Goal: Task Accomplishment & Management: Manage account settings

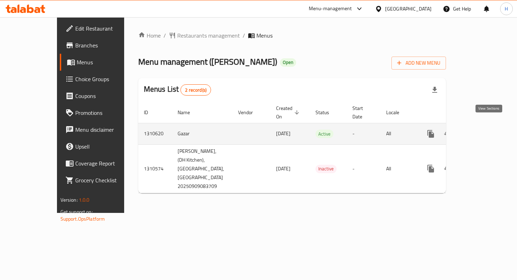
click at [485, 131] on icon "enhanced table" at bounding box center [481, 134] width 6 height 6
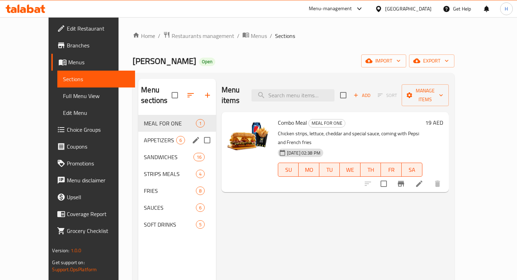
click at [144, 136] on span "APPETIZERS" at bounding box center [160, 140] width 32 height 8
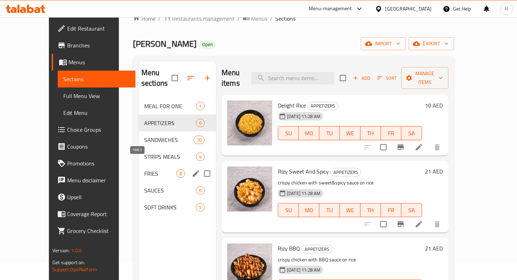
scroll to position [22, 0]
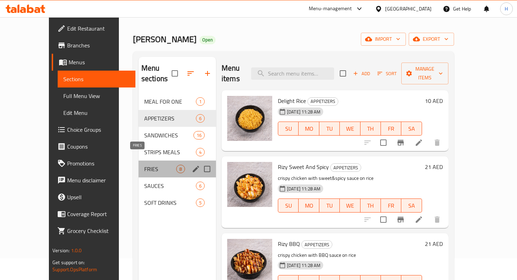
click at [144, 165] on span "FRIES" at bounding box center [160, 169] width 32 height 8
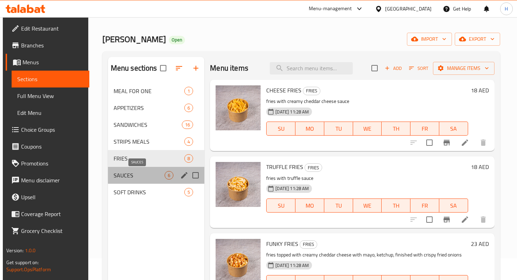
click at [123, 172] on span "SAUCES" at bounding box center [139, 175] width 51 height 8
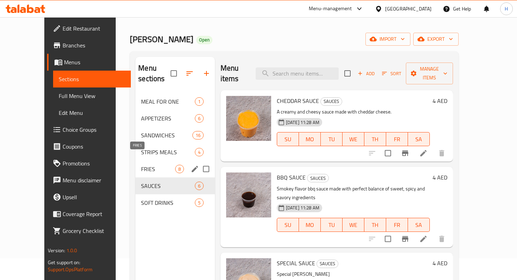
click at [141, 165] on span "FRIES" at bounding box center [158, 169] width 34 height 8
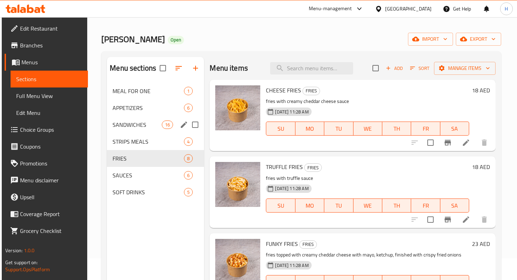
click at [121, 117] on div "SANDWICHES 16" at bounding box center [155, 124] width 97 height 17
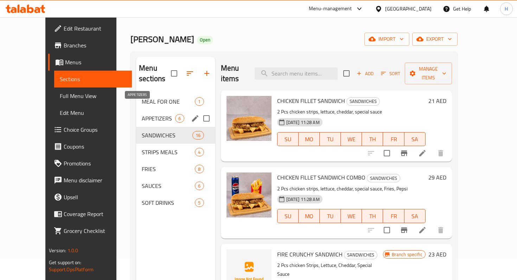
click at [142, 114] on span "APPETIZERS" at bounding box center [158, 118] width 33 height 8
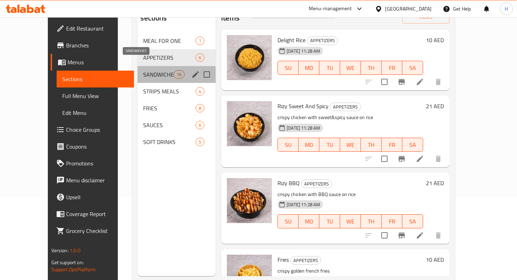
click at [143, 70] on span "SANDWICHES" at bounding box center [158, 74] width 30 height 8
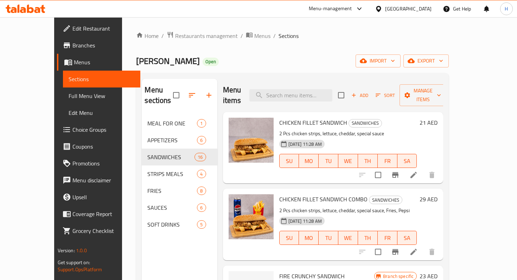
click at [424, 170] on li at bounding box center [414, 175] width 20 height 13
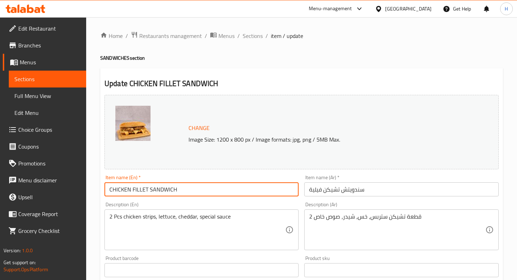
drag, startPoint x: 112, startPoint y: 191, endPoint x: 203, endPoint y: 192, distance: 91.8
click at [203, 192] on input "CHICKEN FILLET SANDWICH" at bounding box center [201, 190] width 194 height 14
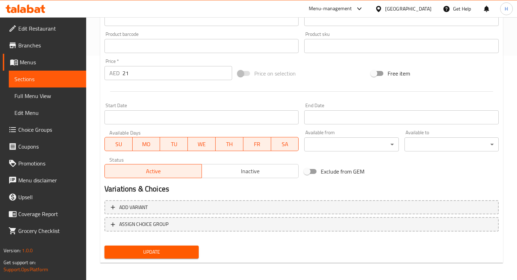
scroll to position [227, 0]
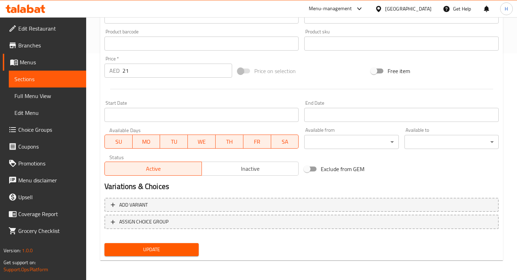
type input "Chicken Fillet Sandwich"
click at [150, 256] on button "Update" at bounding box center [151, 249] width 94 height 13
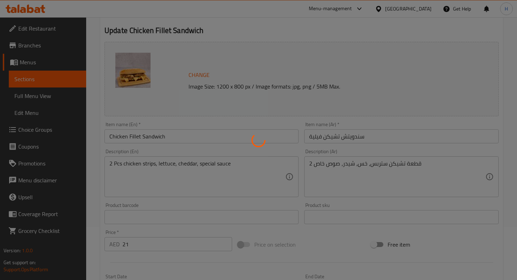
scroll to position [0, 0]
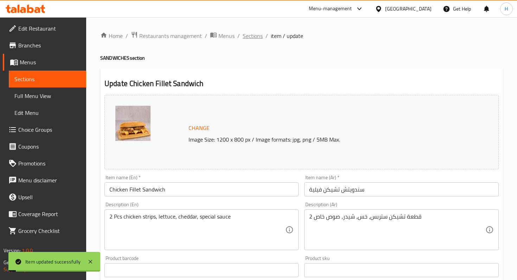
click at [247, 36] on span "Sections" at bounding box center [253, 36] width 20 height 8
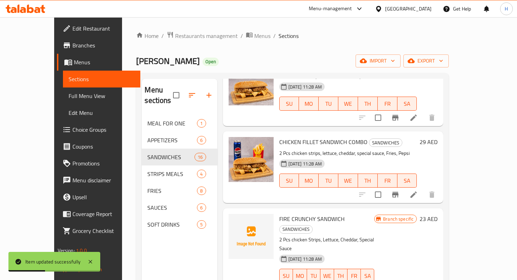
scroll to position [58, 0]
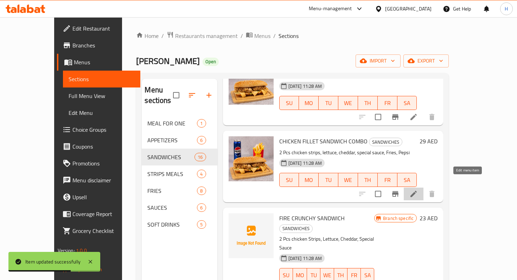
click at [418, 190] on icon at bounding box center [413, 194] width 8 height 8
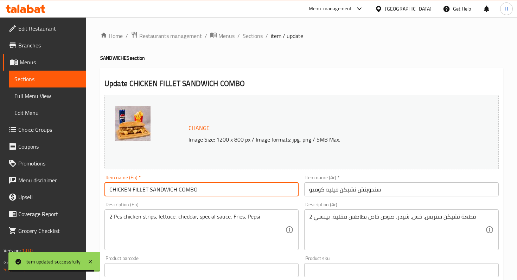
drag, startPoint x: 112, startPoint y: 189, endPoint x: 222, endPoint y: 189, distance: 110.1
click at [222, 189] on input "CHICKEN FILLET SANDWICH COMBO" at bounding box center [201, 190] width 194 height 14
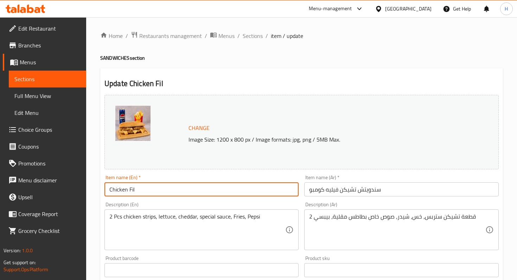
click at [227, 185] on input "Chicken Fil" at bounding box center [201, 190] width 194 height 14
click at [223, 189] on input "Chicken Fil" at bounding box center [201, 190] width 194 height 14
click at [214, 191] on input "Chicken Fil" at bounding box center [201, 190] width 194 height 14
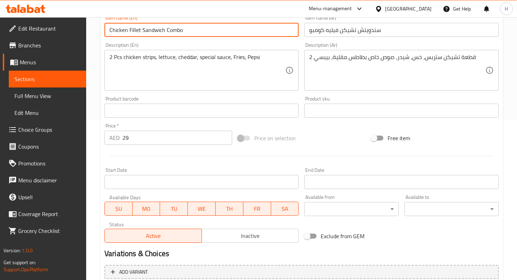
scroll to position [227, 0]
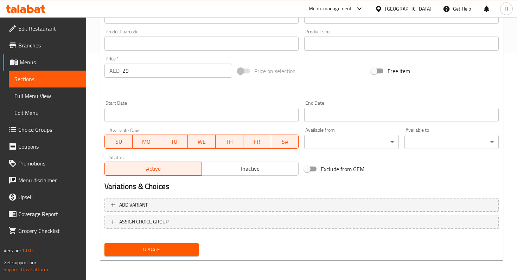
type input "Chicken Fillet Sandwich Combo"
click at [181, 248] on span "Update" at bounding box center [151, 250] width 83 height 9
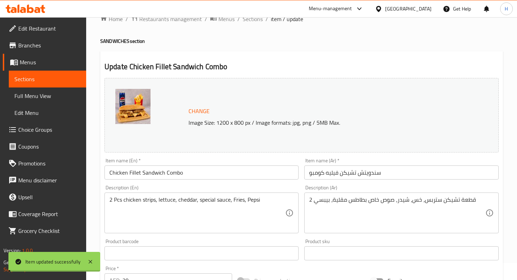
scroll to position [0, 0]
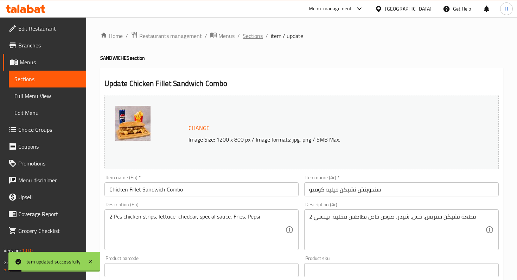
click at [255, 39] on span "Sections" at bounding box center [253, 36] width 20 height 8
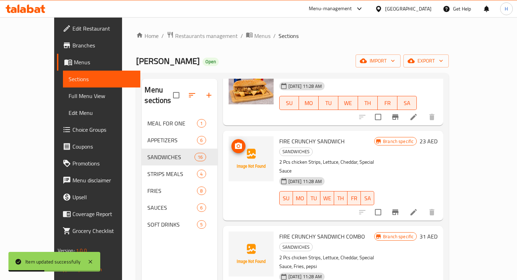
scroll to position [149, 0]
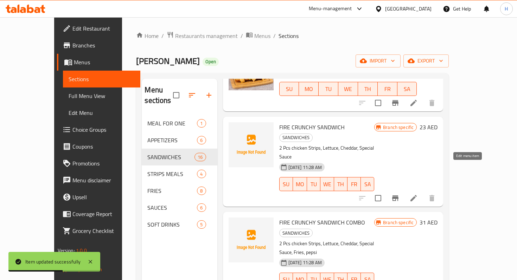
click at [417, 195] on icon at bounding box center [414, 198] width 6 height 6
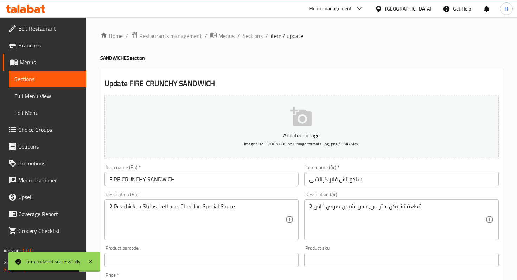
click at [155, 183] on input "FIRE CRUNCHY SANDWICH" at bounding box center [201, 179] width 194 height 14
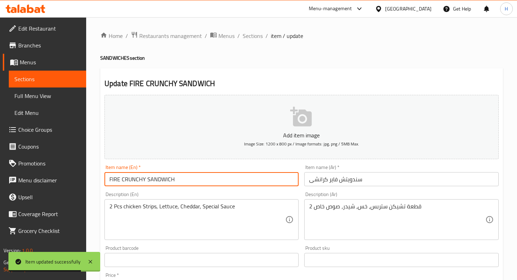
click at [155, 183] on input "FIRE CRUNCHY SANDWICH" at bounding box center [201, 179] width 194 height 14
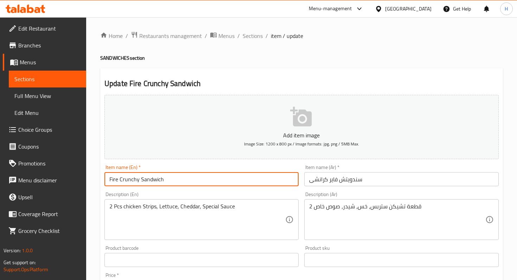
drag, startPoint x: 183, startPoint y: 181, endPoint x: 134, endPoint y: 141, distance: 63.5
click at [134, 141] on div "Add item image Image Size: 1200 x 800 px / Image formats: jpg, png / 5MB Max. I…" at bounding box center [302, 243] width 400 height 303
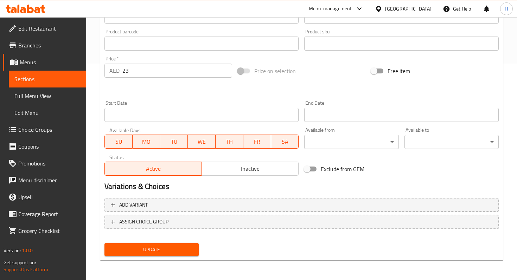
type input "Fire Crunchy Sandwich"
click at [156, 248] on span "Update" at bounding box center [151, 250] width 83 height 9
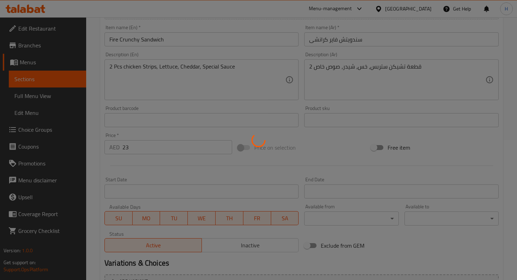
scroll to position [0, 0]
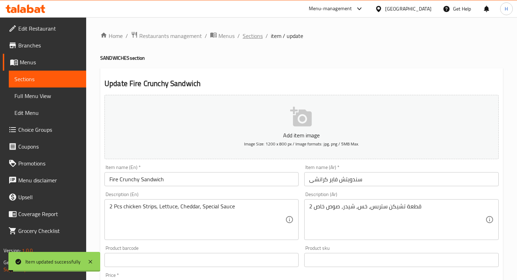
click at [251, 36] on span "Sections" at bounding box center [253, 36] width 20 height 8
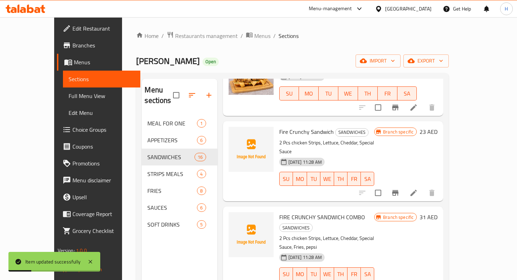
scroll to position [196, 0]
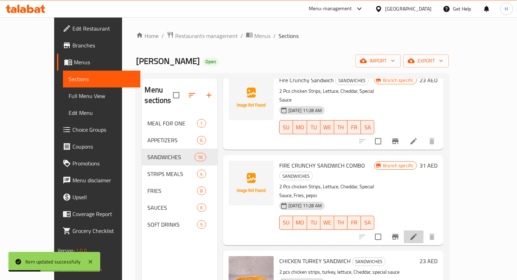
click at [424, 231] on li at bounding box center [414, 237] width 20 height 13
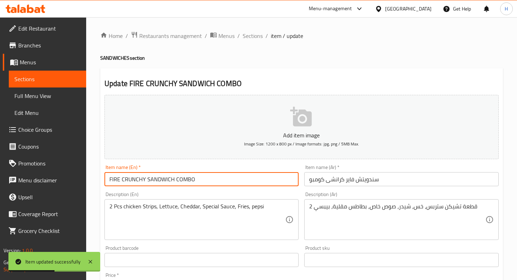
drag, startPoint x: 220, startPoint y: 182, endPoint x: 216, endPoint y: 110, distance: 72.2
click at [216, 110] on div "Add item image Image Size: 1200 x 800 px / Image formats: jpg, png / 5MB Max. I…" at bounding box center [302, 243] width 400 height 303
paste input "ire Crunchy Sandwich"
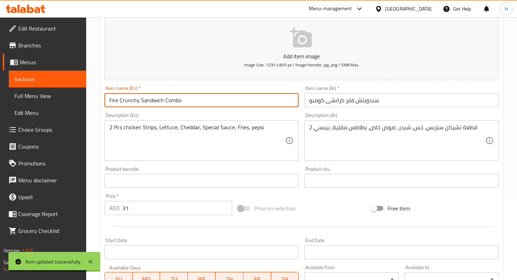
scroll to position [217, 0]
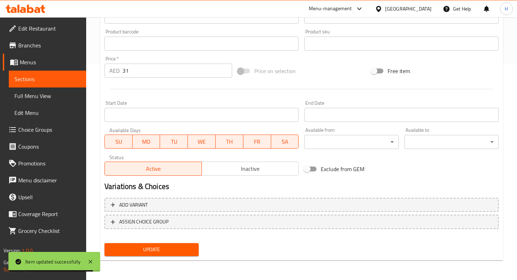
type input "Fire Crunchy Sandwich Combo"
click at [152, 247] on span "Update" at bounding box center [151, 250] width 83 height 9
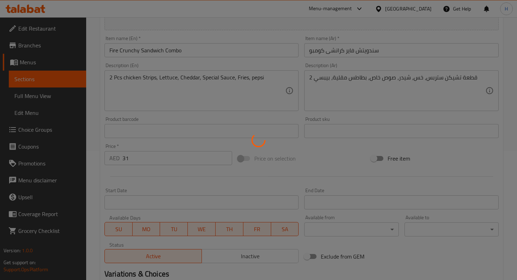
scroll to position [0, 0]
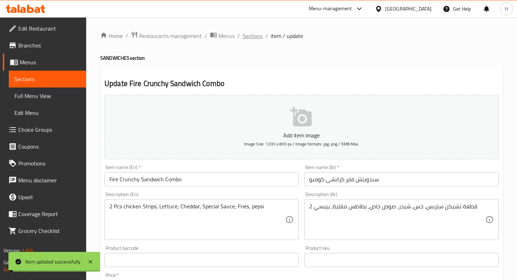
click at [249, 37] on span "Sections" at bounding box center [253, 36] width 20 height 8
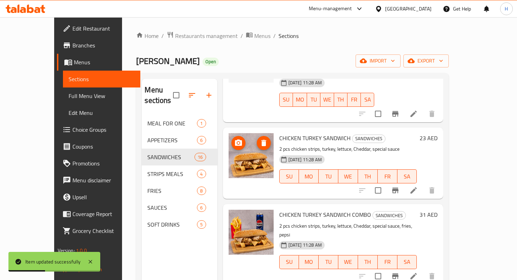
scroll to position [320, 0]
click at [417, 187] on icon at bounding box center [414, 190] width 6 height 6
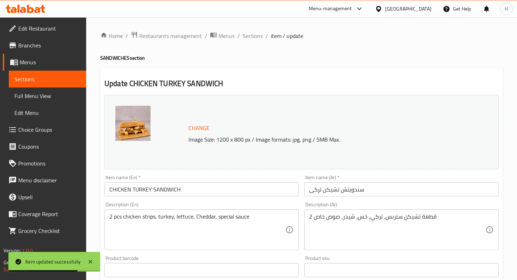
click at [135, 192] on input "CHICKEN TURKEY SANDWICH" at bounding box center [201, 190] width 194 height 14
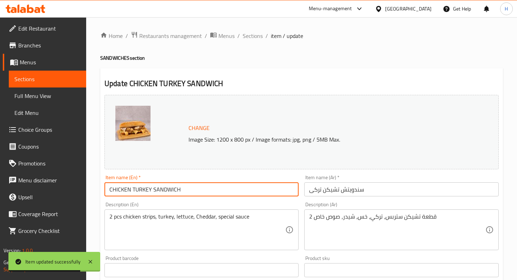
click at [135, 192] on input "CHICKEN TURKEY SANDWICH" at bounding box center [201, 190] width 194 height 14
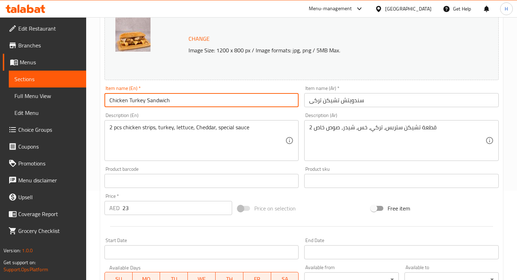
scroll to position [227, 0]
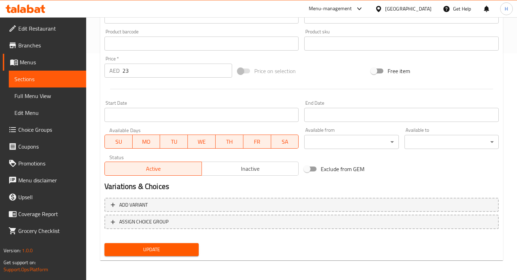
type input "Chicken Turkey Sandwich"
click at [126, 250] on span "Update" at bounding box center [151, 250] width 83 height 9
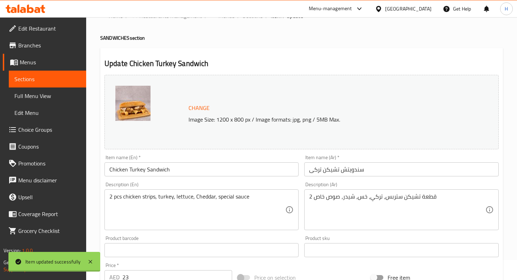
scroll to position [0, 0]
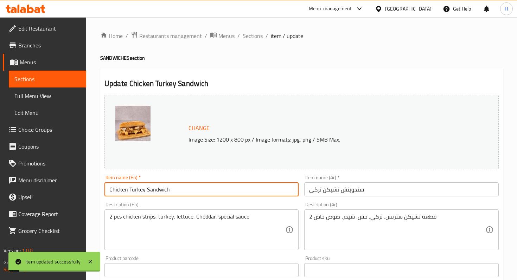
drag, startPoint x: 182, startPoint y: 192, endPoint x: 147, endPoint y: 152, distance: 53.1
click at [147, 152] on div "Change Image Size: 1200 x 800 px / Image formats: jpg, png / 5MB Max. Item name…" at bounding box center [302, 248] width 400 height 313
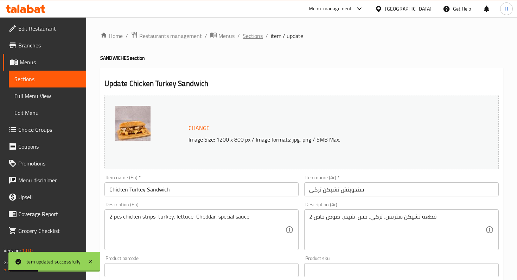
click at [252, 37] on span "Sections" at bounding box center [253, 36] width 20 height 8
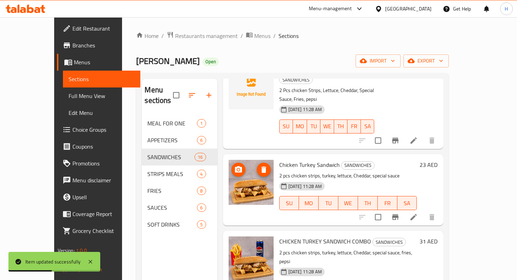
scroll to position [335, 0]
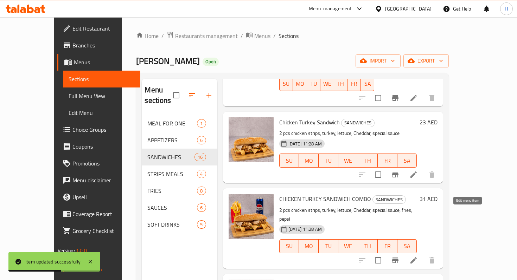
click at [418, 256] on icon at bounding box center [413, 260] width 8 height 8
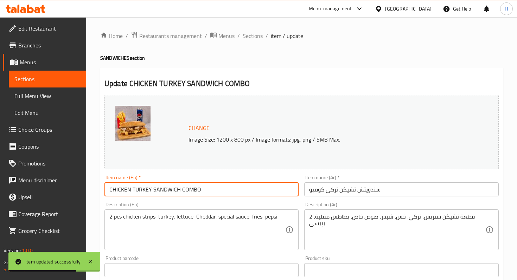
drag, startPoint x: 210, startPoint y: 191, endPoint x: 191, endPoint y: 133, distance: 60.9
click at [191, 133] on div "Change Image Size: 1200 x 800 px / Image formats: jpg, png / 5MB Max. Item name…" at bounding box center [302, 248] width 400 height 313
paste input "hicken Turkey Sandwich"
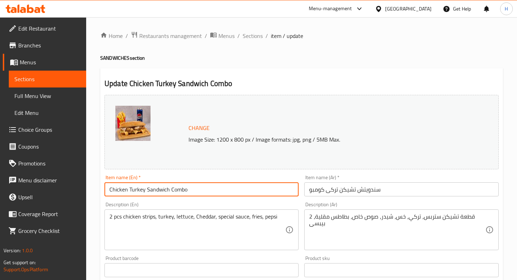
scroll to position [227, 0]
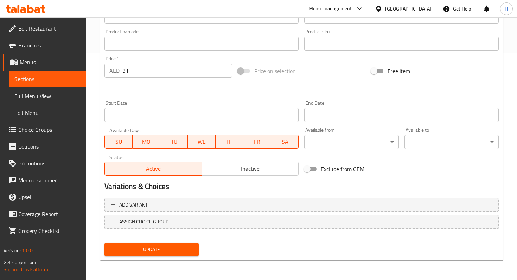
type input "Chicken Turkey Sandwich Combo"
click at [174, 250] on span "Update" at bounding box center [151, 250] width 83 height 9
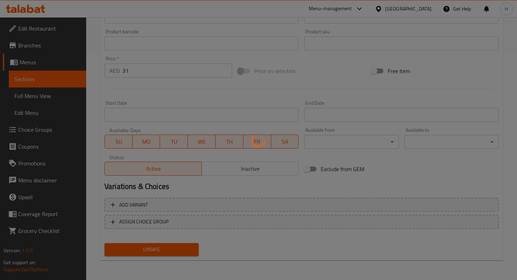
scroll to position [0, 0]
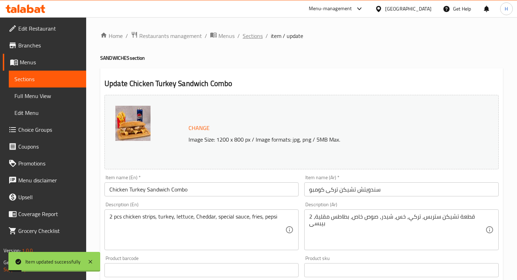
click at [254, 36] on span "Sections" at bounding box center [253, 36] width 20 height 8
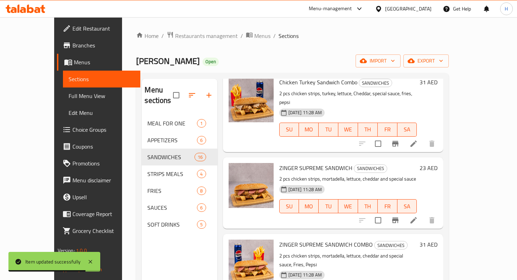
scroll to position [457, 0]
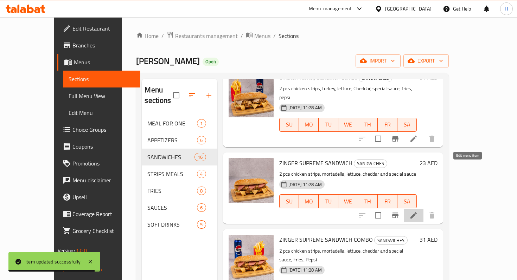
click at [418, 211] on icon at bounding box center [413, 215] width 8 height 8
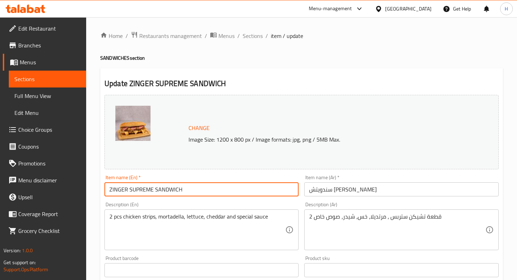
drag, startPoint x: 112, startPoint y: 189, endPoint x: 127, endPoint y: 190, distance: 15.2
click at [127, 190] on input "ZINGER SUPREME SANDWICH" at bounding box center [201, 190] width 194 height 14
drag, startPoint x: 128, startPoint y: 190, endPoint x: 150, endPoint y: 190, distance: 21.5
click at [150, 190] on input "Zinger SUPREME SANDWICH" at bounding box center [201, 190] width 194 height 14
drag, startPoint x: 152, startPoint y: 190, endPoint x: 192, endPoint y: 187, distance: 41.0
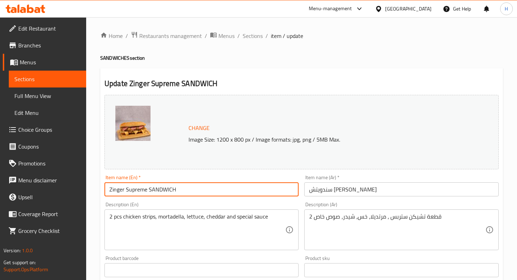
click at [192, 187] on input "Zinger Supreme SANDWICH" at bounding box center [201, 190] width 194 height 14
drag, startPoint x: 207, startPoint y: 186, endPoint x: 202, endPoint y: 154, distance: 31.7
click at [202, 154] on div "Change Image Size: 1200 x 800 px / Image formats: jpg, png / 5MB Max. Item name…" at bounding box center [302, 248] width 400 height 313
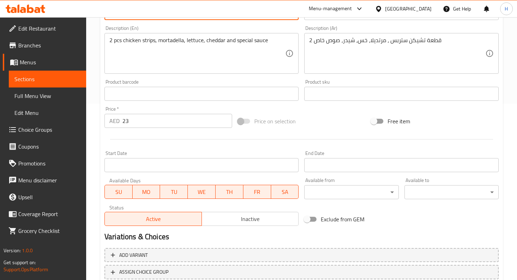
scroll to position [227, 0]
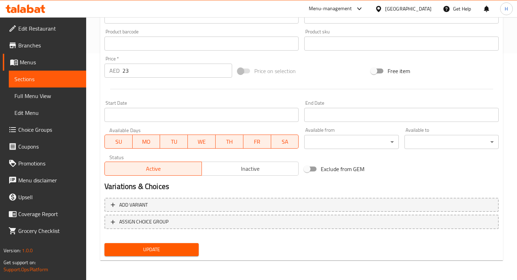
type input "Zinger Supreme Sandwich"
click at [165, 248] on span "Update" at bounding box center [151, 250] width 83 height 9
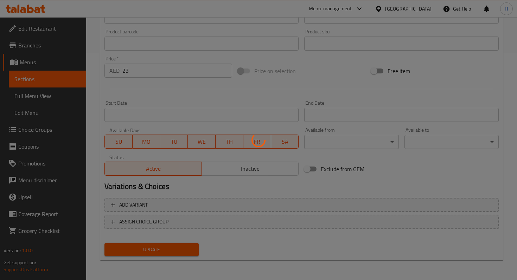
scroll to position [0, 0]
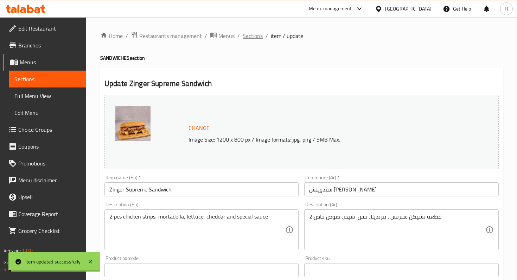
click at [251, 36] on span "Sections" at bounding box center [253, 36] width 20 height 8
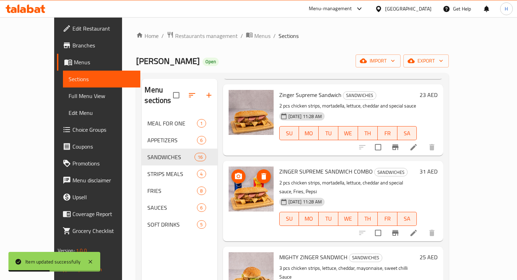
scroll to position [525, 0]
click at [418, 229] on icon at bounding box center [413, 233] width 8 height 8
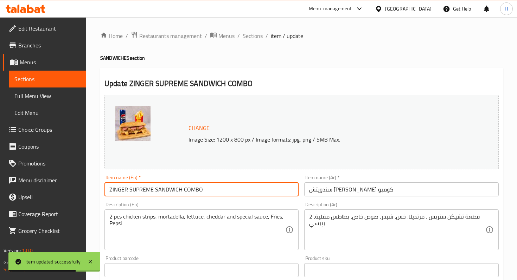
click at [216, 191] on input "ZINGER SUPREME SANDWICH COMBO" at bounding box center [201, 190] width 194 height 14
paste input "inger Supreme Sandwich"
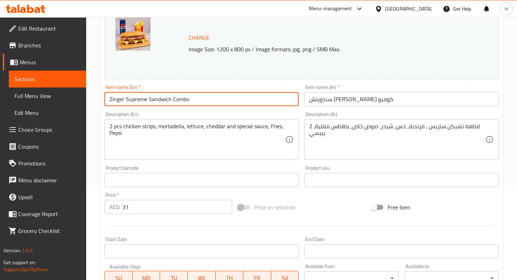
scroll to position [227, 0]
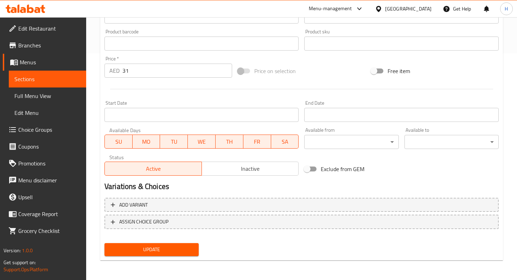
type input "Zinger Supreme Sandwich Combo"
click at [173, 247] on span "Update" at bounding box center [151, 250] width 83 height 9
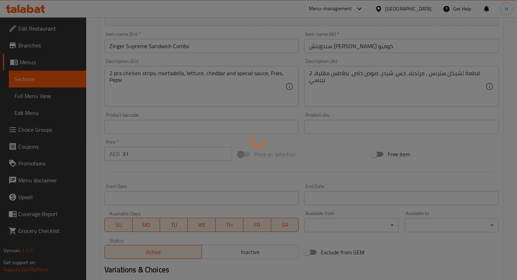
scroll to position [0, 0]
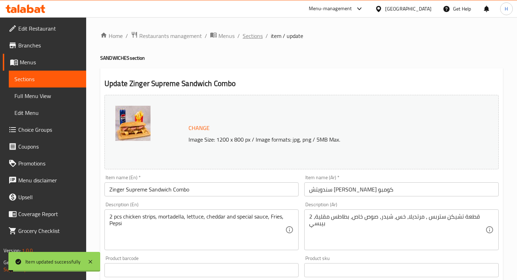
click at [253, 38] on span "Sections" at bounding box center [253, 36] width 20 height 8
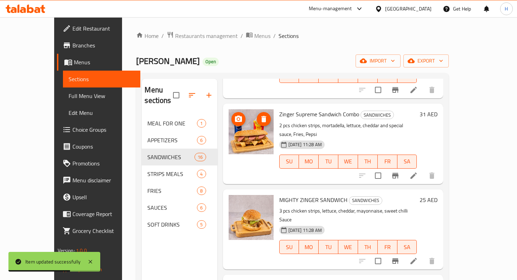
scroll to position [584, 0]
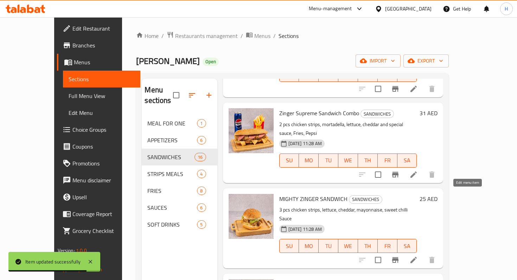
click at [418, 256] on icon at bounding box center [413, 260] width 8 height 8
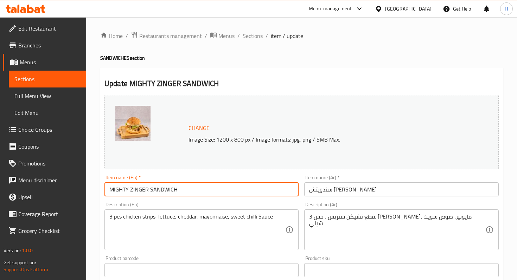
drag, startPoint x: 114, startPoint y: 189, endPoint x: 128, endPoint y: 191, distance: 14.1
click at [128, 191] on input "MIGHTY ZINGER SANDWICH" at bounding box center [201, 190] width 194 height 14
drag, startPoint x: 130, startPoint y: 189, endPoint x: 144, endPoint y: 189, distance: 14.4
click at [144, 189] on input "Mighty ZINGER SANDWICH" at bounding box center [201, 190] width 194 height 14
drag, startPoint x: 146, startPoint y: 190, endPoint x: 179, endPoint y: 191, distance: 33.4
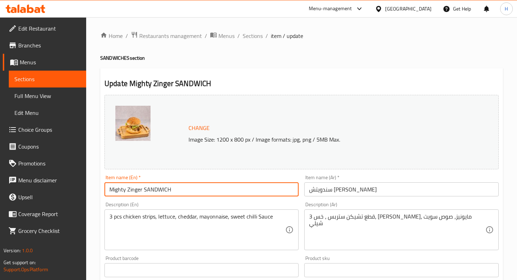
click at [179, 191] on input "Mighty Zinger SANDWICH" at bounding box center [201, 190] width 194 height 14
drag, startPoint x: 186, startPoint y: 190, endPoint x: 181, endPoint y: 158, distance: 32.4
click at [181, 158] on div "Change Image Size: 1200 x 800 px / Image formats: jpg, png / 5MB Max. Item name…" at bounding box center [302, 248] width 400 height 313
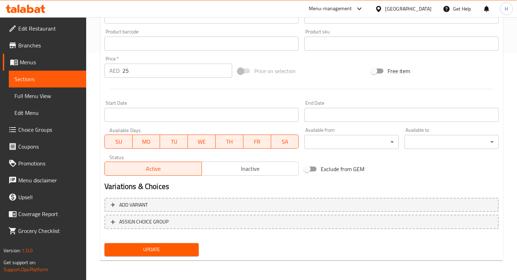
type input "Mighty Zinger Sandwich"
click at [161, 249] on span "Update" at bounding box center [151, 250] width 83 height 9
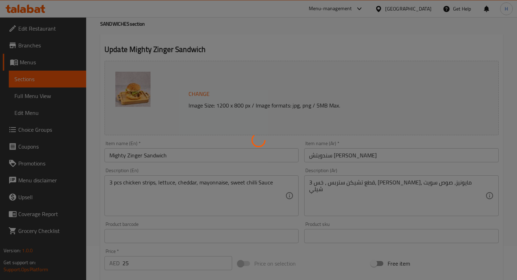
scroll to position [0, 0]
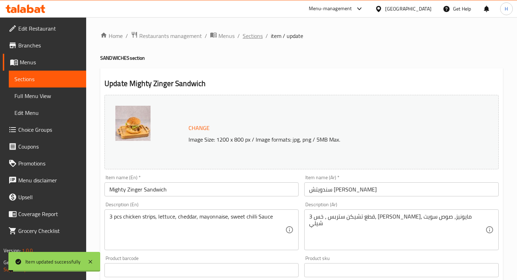
click at [255, 34] on span "Sections" at bounding box center [253, 36] width 20 height 8
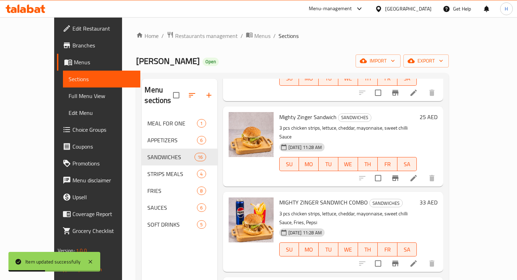
scroll to position [680, 0]
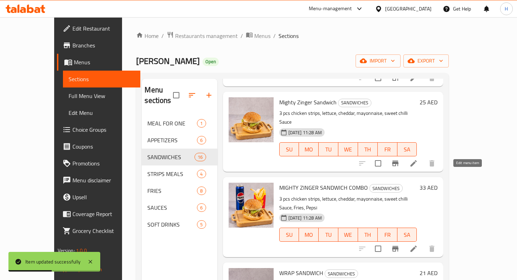
click at [418, 245] on icon at bounding box center [413, 249] width 8 height 8
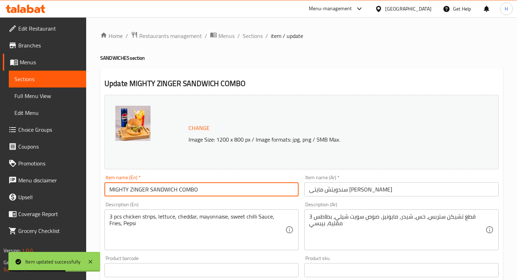
drag, startPoint x: 202, startPoint y: 191, endPoint x: 190, endPoint y: 160, distance: 32.6
click at [190, 161] on div "Change Image Size: 1200 x 800 px / Image formats: jpg, png / 5MB Max. Item name…" at bounding box center [302, 248] width 400 height 313
paste input "ighty Zinger Sandwich"
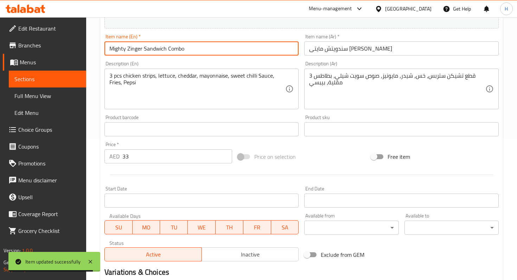
scroll to position [227, 0]
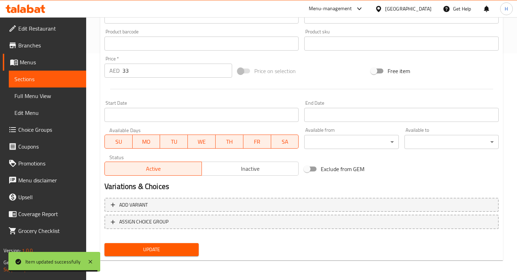
type input "Mighty Zinger Sandwich Combo"
click at [162, 254] on span "Update" at bounding box center [151, 250] width 83 height 9
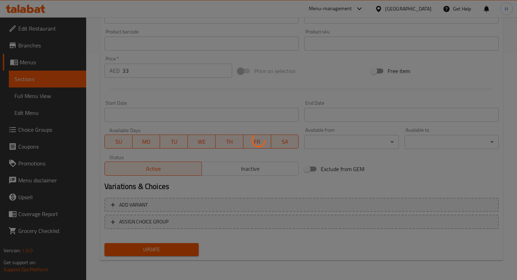
scroll to position [0, 0]
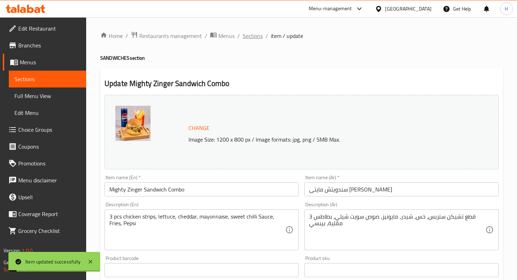
click at [250, 35] on span "Sections" at bounding box center [253, 36] width 20 height 8
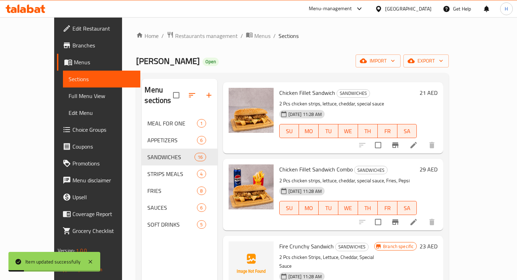
scroll to position [33, 0]
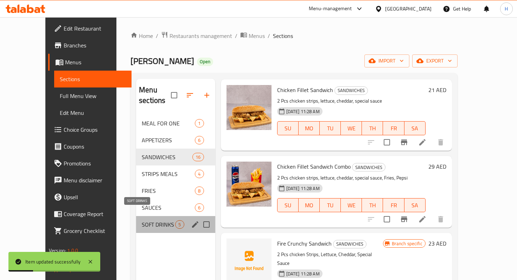
click at [157, 221] on span "SOFT DRINKS" at bounding box center [158, 225] width 33 height 8
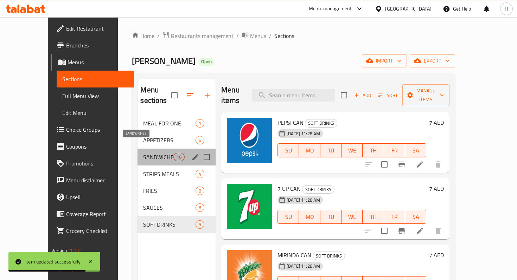
click at [143, 153] on span "SANDWICHES" at bounding box center [158, 157] width 30 height 8
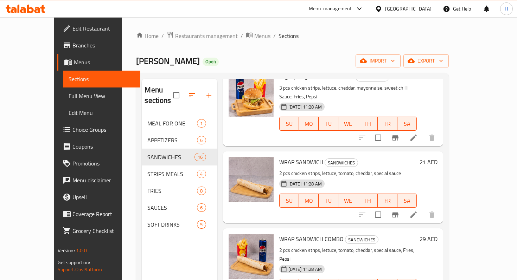
scroll to position [791, 0]
click at [418, 211] on icon at bounding box center [413, 215] width 8 height 8
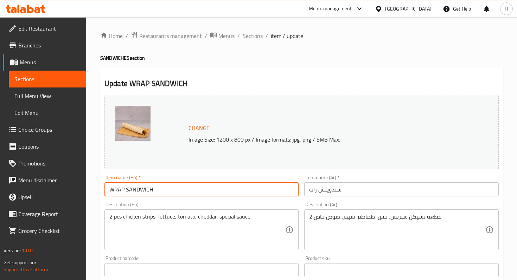
drag, startPoint x: 113, startPoint y: 190, endPoint x: 170, endPoint y: 193, distance: 57.1
click at [170, 193] on input "WRAP SANDWICH" at bounding box center [201, 190] width 194 height 14
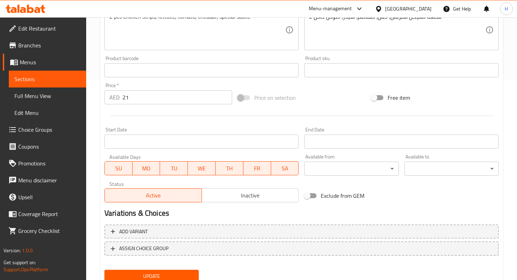
scroll to position [227, 0]
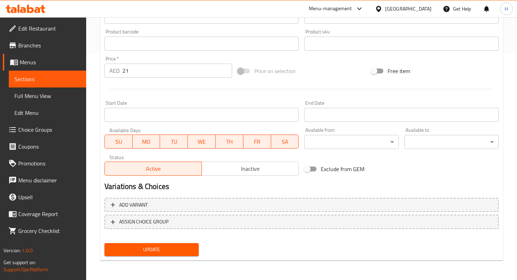
type input "Wrap Sandwich"
click at [167, 246] on span "Update" at bounding box center [151, 250] width 83 height 9
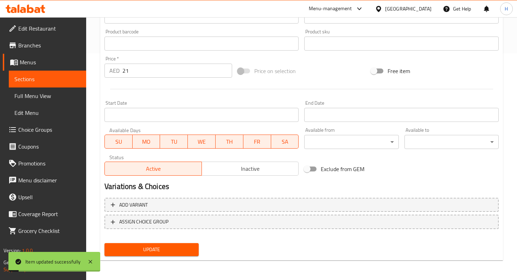
scroll to position [0, 0]
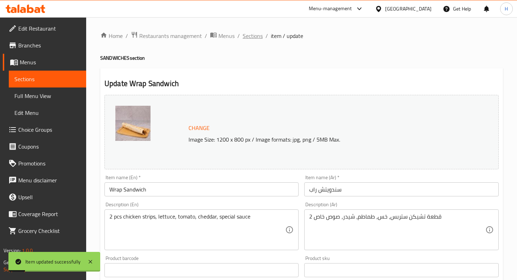
click at [248, 37] on span "Sections" at bounding box center [253, 36] width 20 height 8
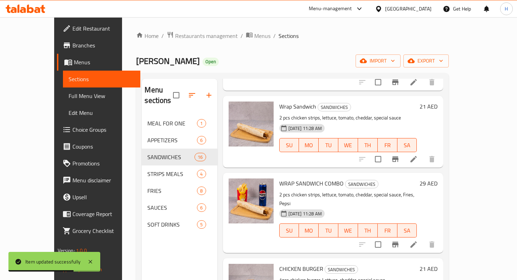
scroll to position [851, 0]
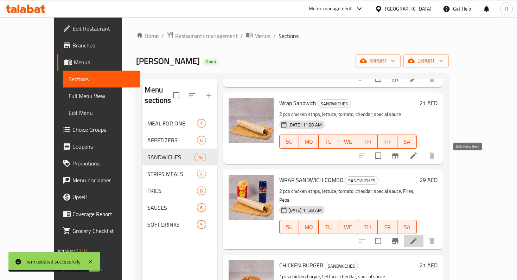
click at [418, 237] on icon at bounding box center [413, 241] width 8 height 8
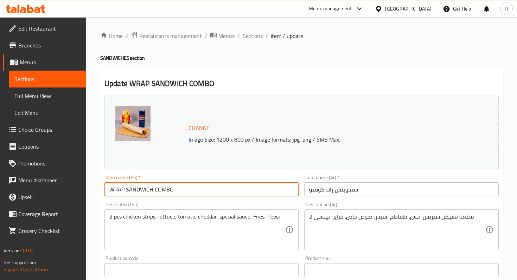
drag, startPoint x: 113, startPoint y: 189, endPoint x: 197, endPoint y: 189, distance: 84.1
click at [197, 189] on input "WRAP SANDWICH COMBO" at bounding box center [201, 190] width 194 height 14
click at [187, 190] on input "Wrap S" at bounding box center [201, 190] width 194 height 14
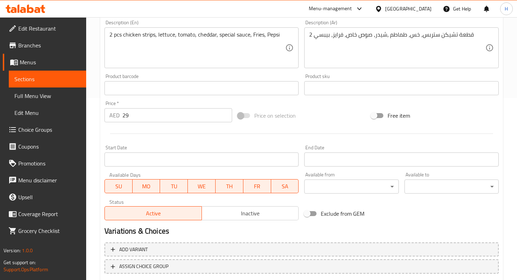
scroll to position [227, 0]
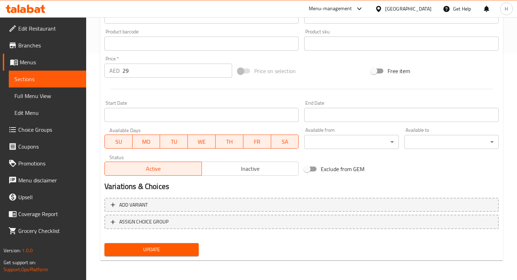
type input "Wrap Sandwich Combo"
click at [169, 249] on span "Update" at bounding box center [151, 250] width 83 height 9
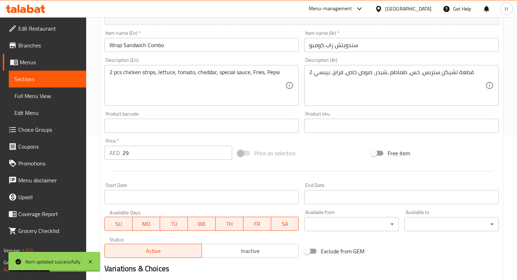
scroll to position [0, 0]
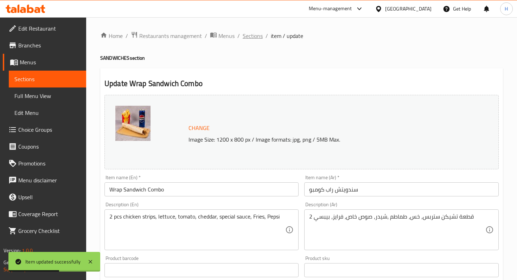
click at [251, 36] on span "Sections" at bounding box center [253, 36] width 20 height 8
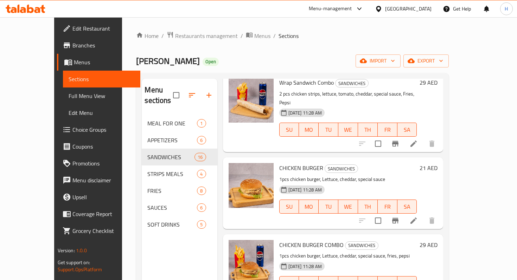
scroll to position [948, 0]
click at [418, 216] on icon at bounding box center [413, 220] width 8 height 8
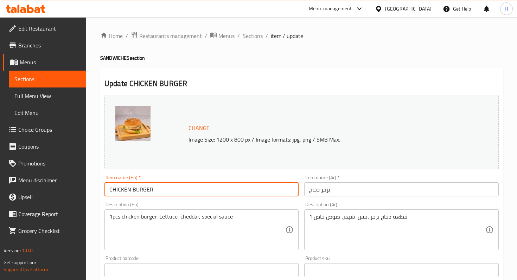
drag, startPoint x: 112, startPoint y: 191, endPoint x: 192, endPoint y: 192, distance: 80.6
click at [192, 192] on input "CHICKEN BURGER" at bounding box center [201, 190] width 194 height 14
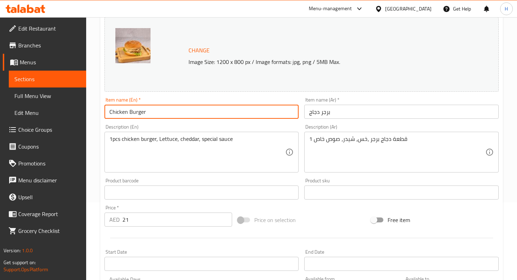
scroll to position [227, 0]
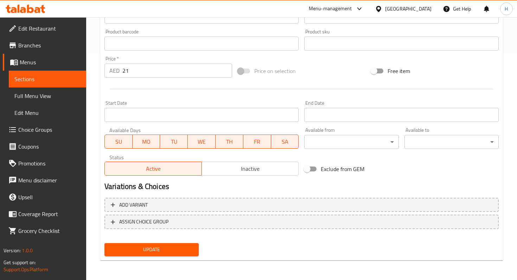
type input "Chicken Burger"
click at [167, 252] on span "Update" at bounding box center [151, 250] width 83 height 9
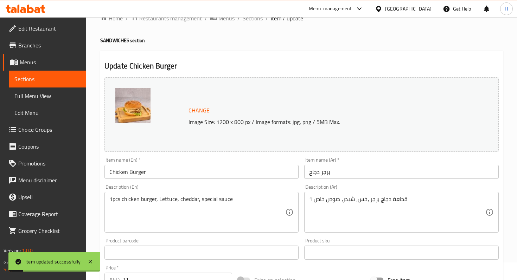
scroll to position [0, 0]
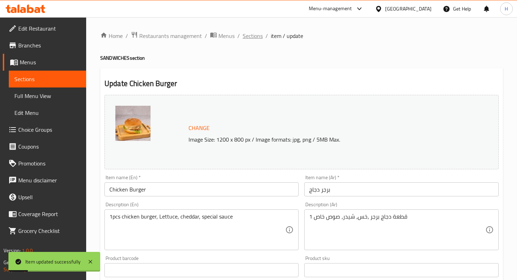
click at [253, 38] on span "Sections" at bounding box center [253, 36] width 20 height 8
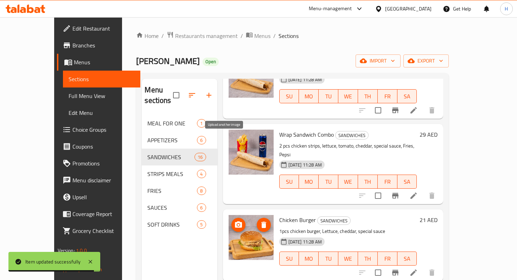
scroll to position [967, 0]
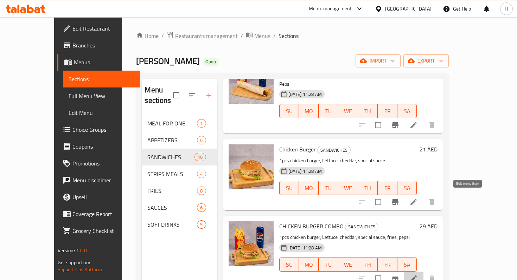
click at [418, 275] on icon at bounding box center [413, 279] width 8 height 8
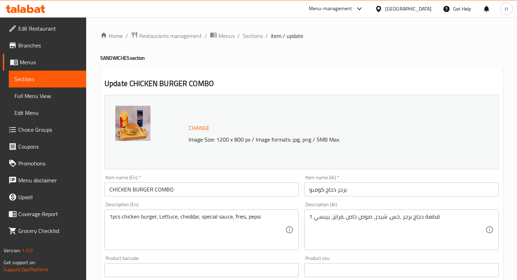
click at [196, 196] on input "CHICKEN BURGER COMBO" at bounding box center [201, 190] width 194 height 14
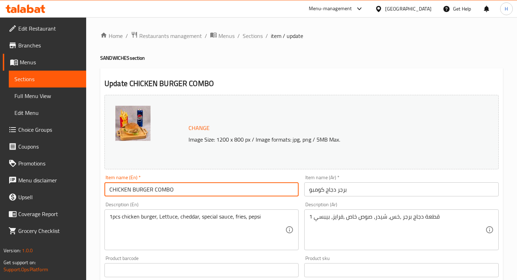
click at [193, 187] on input "CHICKEN BURGER COMBO" at bounding box center [201, 190] width 194 height 14
type input "c"
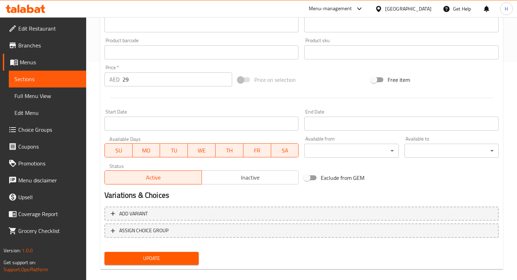
scroll to position [227, 0]
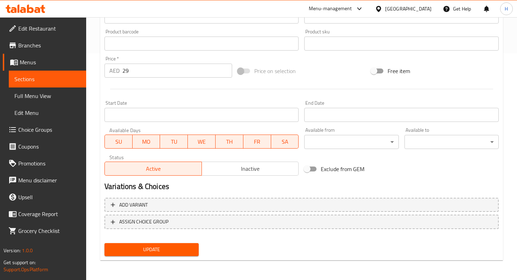
type input "Chicken Burger Combo"
click at [158, 251] on span "Update" at bounding box center [151, 250] width 83 height 9
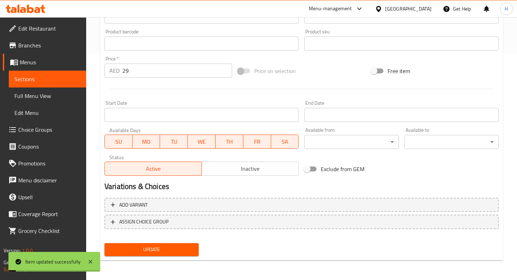
scroll to position [0, 0]
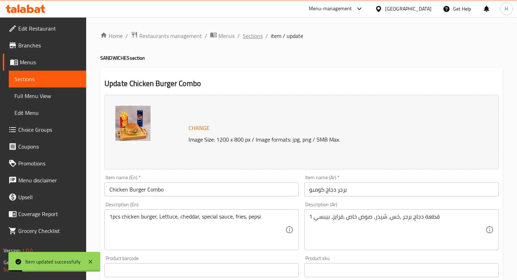
click at [254, 35] on span "Sections" at bounding box center [253, 36] width 20 height 8
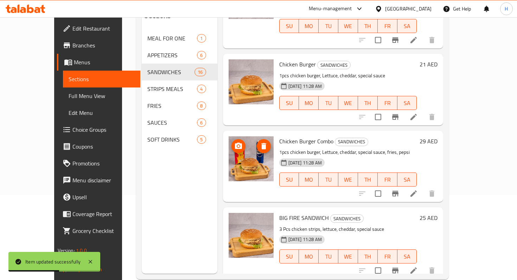
scroll to position [98, 0]
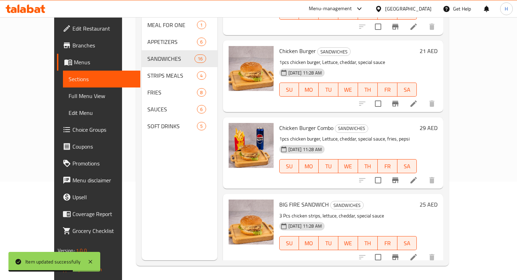
click at [418, 253] on icon at bounding box center [413, 257] width 8 height 8
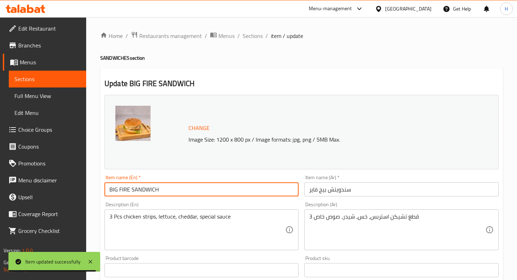
drag, startPoint x: 111, startPoint y: 190, endPoint x: 181, endPoint y: 189, distance: 70.0
click at [181, 189] on input "BIG FIRE SANDWICH" at bounding box center [201, 190] width 194 height 14
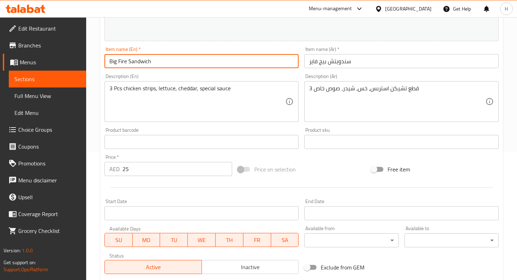
scroll to position [106, 0]
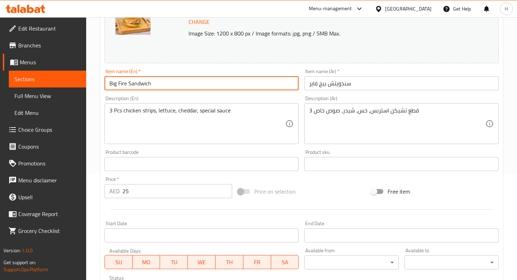
drag, startPoint x: 174, startPoint y: 81, endPoint x: 152, endPoint y: 49, distance: 38.6
click at [152, 49] on div "Change Image Size: 1200 x 800 px / Image formats: jpg, png / 5MB Max. Item name…" at bounding box center [302, 142] width 400 height 313
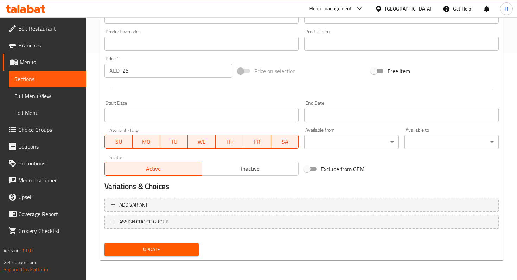
type input "Big Fire Sandwich"
click at [138, 248] on span "Update" at bounding box center [151, 250] width 83 height 9
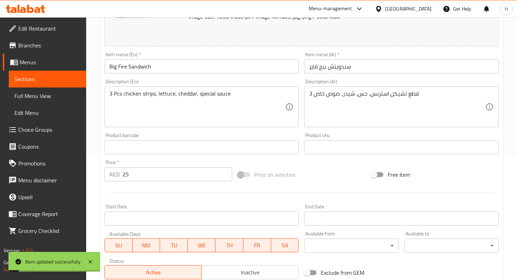
scroll to position [0, 0]
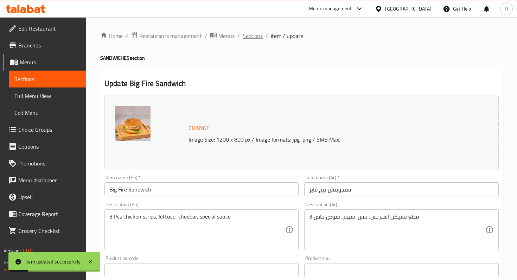
click at [249, 38] on span "Sections" at bounding box center [253, 36] width 20 height 8
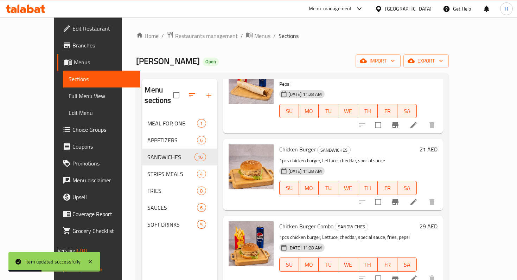
scroll to position [98, 0]
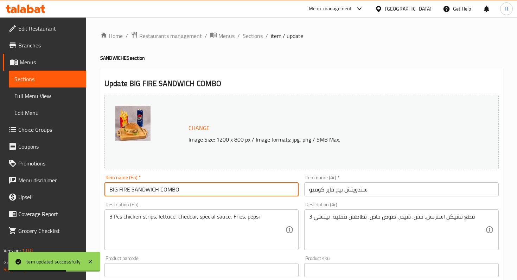
drag, startPoint x: 184, startPoint y: 191, endPoint x: 153, endPoint y: 140, distance: 59.4
click at [153, 140] on div "Change Image Size: 1200 x 800 px / Image formats: jpg, png / 5MB Max. Item name…" at bounding box center [302, 248] width 400 height 313
paste input "ig Fire Sandwich"
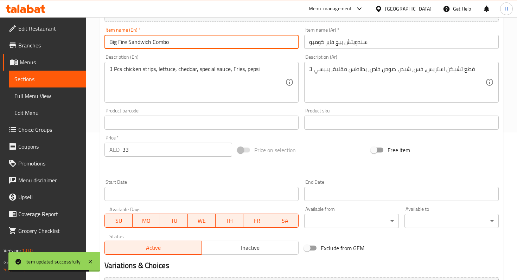
scroll to position [227, 0]
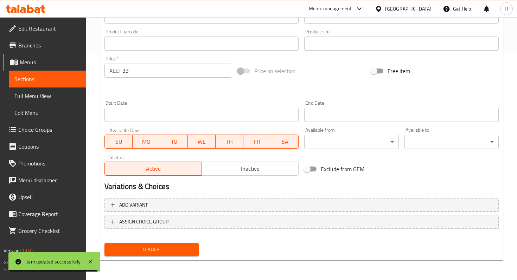
type input "Big Fire Sandwich Combo"
click at [147, 251] on span "Update" at bounding box center [151, 250] width 83 height 9
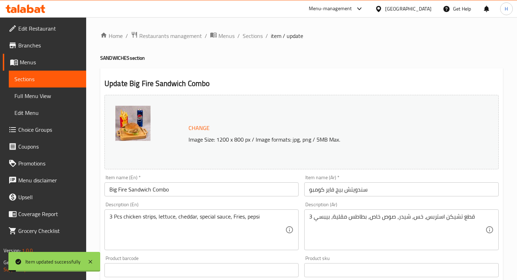
scroll to position [0, 0]
click at [251, 34] on span "Sections" at bounding box center [253, 36] width 20 height 8
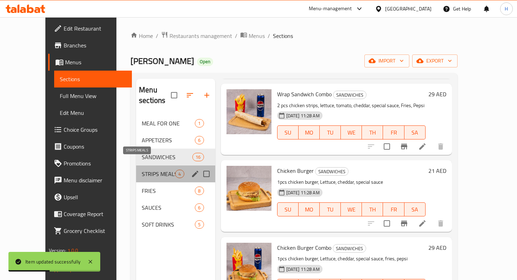
click at [142, 170] on span "STRIPS MEALS" at bounding box center [158, 174] width 33 height 8
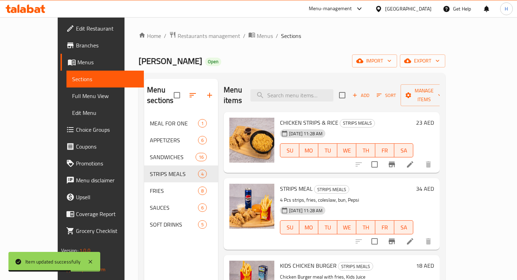
click at [420, 160] on li at bounding box center [410, 164] width 20 height 13
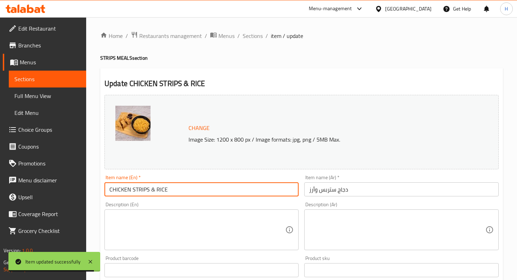
drag, startPoint x: 112, startPoint y: 190, endPoint x: 133, endPoint y: 191, distance: 20.8
click at [133, 191] on input "CHICKEN STRIPS & RICE" at bounding box center [201, 190] width 194 height 14
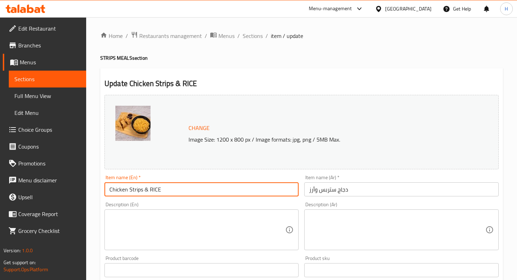
drag, startPoint x: 152, startPoint y: 189, endPoint x: 170, endPoint y: 189, distance: 17.9
click at [170, 189] on input "Chicken Strips & RICE" at bounding box center [201, 190] width 194 height 14
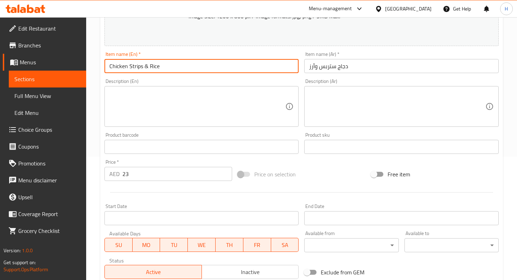
scroll to position [227, 0]
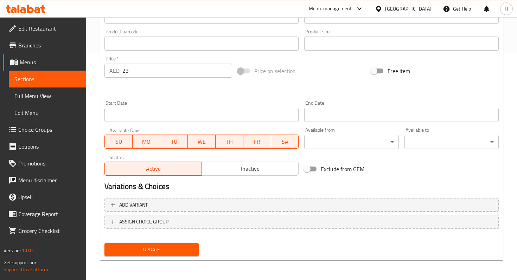
type input "Chicken Strips & Rice"
click at [154, 251] on span "Update" at bounding box center [151, 250] width 83 height 9
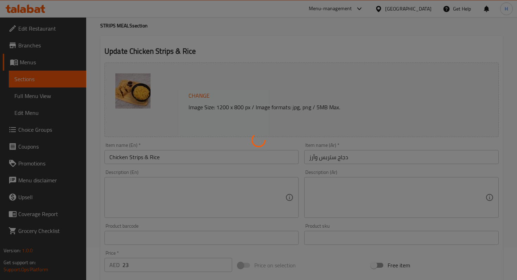
scroll to position [0, 0]
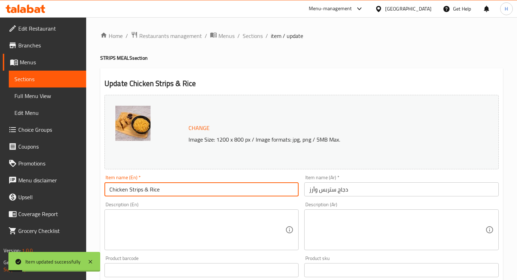
drag, startPoint x: 167, startPoint y: 192, endPoint x: 166, endPoint y: 143, distance: 48.9
click at [166, 143] on div "Change Image Size: 1200 x 800 px / Image formats: jpg, png / 5MB Max. Item name…" at bounding box center [302, 248] width 400 height 313
click at [256, 36] on span "Sections" at bounding box center [253, 36] width 20 height 8
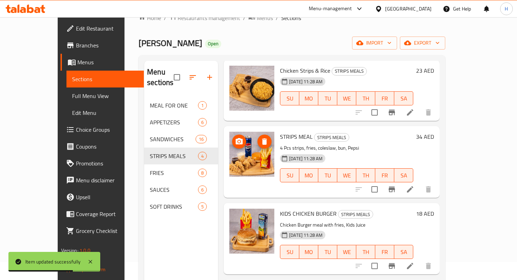
scroll to position [22, 0]
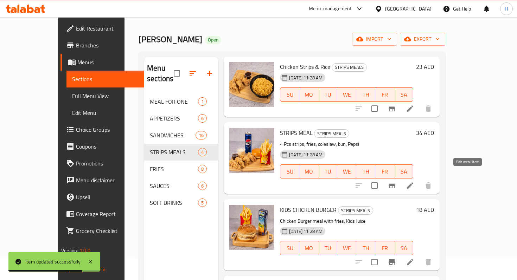
click at [414, 182] on icon at bounding box center [410, 186] width 8 height 8
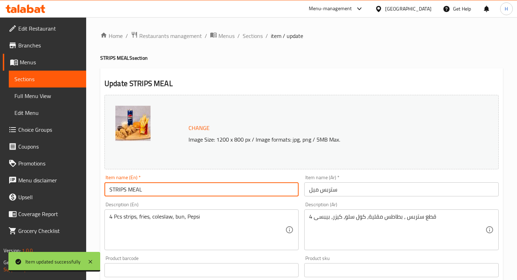
drag, startPoint x: 112, startPoint y: 190, endPoint x: 161, endPoint y: 190, distance: 49.6
click at [161, 190] on input "STRIPS MEAL" at bounding box center [201, 190] width 194 height 14
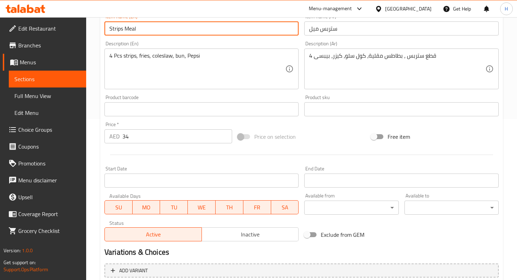
scroll to position [227, 0]
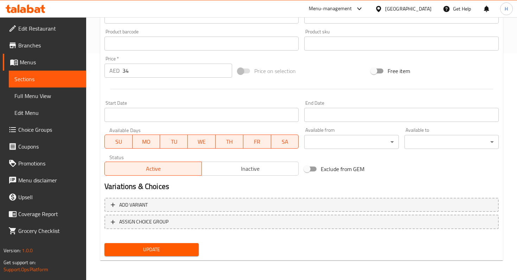
type input "Strips Meal"
click at [139, 249] on span "Update" at bounding box center [151, 250] width 83 height 9
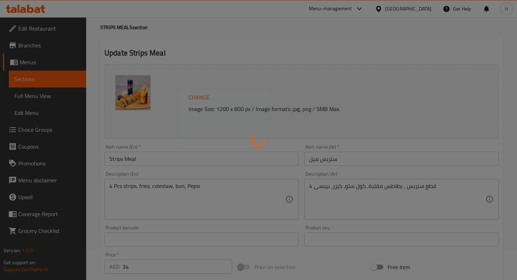
scroll to position [0, 0]
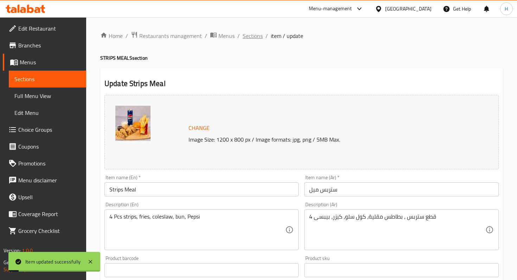
click at [255, 37] on span "Sections" at bounding box center [253, 36] width 20 height 8
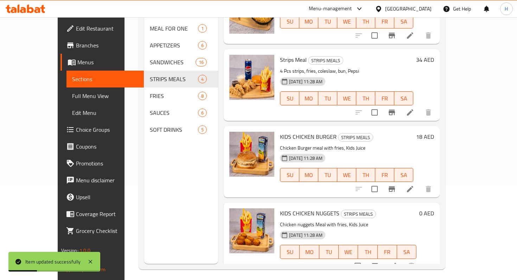
scroll to position [98, 0]
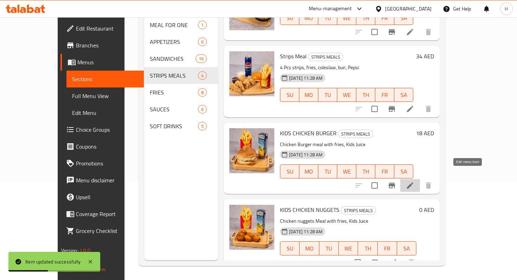
click at [414, 182] on icon at bounding box center [410, 186] width 8 height 8
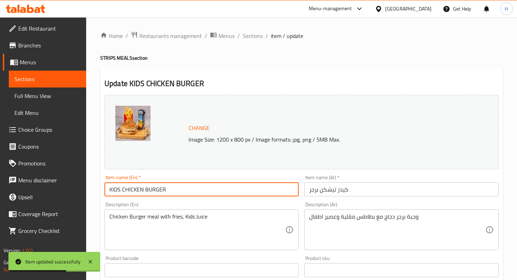
drag, startPoint x: 112, startPoint y: 190, endPoint x: 199, endPoint y: 189, distance: 86.9
click at [199, 189] on input "KIDS CHICKEN BURGER" at bounding box center [201, 190] width 194 height 14
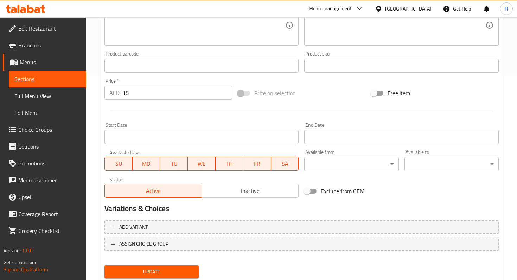
scroll to position [227, 0]
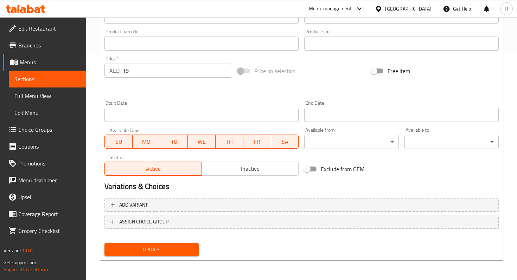
type input "Kids Chicken Burger"
click at [177, 253] on span "Update" at bounding box center [151, 250] width 83 height 9
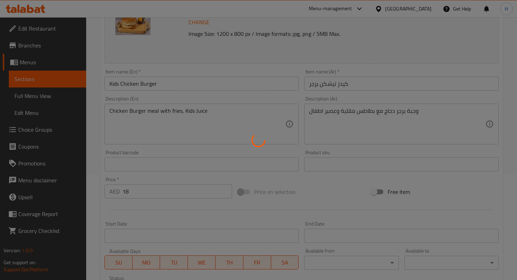
scroll to position [0, 0]
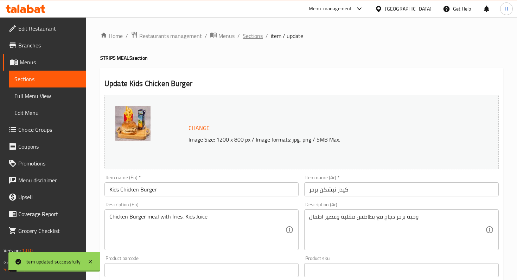
click at [250, 38] on span "Sections" at bounding box center [253, 36] width 20 height 8
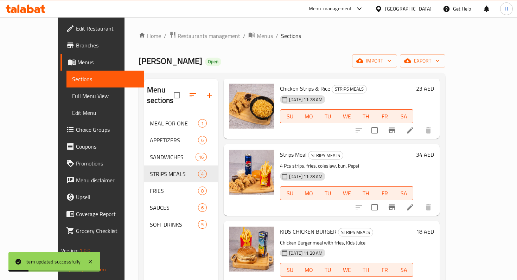
scroll to position [98, 0]
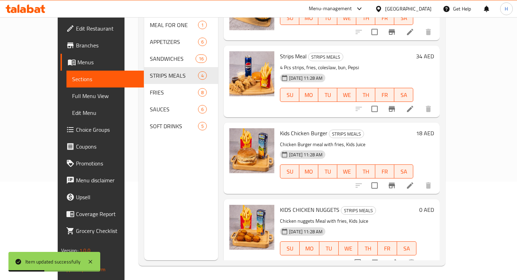
click at [396, 260] on icon at bounding box center [393, 263] width 6 height 6
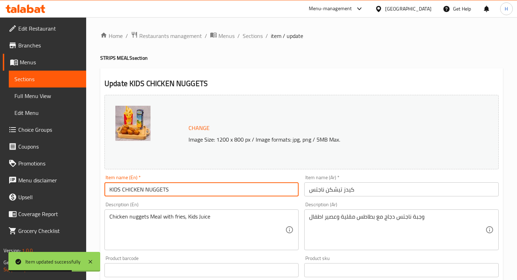
drag, startPoint x: 112, startPoint y: 189, endPoint x: 201, endPoint y: 190, distance: 88.7
click at [201, 190] on input "KIDS CHICKEN NUGGETS" at bounding box center [201, 190] width 194 height 14
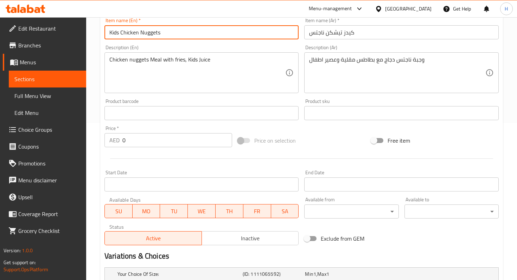
scroll to position [242, 0]
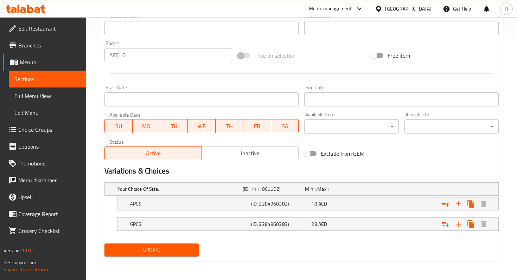
type input "Kids Chicken Nuggets"
click at [188, 248] on span "Update" at bounding box center [151, 250] width 83 height 9
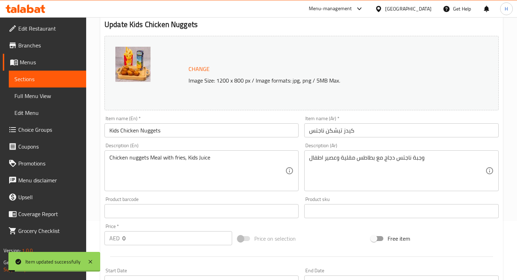
scroll to position [0, 0]
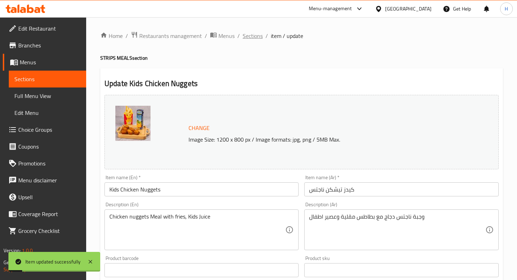
click at [247, 36] on span "Sections" at bounding box center [253, 36] width 20 height 8
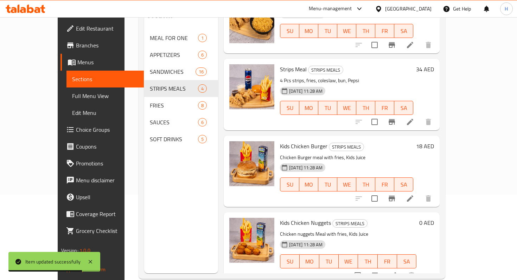
scroll to position [62, 0]
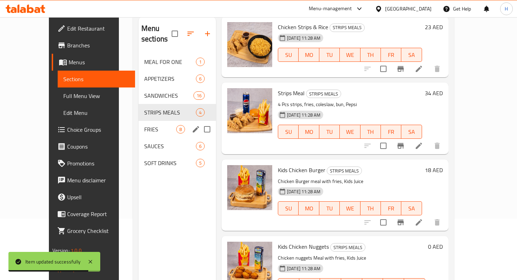
click at [150, 121] on div "FRIES 8" at bounding box center [177, 129] width 77 height 17
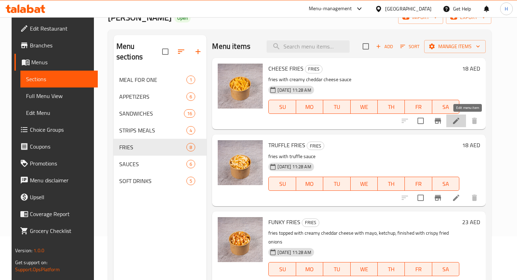
click at [460, 123] on icon at bounding box center [456, 121] width 8 height 8
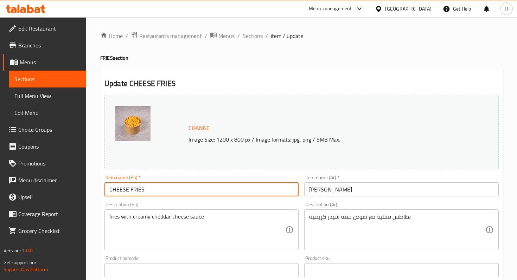
drag, startPoint x: 112, startPoint y: 185, endPoint x: 196, endPoint y: 180, distance: 83.9
click at [196, 180] on div "Item name (En)   * CHEESE FRIES Item name (En) *" at bounding box center [201, 185] width 194 height 21
click at [158, 189] on input "CHEESE FRIES" at bounding box center [201, 190] width 194 height 14
type input "Cheese Fries"
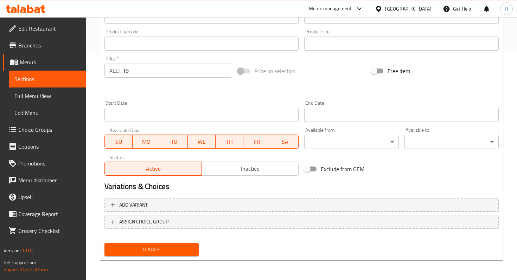
click at [150, 253] on span "Update" at bounding box center [151, 250] width 83 height 9
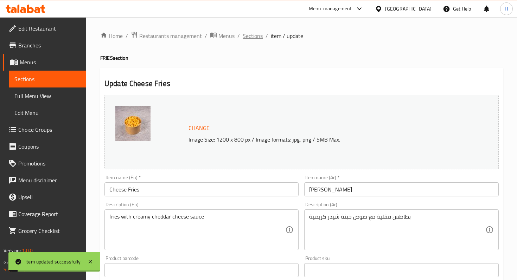
click at [249, 37] on span "Sections" at bounding box center [253, 36] width 20 height 8
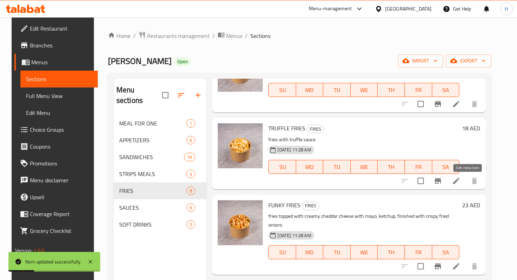
click at [460, 180] on icon at bounding box center [456, 181] width 8 height 8
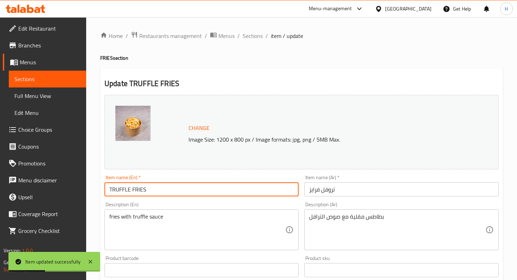
click at [166, 194] on input "TRUFFLE FRIES" at bounding box center [201, 190] width 194 height 14
type input "Truffle Fries"
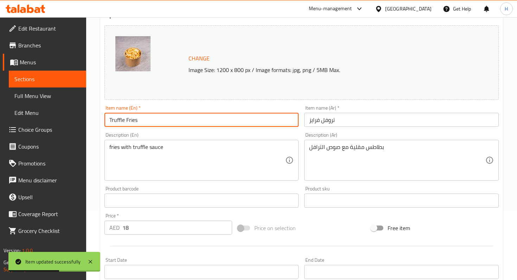
scroll to position [227, 0]
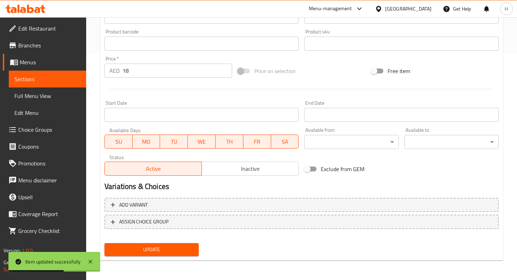
click at [146, 249] on span "Update" at bounding box center [151, 250] width 83 height 9
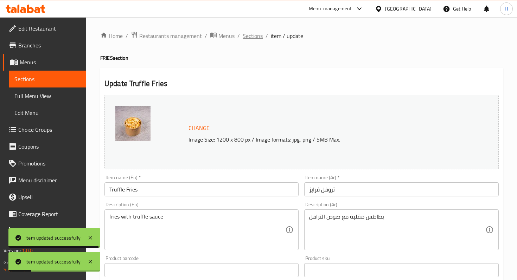
click at [256, 38] on span "Sections" at bounding box center [253, 36] width 20 height 8
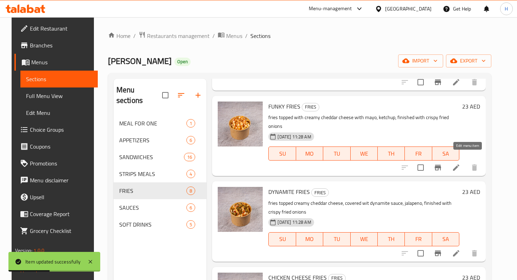
click at [460, 164] on icon at bounding box center [456, 168] width 8 height 8
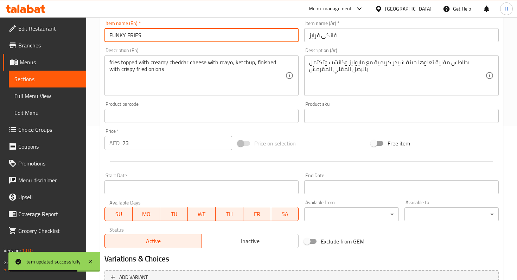
click at [160, 32] on input "FUNKY FRIES" at bounding box center [201, 35] width 194 height 14
type input "Funky Fries"
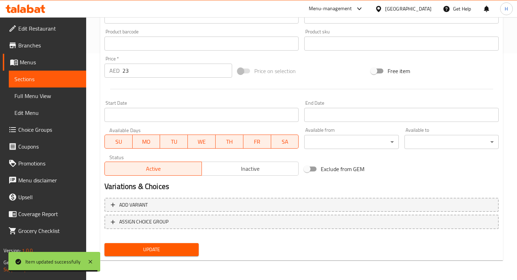
click at [152, 248] on span "Update" at bounding box center [151, 250] width 83 height 9
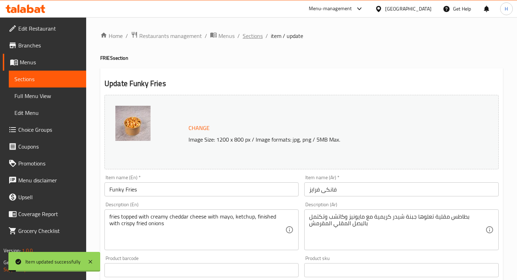
click at [252, 35] on span "Sections" at bounding box center [253, 36] width 20 height 8
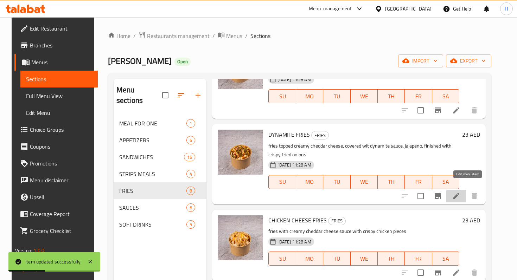
click at [459, 193] on icon at bounding box center [456, 196] width 6 height 6
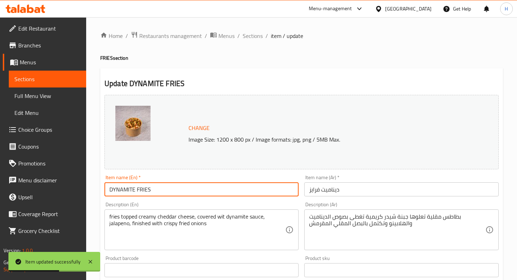
click at [142, 192] on input "DYNAMITE FRIES" at bounding box center [201, 190] width 194 height 14
type input "Dynamite Fries"
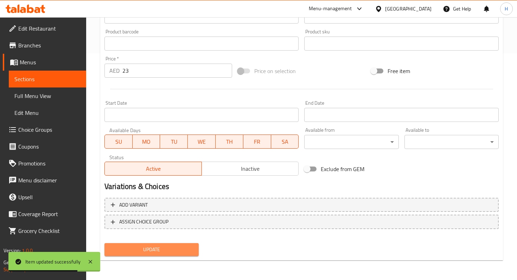
click at [137, 249] on span "Update" at bounding box center [151, 250] width 83 height 9
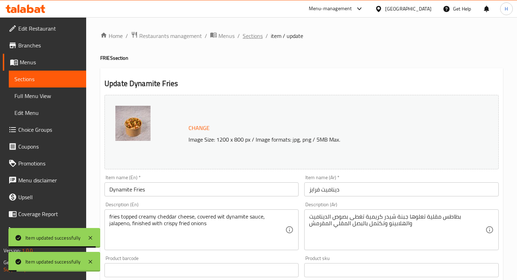
click at [248, 39] on span "Sections" at bounding box center [253, 36] width 20 height 8
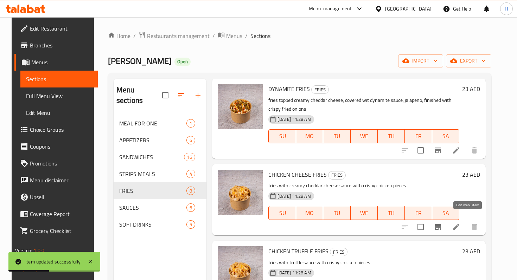
click at [459, 224] on icon at bounding box center [456, 227] width 6 height 6
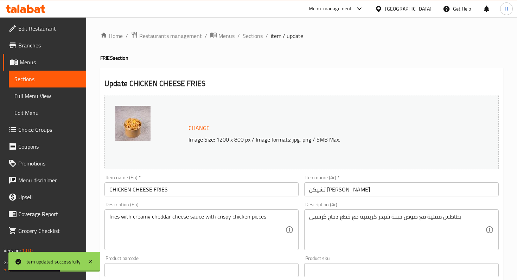
click at [148, 192] on input "CHICKEN CHEESE FRIES" at bounding box center [201, 190] width 194 height 14
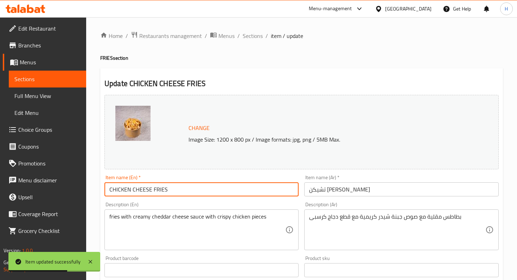
type input "Chicken Cheese Fries"
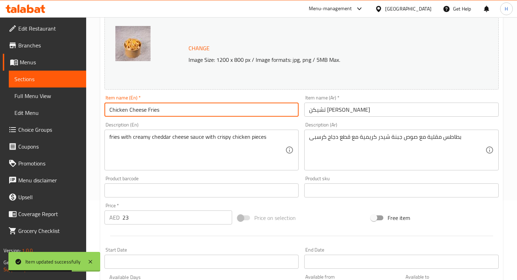
scroll to position [227, 0]
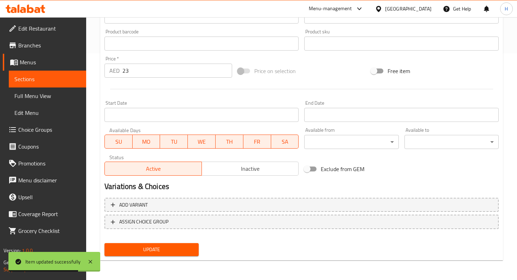
click at [143, 257] on div "Update" at bounding box center [152, 250] width 100 height 19
click at [143, 254] on button "Update" at bounding box center [151, 249] width 94 height 13
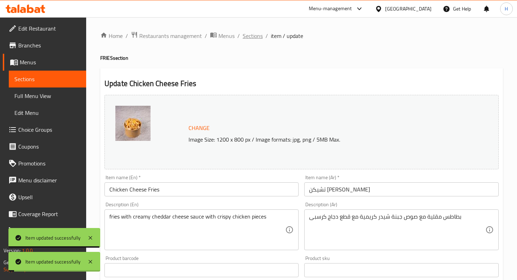
click at [256, 34] on span "Sections" at bounding box center [253, 36] width 20 height 8
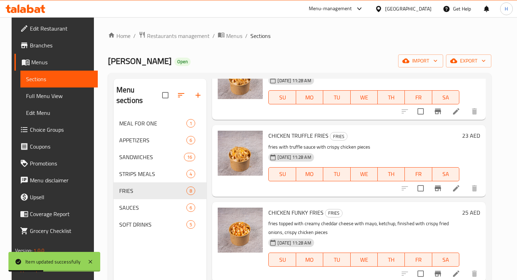
click at [466, 184] on li at bounding box center [456, 188] width 20 height 13
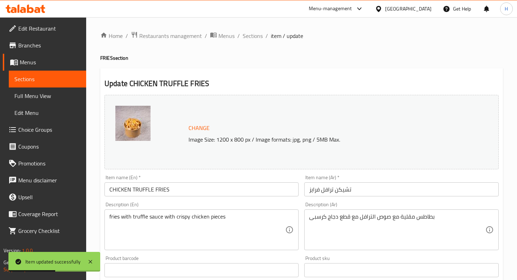
click at [146, 192] on input "CHICKEN TRUFFLE FRIES" at bounding box center [201, 190] width 194 height 14
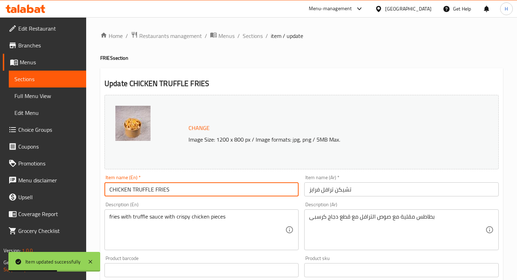
click at [146, 192] on input "CHICKEN TRUFFLE FRIES" at bounding box center [201, 190] width 194 height 14
type input "Chicken Truffle Fries"
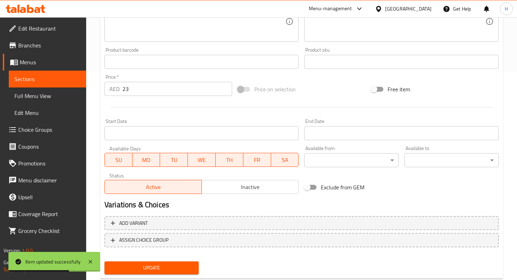
scroll to position [227, 0]
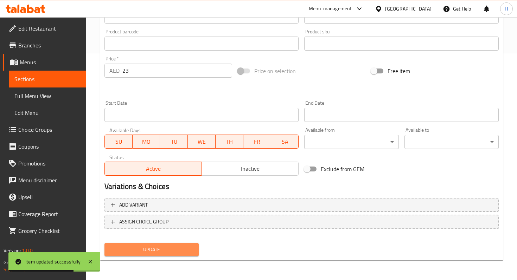
click at [144, 251] on span "Update" at bounding box center [151, 250] width 83 height 9
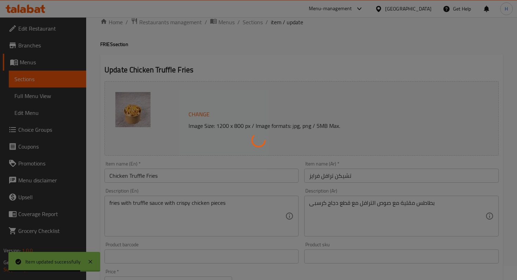
scroll to position [0, 0]
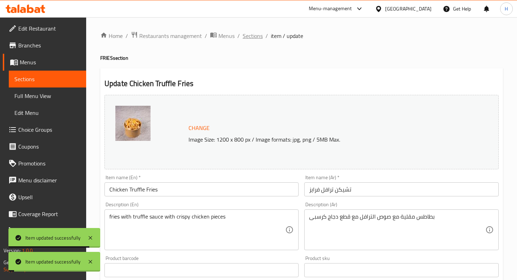
click at [259, 34] on span "Sections" at bounding box center [253, 36] width 20 height 8
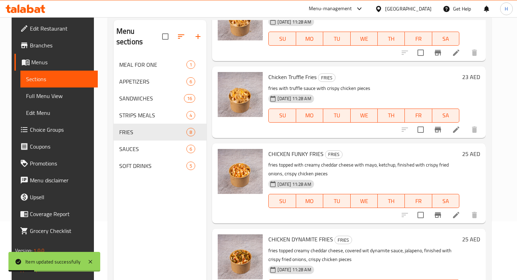
scroll to position [62, 0]
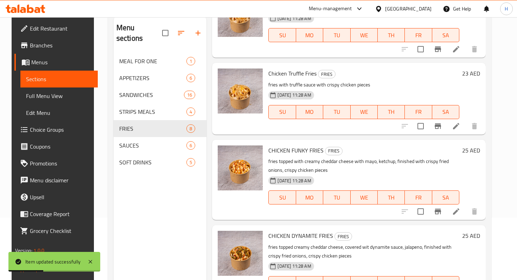
click at [463, 205] on li at bounding box center [456, 211] width 20 height 13
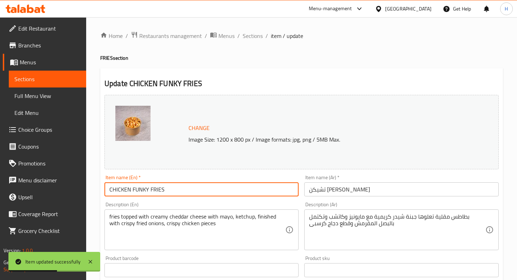
click at [140, 191] on input "CHICKEN FUNKY FRIES" at bounding box center [201, 190] width 194 height 14
type input "Chicken Funky Fries"
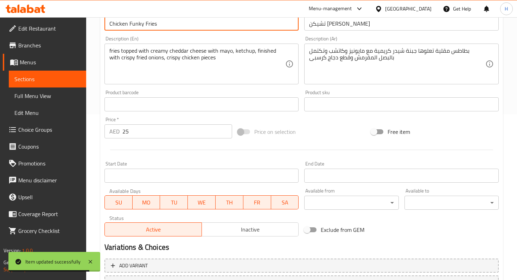
scroll to position [227, 0]
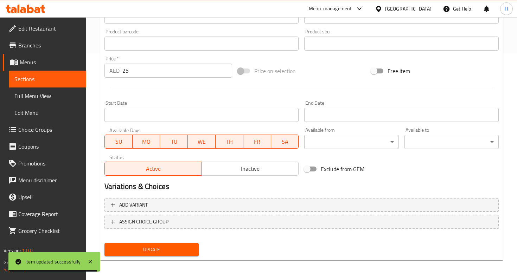
click at [150, 253] on span "Update" at bounding box center [151, 250] width 83 height 9
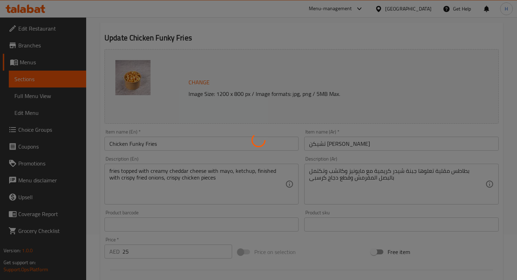
scroll to position [0, 0]
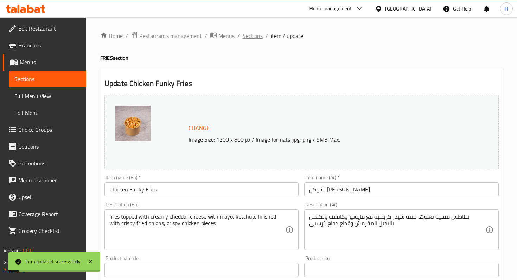
click at [249, 38] on span "Sections" at bounding box center [253, 36] width 20 height 8
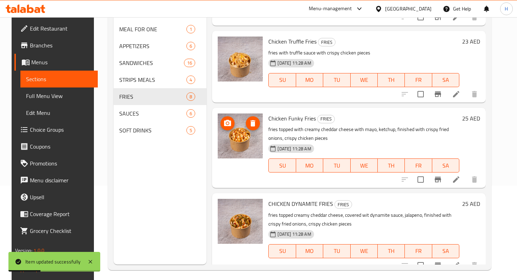
scroll to position [98, 0]
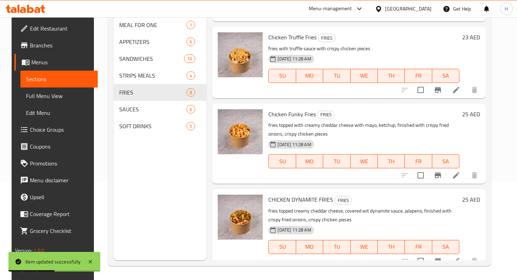
click at [460, 257] on icon at bounding box center [456, 261] width 8 height 8
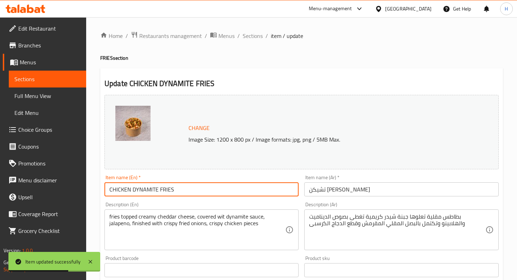
click at [140, 189] on input "CHICKEN DYNAMITE FRIES" at bounding box center [201, 190] width 194 height 14
type input "Chicken Dynamite Fries"
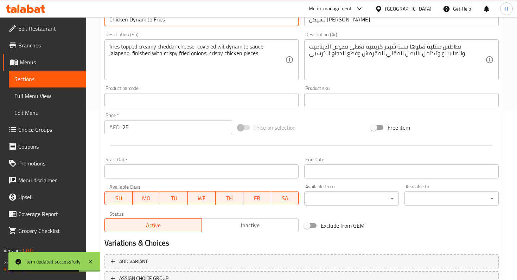
scroll to position [214, 0]
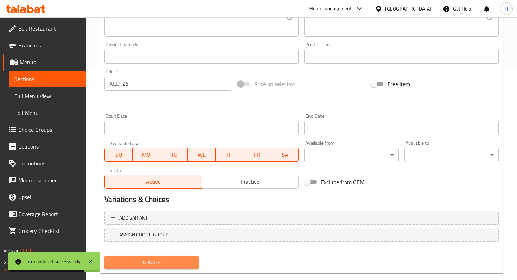
click at [137, 264] on span "Update" at bounding box center [151, 263] width 83 height 9
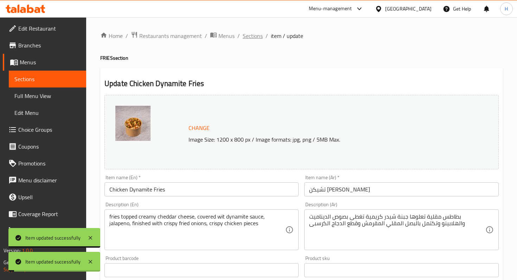
click at [254, 39] on span "Sections" at bounding box center [253, 36] width 20 height 8
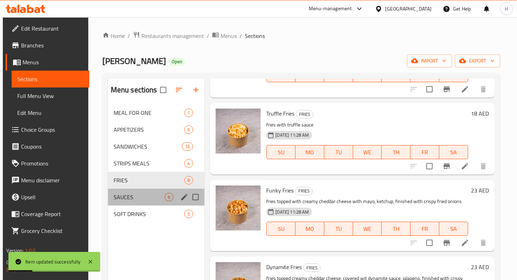
click at [147, 202] on div "SAUCES 6" at bounding box center [156, 197] width 97 height 17
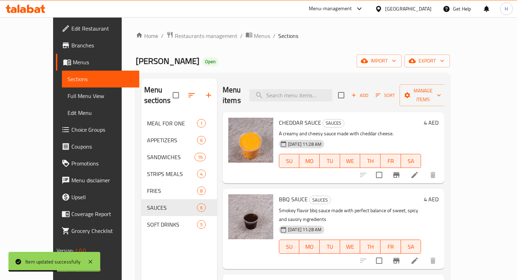
click at [419, 171] on icon at bounding box center [415, 175] width 8 height 8
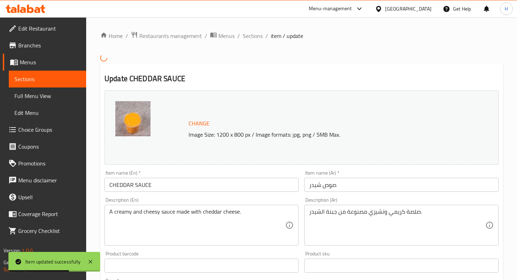
click at [133, 191] on input "CHEDDAR SAUCE" at bounding box center [201, 185] width 194 height 14
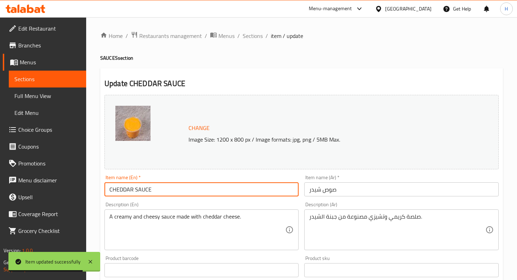
drag, startPoint x: 112, startPoint y: 190, endPoint x: 181, endPoint y: 190, distance: 68.9
click at [180, 190] on input "CHEDDAR SAUCE" at bounding box center [201, 190] width 194 height 14
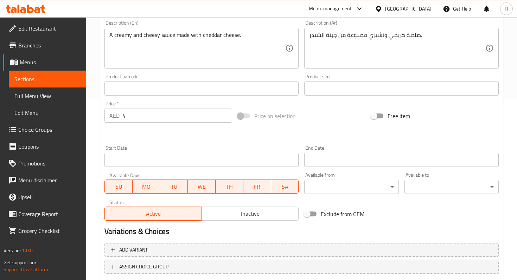
scroll to position [227, 0]
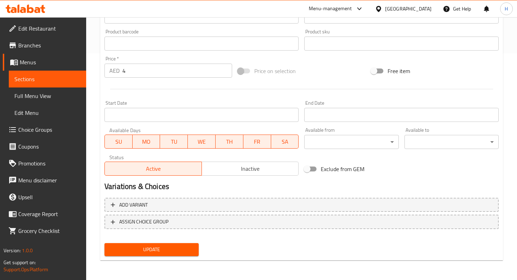
type input "Cheddar Sauce"
click at [171, 251] on span "Update" at bounding box center [151, 250] width 83 height 9
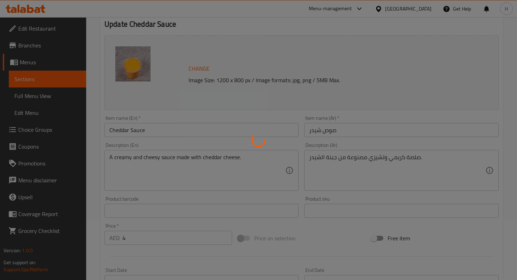
scroll to position [0, 0]
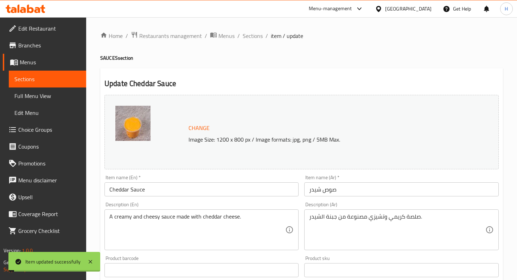
click at [251, 37] on span "Sections" at bounding box center [253, 36] width 20 height 8
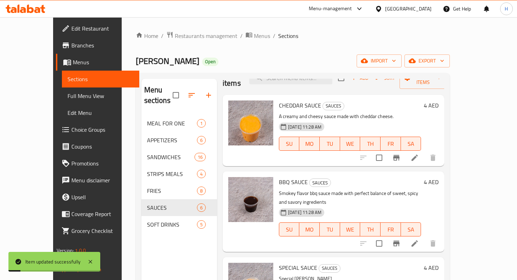
scroll to position [26, 0]
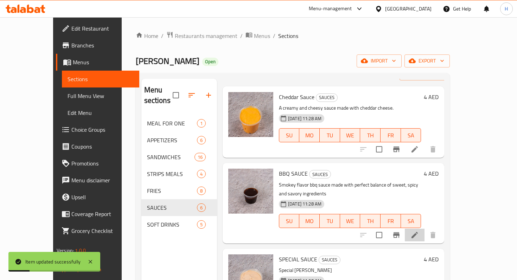
click at [425, 229] on li at bounding box center [415, 235] width 20 height 13
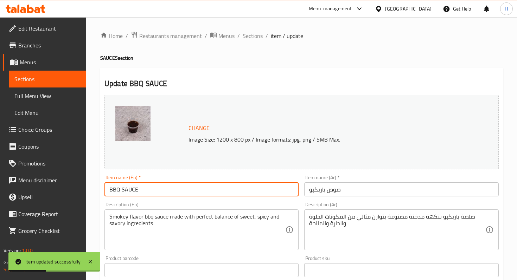
drag, startPoint x: 125, startPoint y: 189, endPoint x: 165, endPoint y: 189, distance: 39.7
click at [165, 189] on input "BBQ SAUCE" at bounding box center [201, 190] width 194 height 14
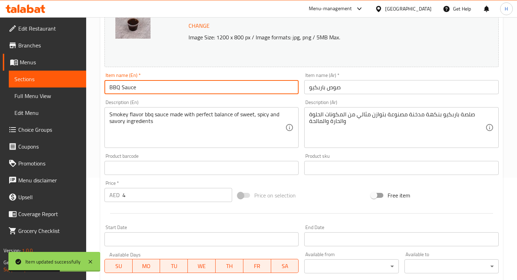
scroll to position [227, 0]
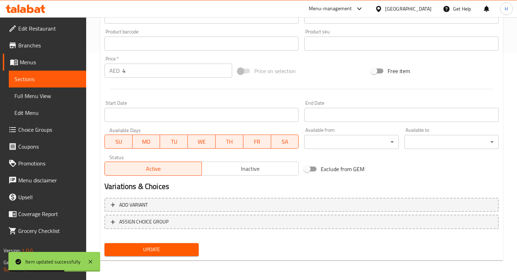
type input "BBQ Sauce"
click at [164, 250] on span "Update" at bounding box center [151, 250] width 83 height 9
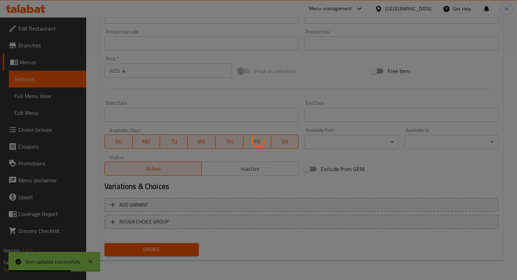
scroll to position [0, 0]
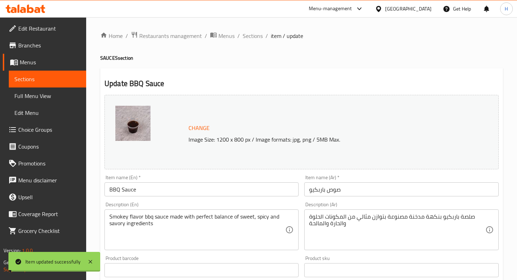
click at [252, 37] on span "Sections" at bounding box center [253, 36] width 20 height 8
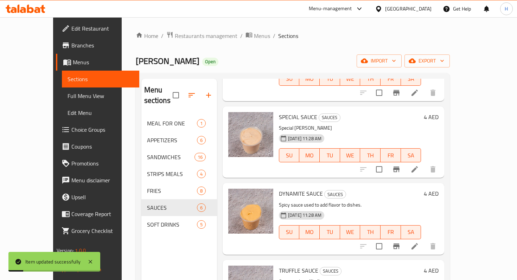
scroll to position [168, 0]
click at [418, 166] on icon at bounding box center [415, 169] width 6 height 6
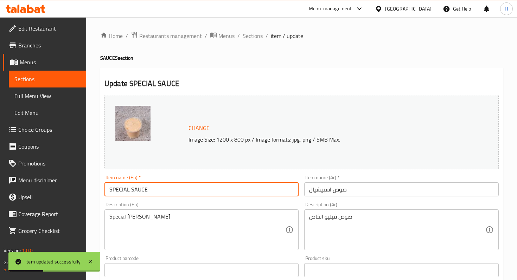
click at [132, 190] on input "SPECIAL SAUCE" at bounding box center [201, 190] width 194 height 14
drag, startPoint x: 111, startPoint y: 191, endPoint x: 184, endPoint y: 187, distance: 72.9
click at [184, 187] on input "SPECIAL SAUCE" at bounding box center [201, 190] width 194 height 14
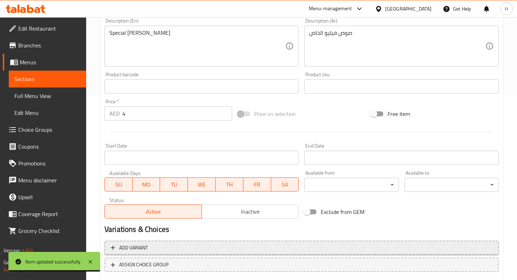
scroll to position [227, 0]
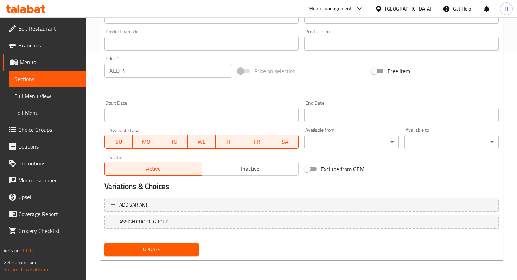
type input "Special Sauce"
click at [153, 248] on span "Update" at bounding box center [151, 250] width 83 height 9
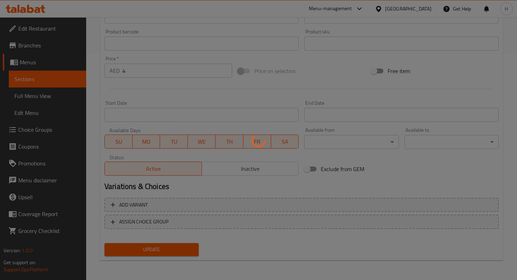
scroll to position [0, 0]
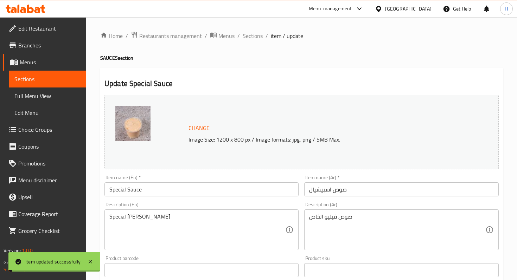
click at [250, 36] on span "Sections" at bounding box center [253, 36] width 20 height 8
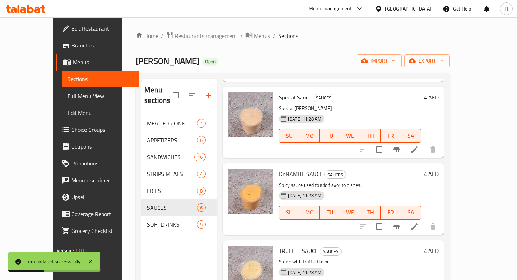
click at [425, 221] on li at bounding box center [415, 227] width 20 height 13
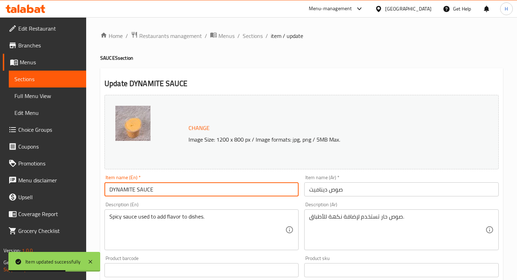
drag, startPoint x: 113, startPoint y: 190, endPoint x: 205, endPoint y: 188, distance: 92.2
click at [205, 188] on input "DYNAMITE SAUCE" at bounding box center [201, 190] width 194 height 14
type input "Dynamite Sauce"
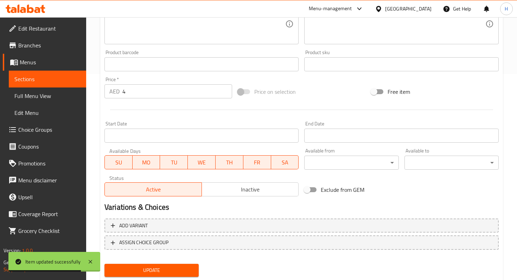
scroll to position [227, 0]
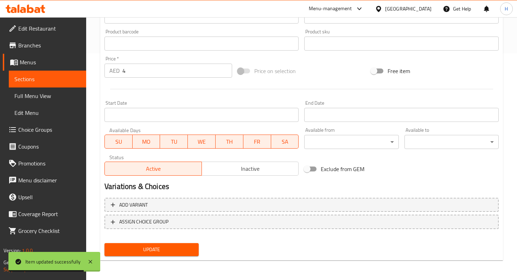
click at [136, 251] on span "Update" at bounding box center [151, 250] width 83 height 9
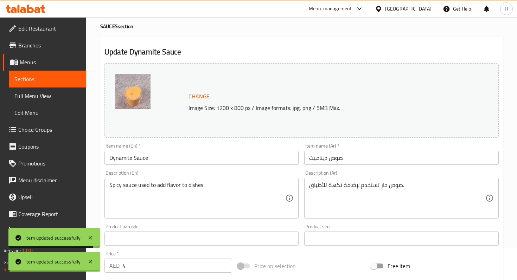
scroll to position [0, 0]
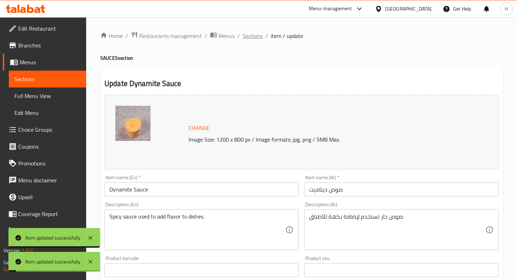
click at [250, 38] on span "Sections" at bounding box center [253, 36] width 20 height 8
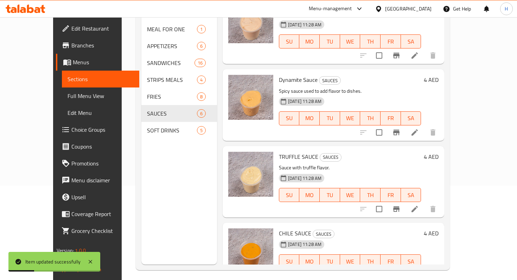
scroll to position [98, 0]
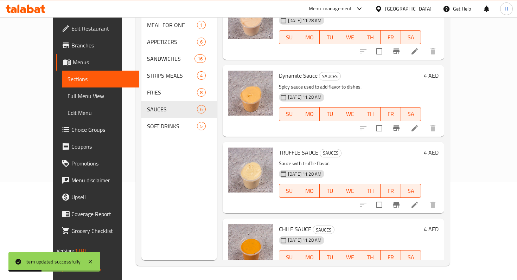
click at [419, 201] on icon at bounding box center [415, 205] width 8 height 8
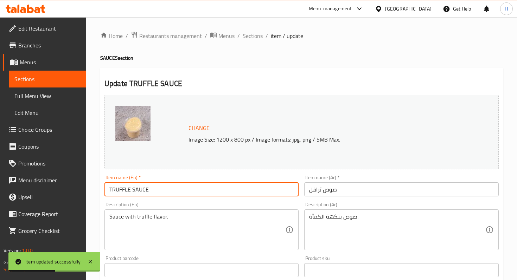
click at [141, 186] on input "TRUFFLE SAUCE" at bounding box center [201, 190] width 194 height 14
click at [137, 190] on input "TRUFFLE SAUCE" at bounding box center [201, 190] width 194 height 14
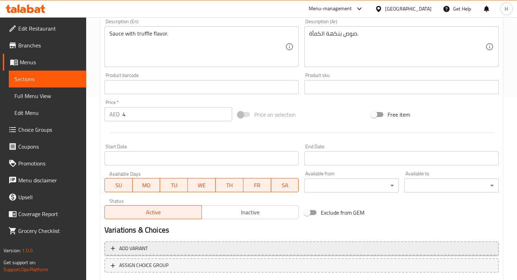
scroll to position [227, 0]
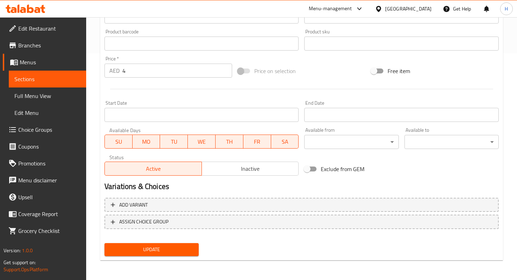
type input "Truffle Sauce"
click at [134, 250] on span "Update" at bounding box center [151, 250] width 83 height 9
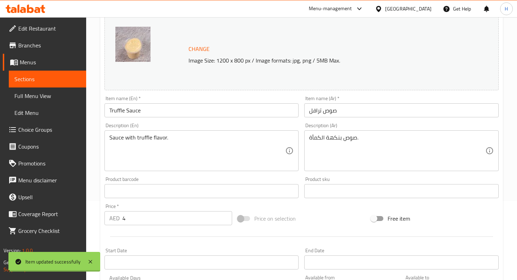
scroll to position [0, 0]
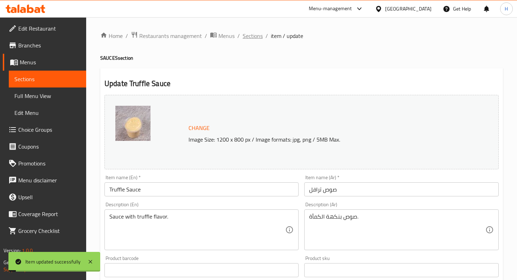
click at [246, 37] on span "Sections" at bounding box center [253, 36] width 20 height 8
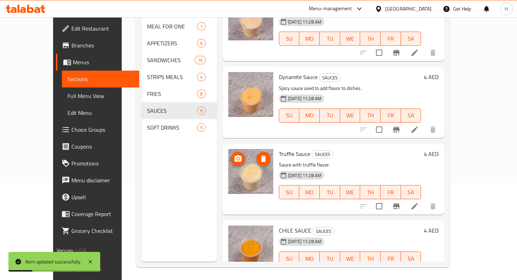
scroll to position [98, 0]
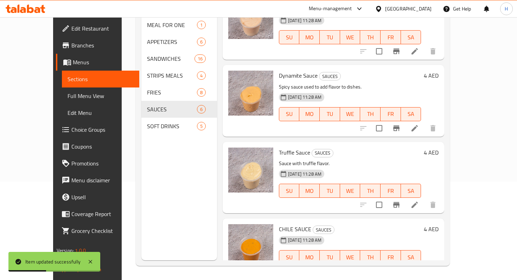
click at [425, 265] on li at bounding box center [415, 271] width 20 height 13
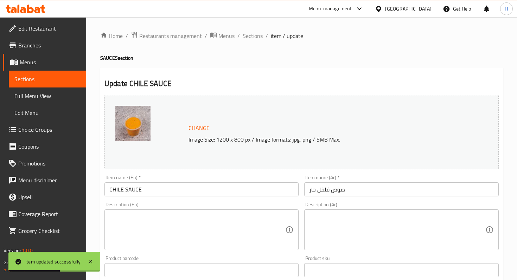
click at [119, 192] on input "CHILE SAUCE" at bounding box center [201, 190] width 194 height 14
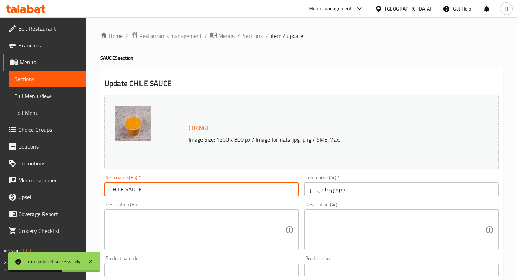
click at [119, 192] on input "CHILE SAUCE" at bounding box center [201, 190] width 194 height 14
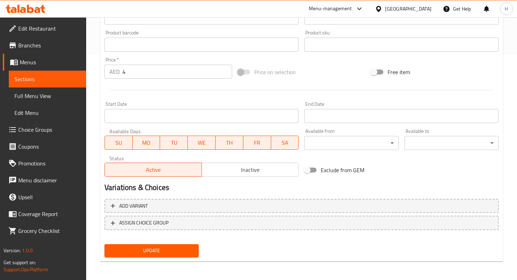
scroll to position [227, 0]
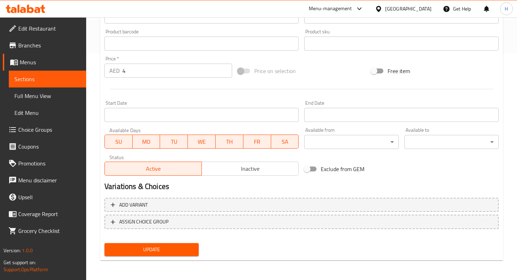
type input "Chilli Sauce"
click at [124, 252] on span "Update" at bounding box center [151, 250] width 83 height 9
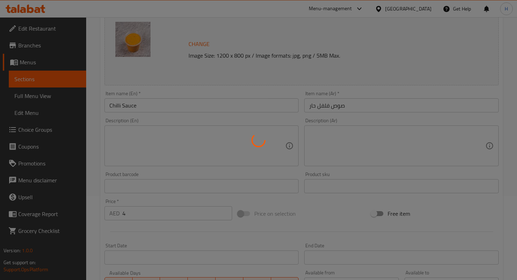
scroll to position [0, 0]
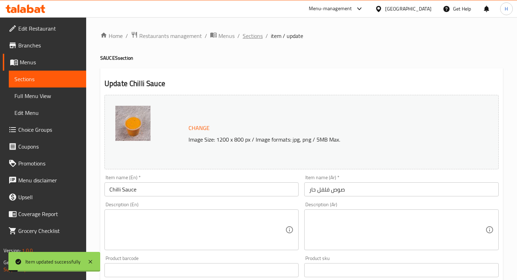
click at [255, 36] on span "Sections" at bounding box center [253, 36] width 20 height 8
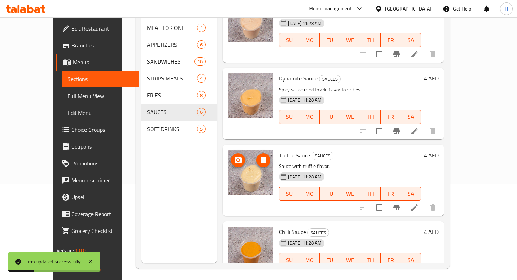
scroll to position [98, 0]
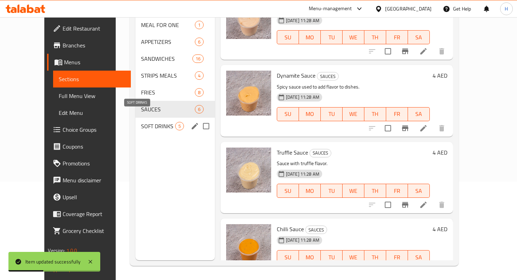
click at [141, 122] on span "SOFT DRINKS" at bounding box center [158, 126] width 34 height 8
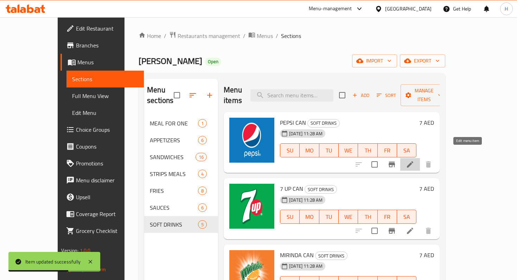
click at [413, 161] on icon at bounding box center [410, 164] width 6 height 6
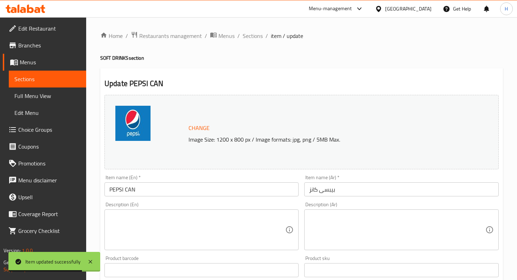
click at [145, 183] on div "Item name (En)   * PEPSI CAN Item name (En) *" at bounding box center [201, 185] width 194 height 21
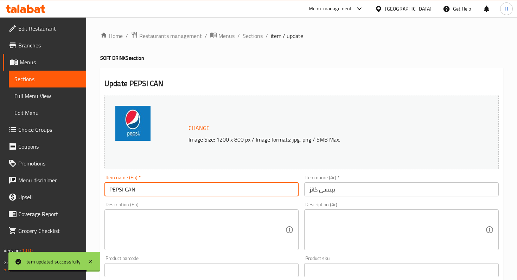
drag, startPoint x: 145, startPoint y: 193, endPoint x: 84, endPoint y: 190, distance: 61.3
click at [84, 190] on div "Edit Restaurant Branches Menus Sections Full Menu View Edit Menu Choice Groups …" at bounding box center [258, 262] width 517 height 490
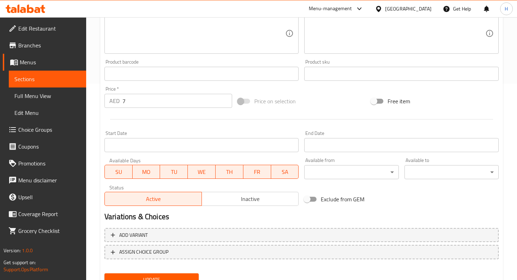
scroll to position [227, 0]
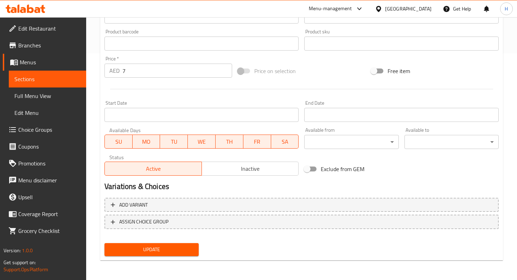
type input "Pepsi Can"
click at [133, 246] on span "Update" at bounding box center [151, 250] width 83 height 9
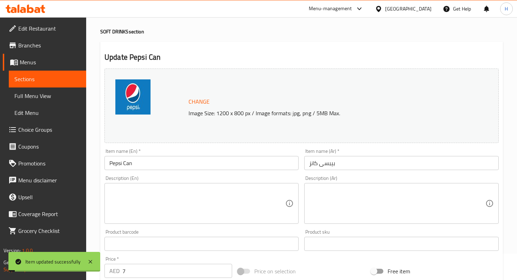
scroll to position [9, 0]
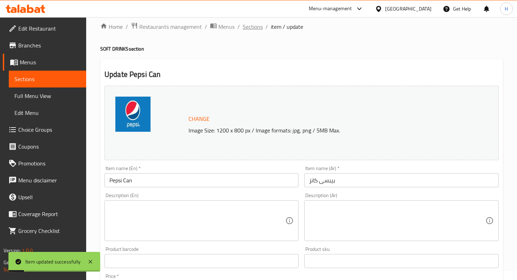
click at [252, 28] on span "Sections" at bounding box center [253, 27] width 20 height 8
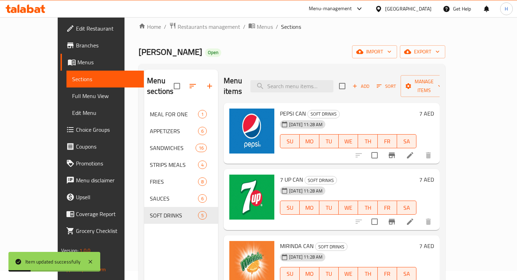
scroll to position [32, 0]
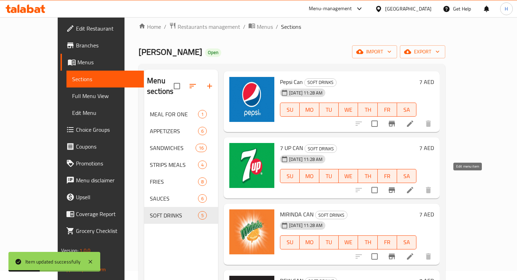
click at [414, 186] on icon at bounding box center [410, 190] width 8 height 8
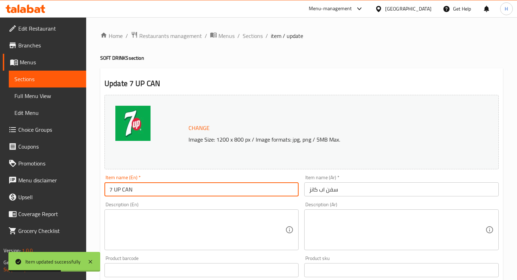
click at [120, 191] on input "7 UP CAN" at bounding box center [201, 190] width 194 height 14
drag, startPoint x: 126, startPoint y: 189, endPoint x: 156, endPoint y: 188, distance: 30.3
click at [156, 188] on input "7 Up CAN" at bounding box center [201, 190] width 194 height 14
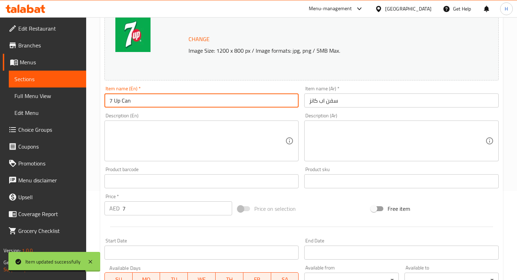
scroll to position [227, 0]
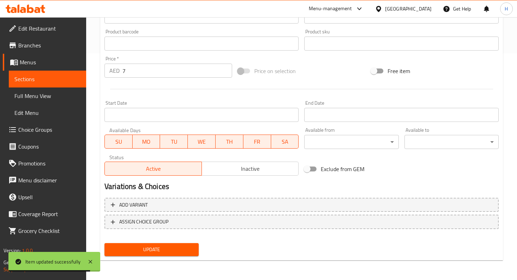
type input "7 Up Can"
click at [135, 254] on span "Update" at bounding box center [151, 250] width 83 height 9
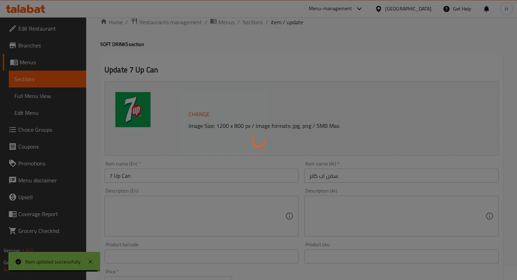
scroll to position [0, 0]
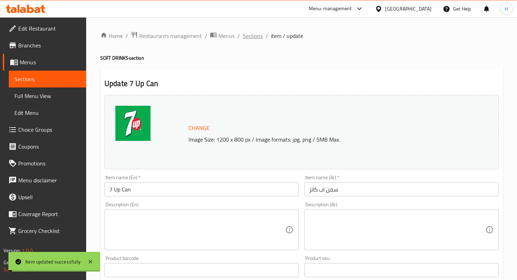
click at [255, 33] on span "Sections" at bounding box center [253, 36] width 20 height 8
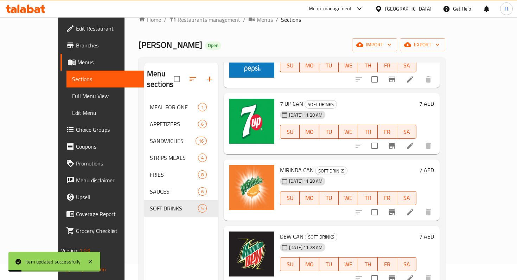
scroll to position [24, 0]
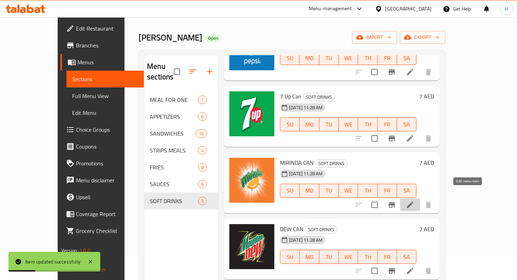
click at [414, 201] on icon at bounding box center [410, 205] width 8 height 8
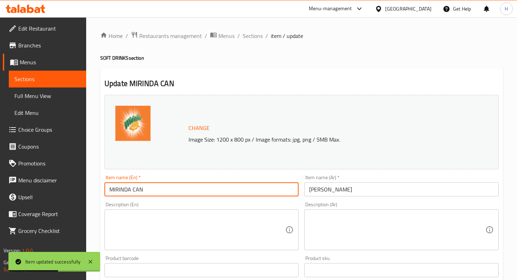
drag, startPoint x: 114, startPoint y: 191, endPoint x: 172, endPoint y: 189, distance: 58.4
click at [172, 189] on input "MIRINDA CAN" at bounding box center [201, 190] width 194 height 14
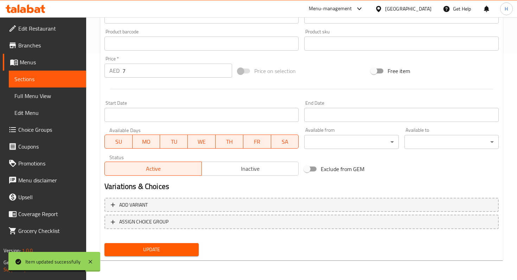
type input "Mirinda Can"
click at [142, 257] on div "Update" at bounding box center [152, 250] width 100 height 19
click at [142, 251] on span "Update" at bounding box center [151, 250] width 83 height 9
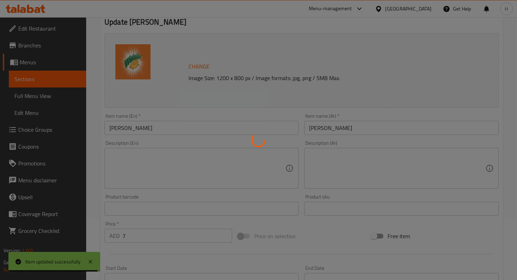
scroll to position [0, 0]
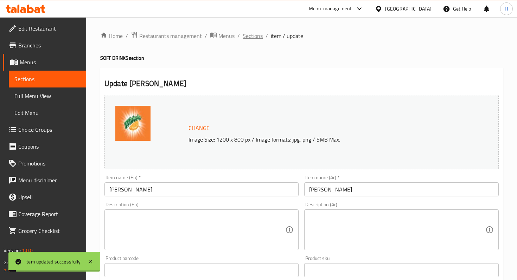
click at [253, 32] on span "Sections" at bounding box center [253, 36] width 20 height 8
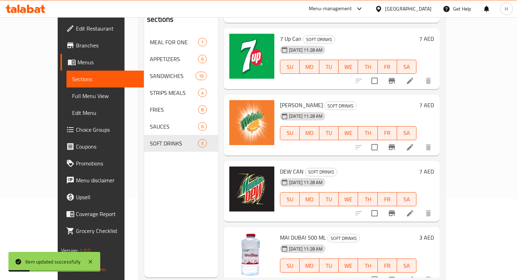
scroll to position [98, 0]
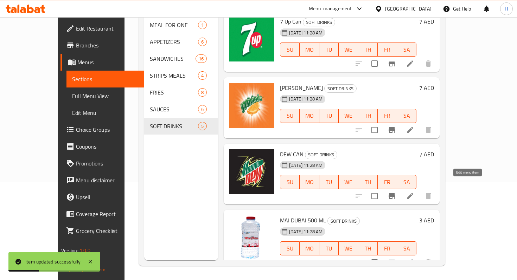
click at [414, 192] on icon at bounding box center [410, 196] width 8 height 8
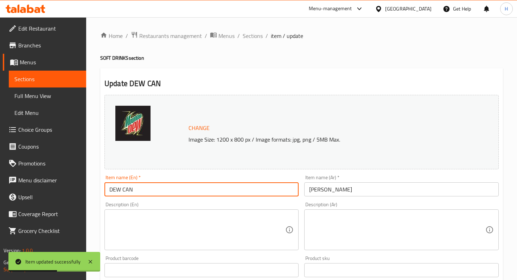
drag, startPoint x: 114, startPoint y: 189, endPoint x: 121, endPoint y: 189, distance: 7.4
click at [121, 189] on input "DEW CAN" at bounding box center [201, 190] width 194 height 14
drag, startPoint x: 125, startPoint y: 190, endPoint x: 132, endPoint y: 190, distance: 7.4
click at [132, 190] on input "Dew CAN" at bounding box center [201, 190] width 194 height 14
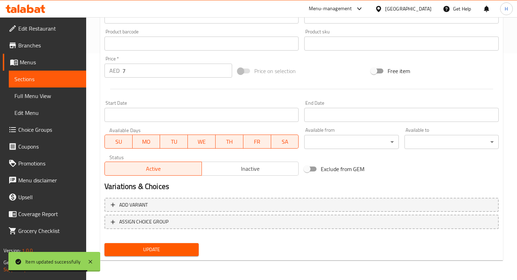
type input "Dew Can"
click at [121, 252] on span "Update" at bounding box center [151, 250] width 83 height 9
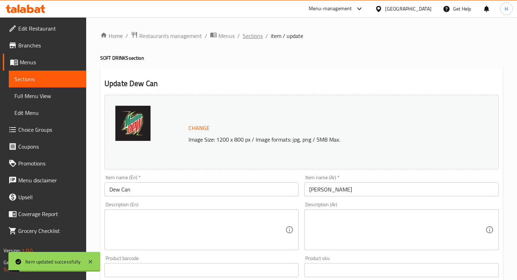
click at [255, 38] on span "Sections" at bounding box center [253, 36] width 20 height 8
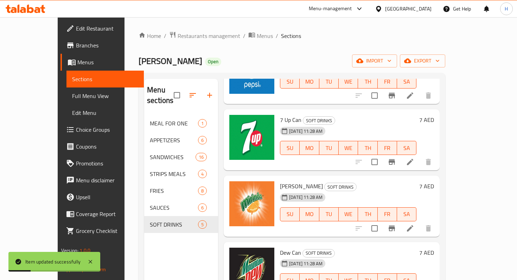
scroll to position [98, 0]
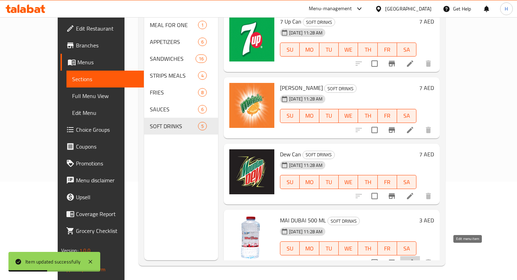
click at [414, 259] on icon at bounding box center [410, 263] width 8 height 8
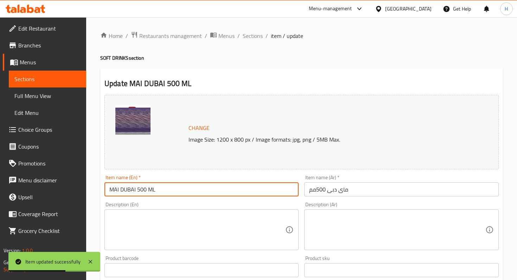
drag, startPoint x: 114, startPoint y: 191, endPoint x: 119, endPoint y: 191, distance: 4.9
click at [119, 191] on input "MAI DUBAI 500 ML" at bounding box center [201, 190] width 194 height 14
drag, startPoint x: 121, startPoint y: 189, endPoint x: 135, endPoint y: 189, distance: 14.1
click at [135, 189] on input "Mai DUBAI 500 ML" at bounding box center [201, 190] width 194 height 14
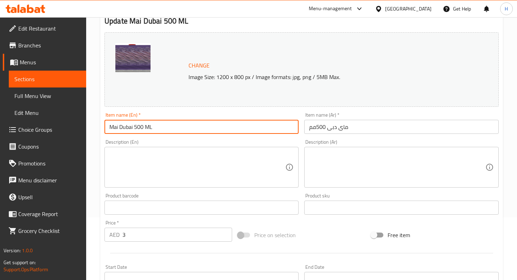
scroll to position [45, 0]
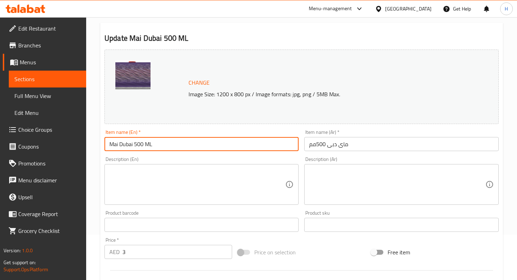
drag, startPoint x: 154, startPoint y: 145, endPoint x: 146, endPoint y: 145, distance: 8.4
click at [147, 145] on input "Mai Dubai 500 ML" at bounding box center [201, 144] width 194 height 14
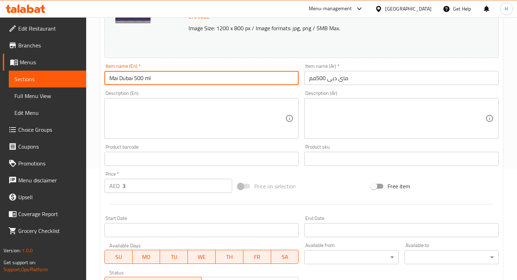
scroll to position [227, 0]
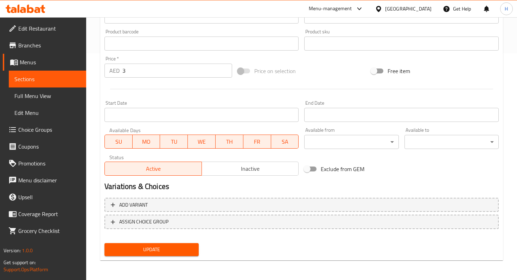
type input "Mai Dubai 500 ml"
click at [141, 250] on span "Update" at bounding box center [151, 250] width 83 height 9
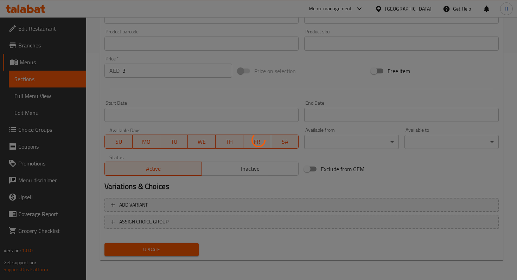
scroll to position [0, 0]
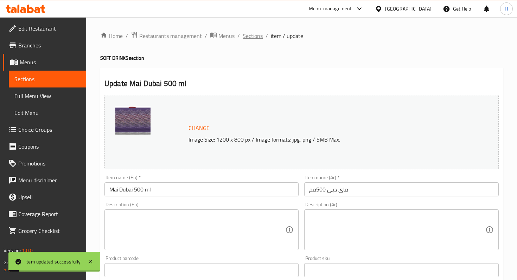
click at [252, 36] on span "Sections" at bounding box center [253, 36] width 20 height 8
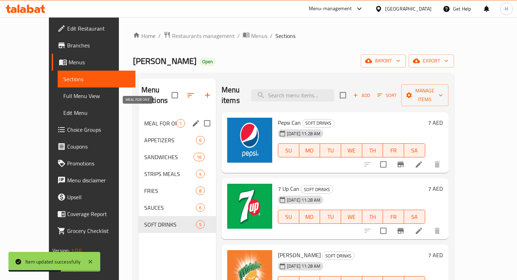
click at [153, 119] on span "MEAL FOR ONE" at bounding box center [160, 123] width 32 height 8
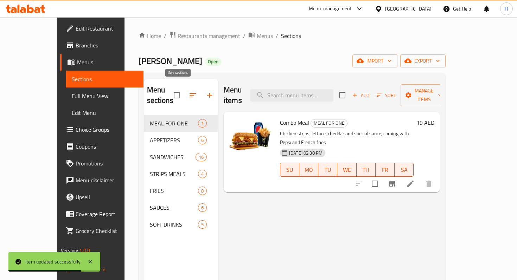
click at [189, 91] on icon "button" at bounding box center [193, 95] width 8 height 8
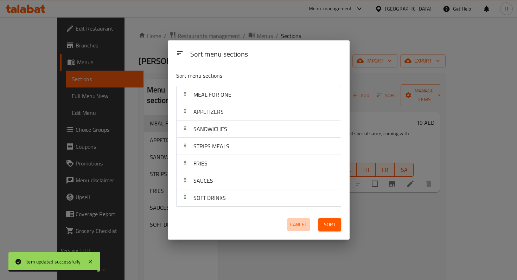
click at [296, 223] on span "Cancel" at bounding box center [298, 225] width 17 height 9
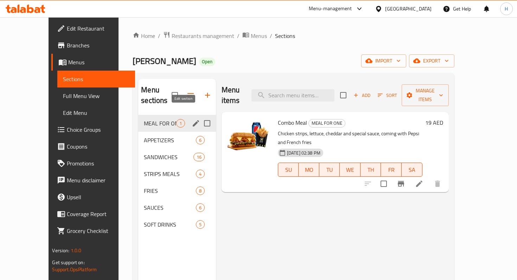
click at [192, 119] on icon "edit" at bounding box center [196, 123] width 8 height 8
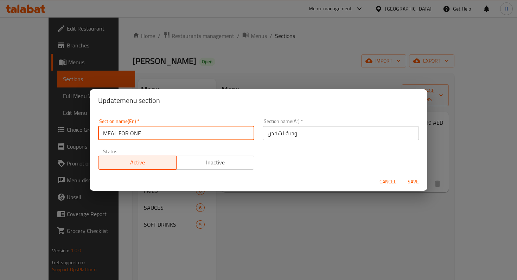
drag, startPoint x: 107, startPoint y: 132, endPoint x: 166, endPoint y: 135, distance: 59.2
click at [166, 135] on input "MEAL FOR ONE" at bounding box center [176, 133] width 156 height 14
click at [383, 186] on span "Cancel" at bounding box center [388, 182] width 17 height 9
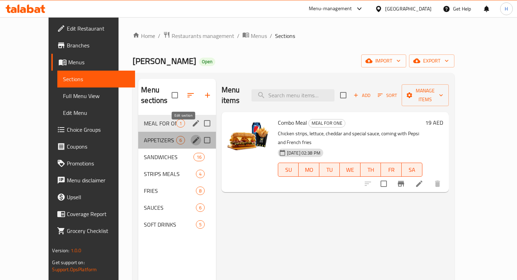
click at [192, 136] on icon "edit" at bounding box center [196, 140] width 8 height 8
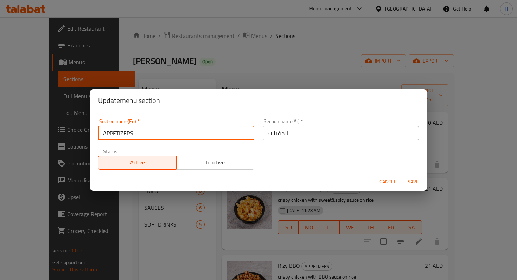
drag, startPoint x: 106, startPoint y: 133, endPoint x: 158, endPoint y: 133, distance: 52.1
click at [158, 133] on input "APPETIZERS" at bounding box center [176, 133] width 156 height 14
type input "Appetizers"
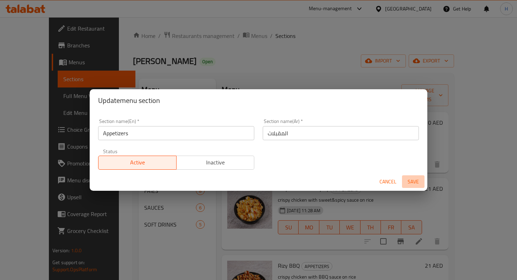
click at [411, 183] on span "Save" at bounding box center [413, 182] width 17 height 9
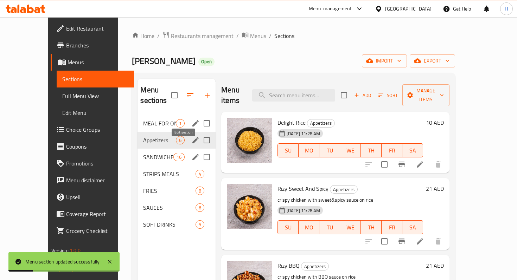
click at [191, 153] on icon "edit" at bounding box center [195, 157] width 8 height 8
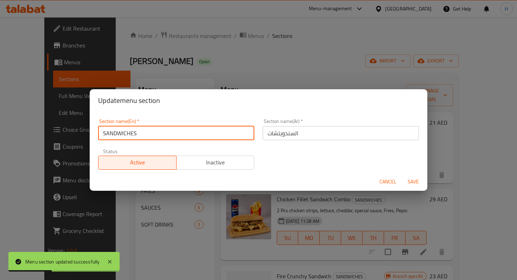
drag, startPoint x: 106, startPoint y: 133, endPoint x: 182, endPoint y: 133, distance: 76.0
click at [182, 133] on input "SANDWICHES" at bounding box center [176, 133] width 156 height 14
type input "Sandwiches"
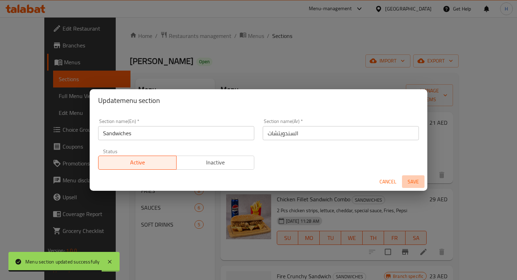
click at [412, 180] on span "Save" at bounding box center [413, 182] width 17 height 9
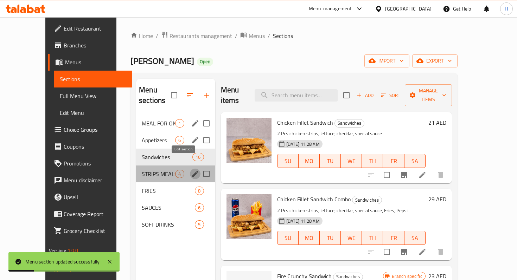
click at [192, 171] on icon "edit" at bounding box center [195, 174] width 6 height 6
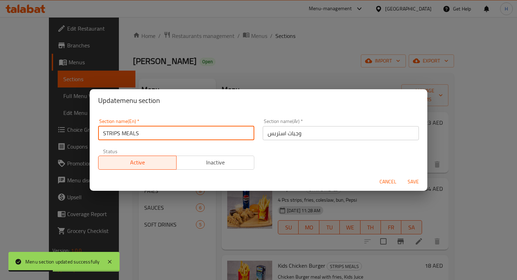
drag, startPoint x: 105, startPoint y: 133, endPoint x: 166, endPoint y: 134, distance: 61.2
click at [166, 134] on input "STRIPS MEALS" at bounding box center [176, 133] width 156 height 14
type input "Strips Meals"
click at [407, 180] on span "Save" at bounding box center [413, 182] width 17 height 9
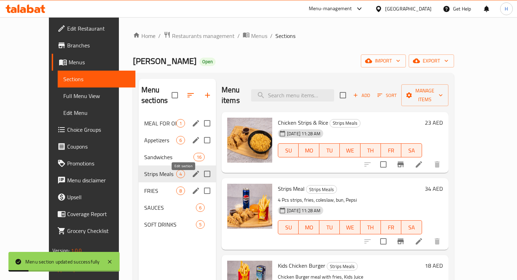
click at [191, 186] on button "edit" at bounding box center [196, 191] width 11 height 11
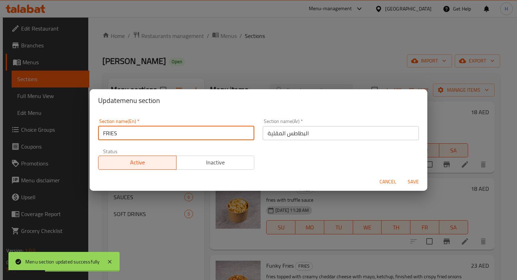
drag, startPoint x: 106, startPoint y: 133, endPoint x: 148, endPoint y: 134, distance: 42.2
click at [148, 134] on input "FRIES" at bounding box center [176, 133] width 156 height 14
type input "Fries"
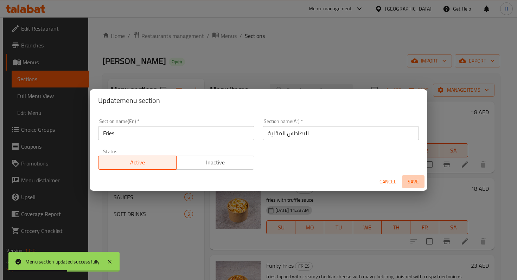
click at [406, 183] on span "Save" at bounding box center [413, 182] width 17 height 9
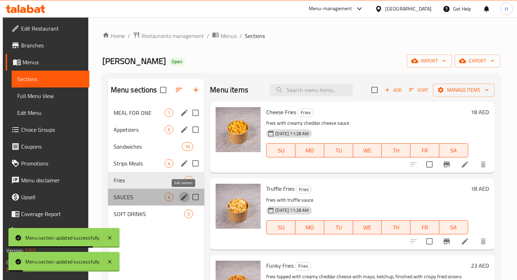
click at [181, 197] on icon "edit" at bounding box center [184, 197] width 8 height 8
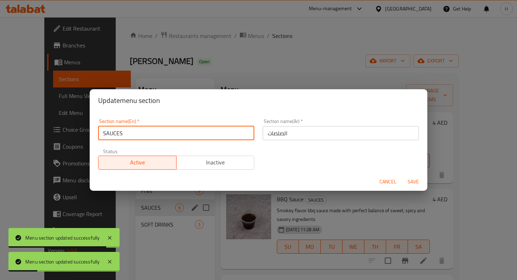
drag, startPoint x: 106, startPoint y: 133, endPoint x: 151, endPoint y: 133, distance: 44.3
click at [151, 133] on input "SAUCES" at bounding box center [176, 133] width 156 height 14
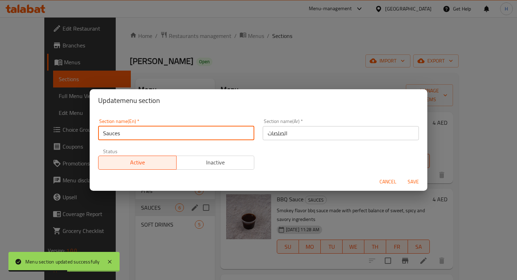
type input "Sauces"
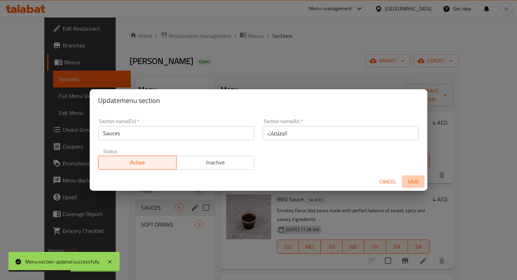
click at [410, 182] on span "Save" at bounding box center [413, 182] width 17 height 9
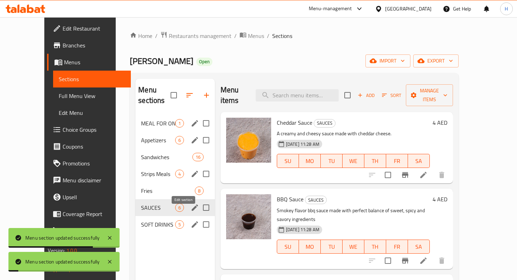
click at [191, 221] on icon "edit" at bounding box center [195, 225] width 8 height 8
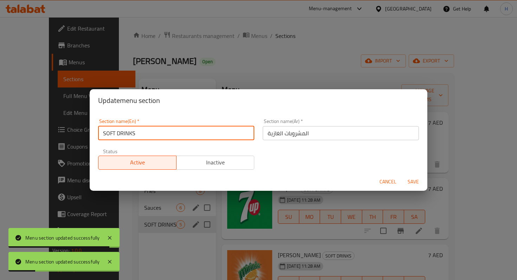
drag, startPoint x: 106, startPoint y: 133, endPoint x: 159, endPoint y: 135, distance: 53.5
click at [159, 135] on input "SOFT DRINKS" at bounding box center [176, 133] width 156 height 14
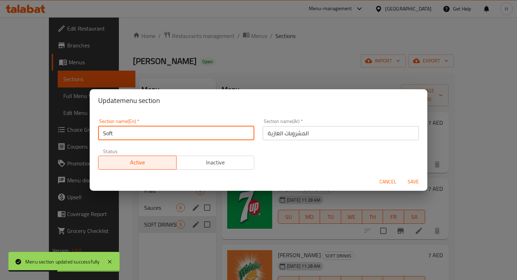
type input "Soft"
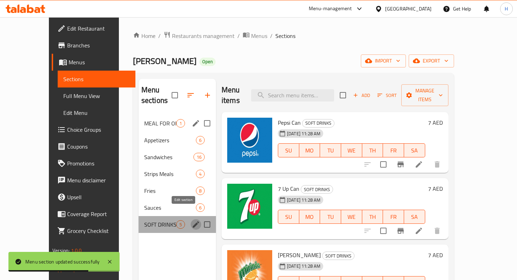
click at [193, 222] on icon "edit" at bounding box center [196, 225] width 6 height 6
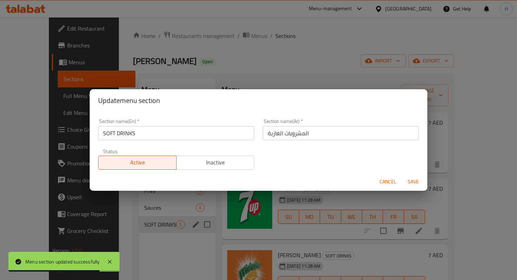
click at [123, 136] on input "SOFT DRINKS" at bounding box center [176, 133] width 156 height 14
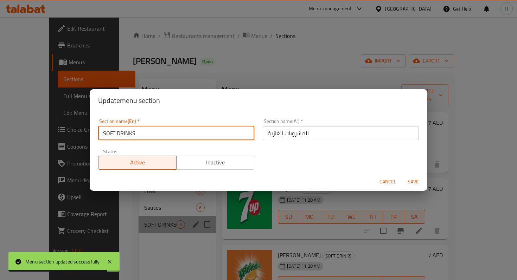
click at [143, 139] on input "SOFT DRINKS" at bounding box center [176, 133] width 156 height 14
click at [139, 133] on input "SOFT DRINKS" at bounding box center [176, 133] width 156 height 14
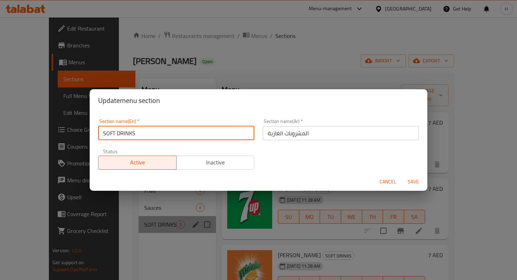
click at [134, 133] on input "SOFT DRINKS" at bounding box center [176, 133] width 156 height 14
click at [123, 133] on input "SOFT DRINKS" at bounding box center [176, 133] width 156 height 14
drag, startPoint x: 106, startPoint y: 133, endPoint x: 158, endPoint y: 135, distance: 51.7
click at [158, 135] on input "SOFT DRINKS" at bounding box center [176, 133] width 156 height 14
type input "Soft Drinks"
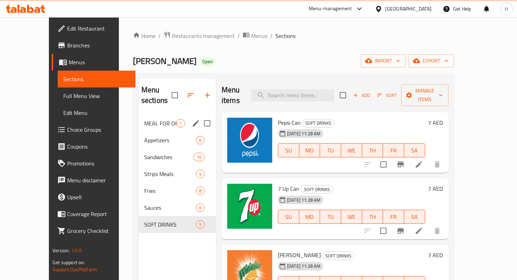
click at [183, 241] on div "Menu sections MEAL FOR ONE 1 Appetizers 6 Sandwiches 16 Strips Meals 4 Fries 8 …" at bounding box center [177, 219] width 77 height 280
click at [172, 38] on span "Restaurants management" at bounding box center [203, 36] width 63 height 8
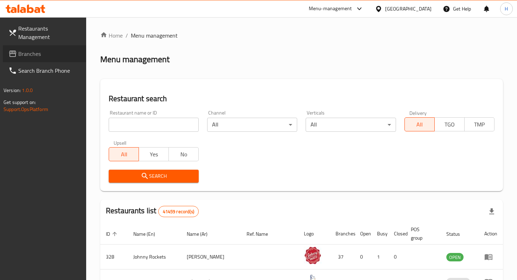
click at [57, 50] on span "Branches" at bounding box center [49, 54] width 62 height 8
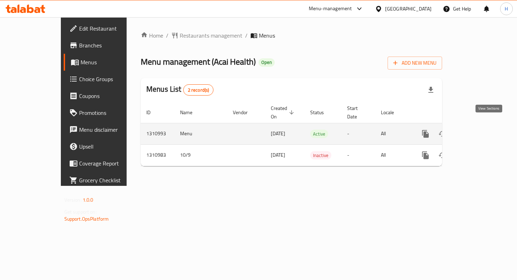
click at [481, 130] on icon "enhanced table" at bounding box center [476, 134] width 8 height 8
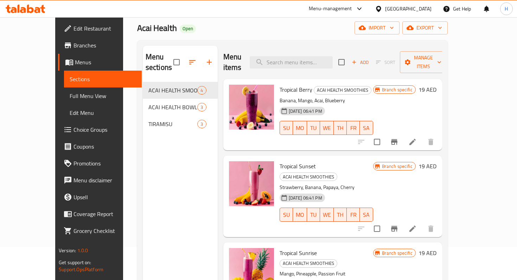
scroll to position [32, 0]
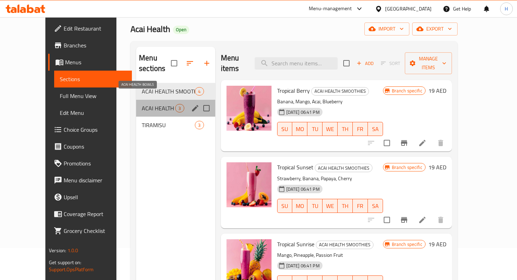
click at [142, 104] on span "ACAI HEALTH BOWLS" at bounding box center [158, 108] width 33 height 8
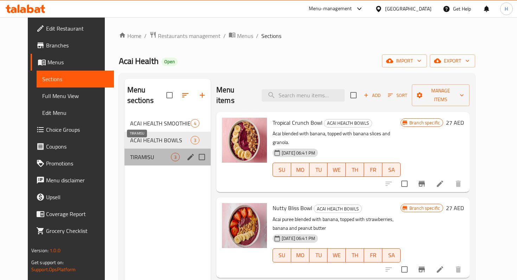
click at [136, 153] on span "TIRAMISU" at bounding box center [150, 157] width 41 height 8
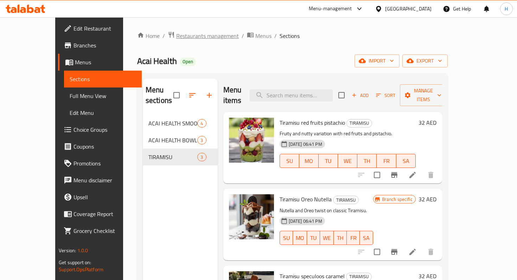
click at [176, 32] on span "Restaurants management" at bounding box center [207, 36] width 63 height 8
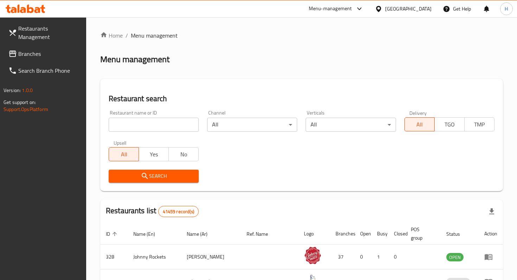
click at [43, 50] on span "Branches" at bounding box center [49, 54] width 62 height 8
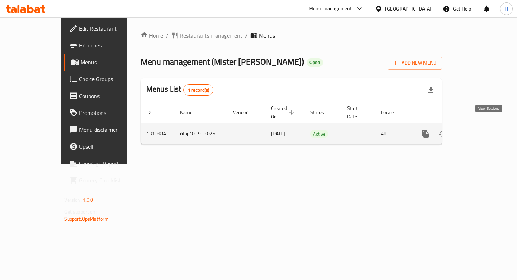
click at [481, 130] on icon "enhanced table" at bounding box center [476, 134] width 8 height 8
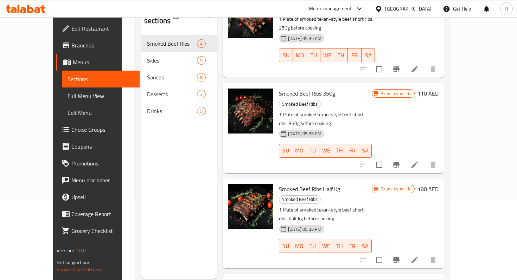
scroll to position [89, 0]
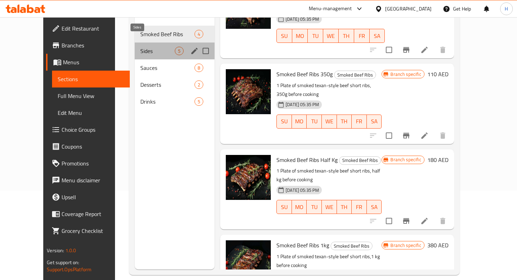
click at [140, 47] on span "Sides" at bounding box center [157, 51] width 34 height 8
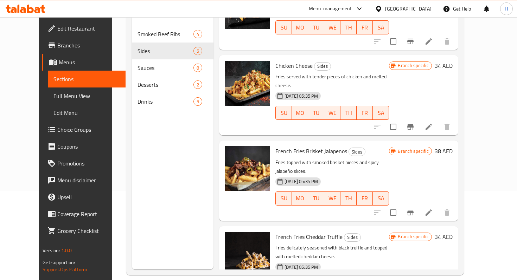
scroll to position [98, 0]
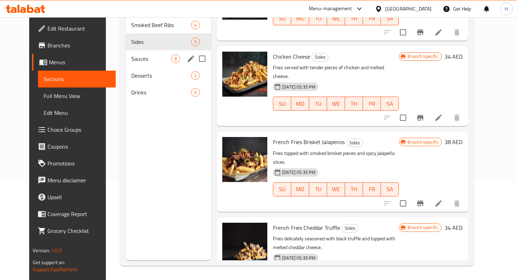
click at [126, 54] on div "Sauces 8" at bounding box center [169, 58] width 86 height 17
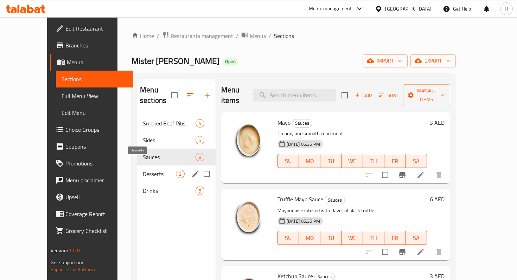
click at [143, 170] on span "Desserts" at bounding box center [159, 174] width 33 height 8
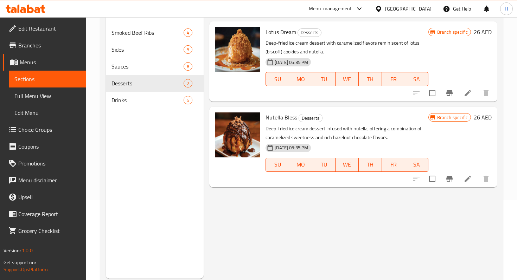
scroll to position [98, 0]
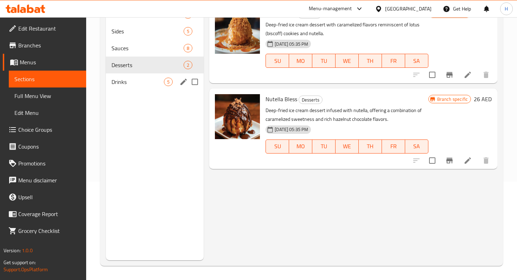
click at [136, 85] on span "Drinks" at bounding box center [138, 82] width 52 height 8
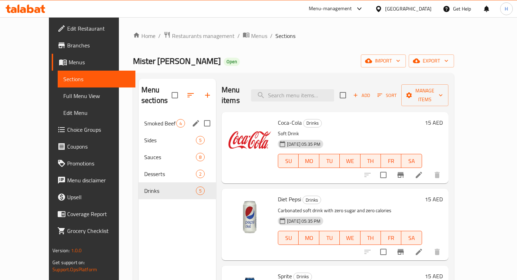
click at [144, 119] on span "Smoked Beef Ribs" at bounding box center [160, 123] width 32 height 8
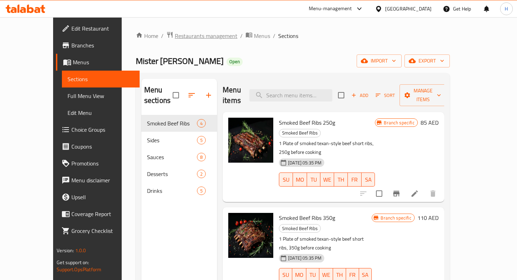
click at [175, 32] on span "Restaurants management" at bounding box center [206, 36] width 63 height 8
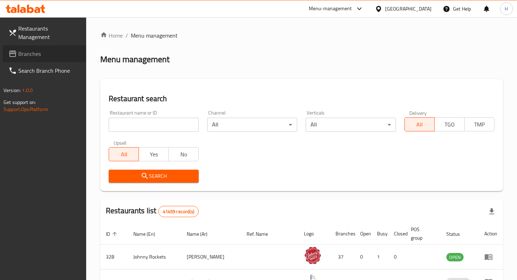
click at [75, 50] on span "Branches" at bounding box center [49, 54] width 62 height 8
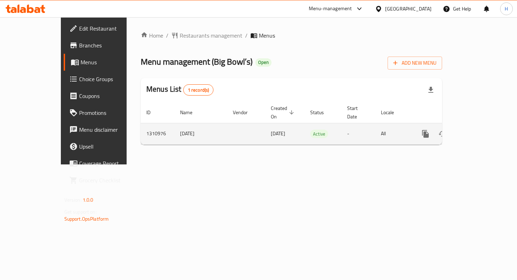
click at [481, 130] on icon "enhanced table" at bounding box center [476, 134] width 8 height 8
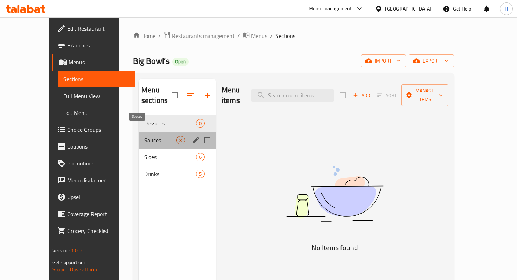
click at [144, 136] on span "Sauces" at bounding box center [160, 140] width 32 height 8
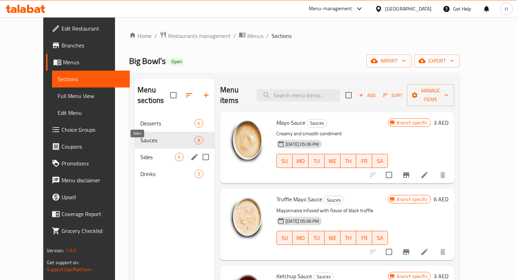
click at [140, 153] on span "Sides" at bounding box center [157, 157] width 34 height 8
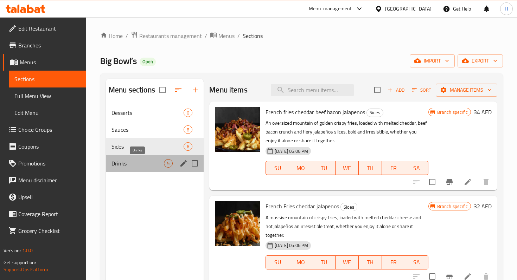
click at [131, 166] on span "Drinks" at bounding box center [138, 163] width 52 height 8
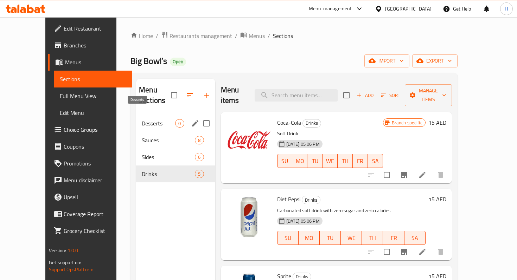
click at [142, 119] on span "Desserts" at bounding box center [158, 123] width 33 height 8
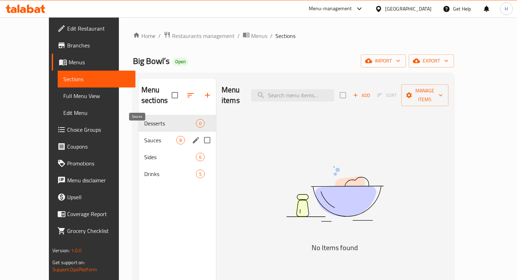
click at [144, 136] on span "Sauces" at bounding box center [160, 140] width 32 height 8
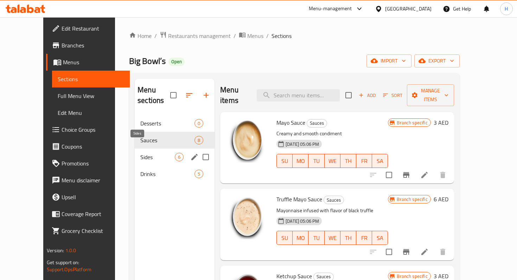
click at [140, 153] on span "Sides" at bounding box center [157, 157] width 34 height 8
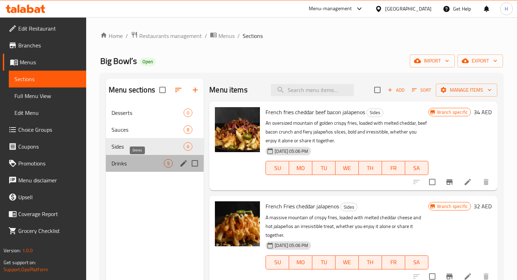
click at [131, 164] on span "Drinks" at bounding box center [138, 163] width 52 height 8
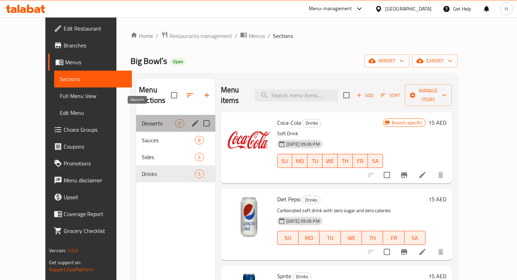
click at [142, 119] on span "Desserts" at bounding box center [158, 123] width 33 height 8
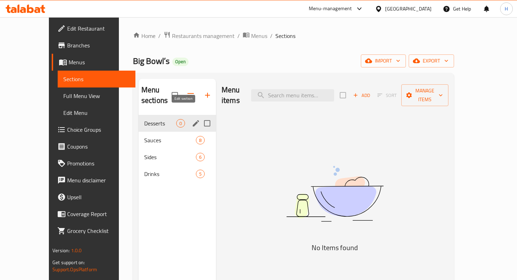
click at [192, 119] on icon "edit" at bounding box center [196, 123] width 8 height 8
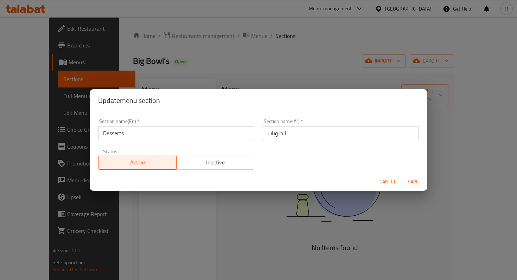
click at [382, 183] on span "Cancel" at bounding box center [388, 182] width 17 height 9
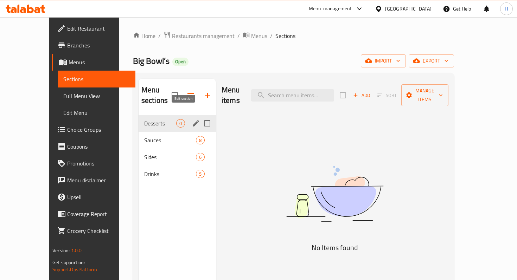
click at [192, 119] on icon "edit" at bounding box center [196, 123] width 8 height 8
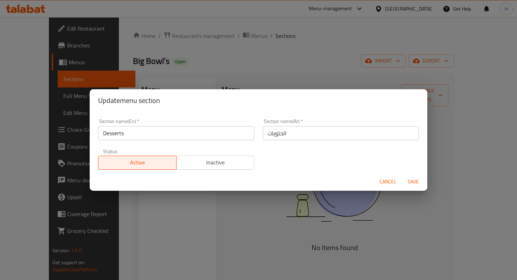
click at [147, 203] on div "Update menu section Section name(En)   * Desserts Section name(En) * Section na…" at bounding box center [258, 140] width 517 height 280
click at [386, 178] on span "Cancel" at bounding box center [388, 182] width 17 height 9
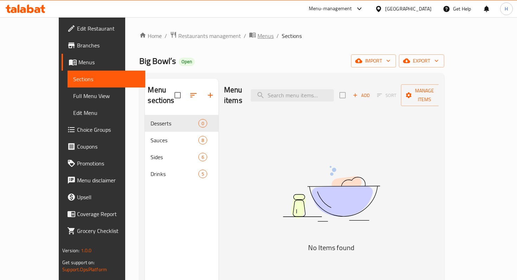
click at [257, 36] on span "Menus" at bounding box center [265, 36] width 16 height 8
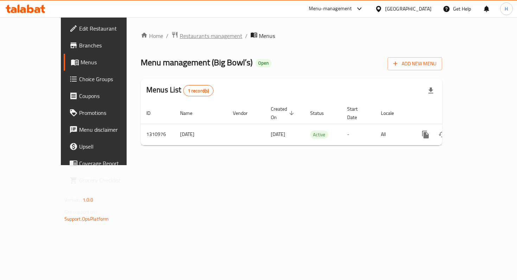
click at [180, 37] on span "Restaurants management" at bounding box center [211, 36] width 63 height 8
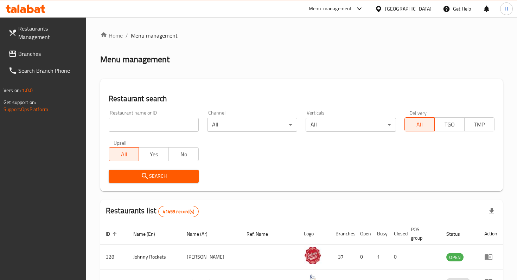
click at [138, 120] on input "search" at bounding box center [154, 125] width 90 height 14
click at [42, 50] on span "Branches" at bounding box center [49, 54] width 62 height 8
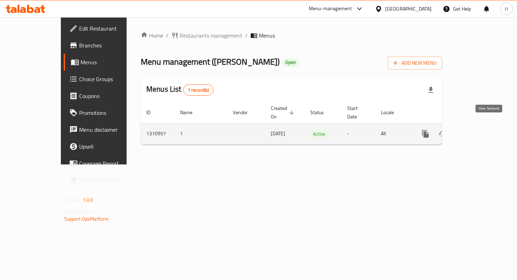
click at [479, 131] on icon "enhanced table" at bounding box center [476, 134] width 6 height 6
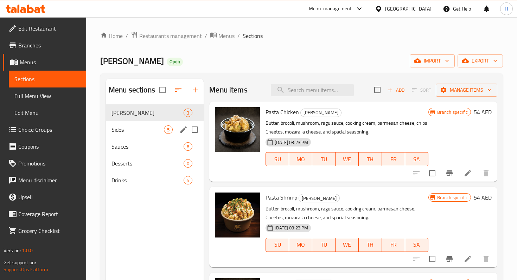
click at [133, 130] on span "Sides" at bounding box center [138, 130] width 52 height 8
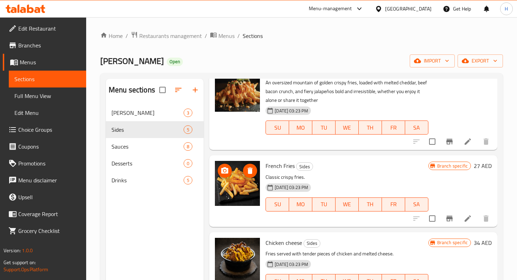
scroll to position [148, 0]
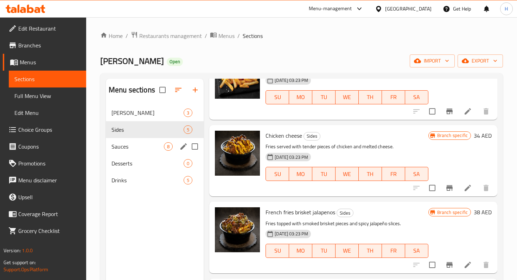
click at [122, 141] on div "Sauces 8" at bounding box center [155, 146] width 98 height 17
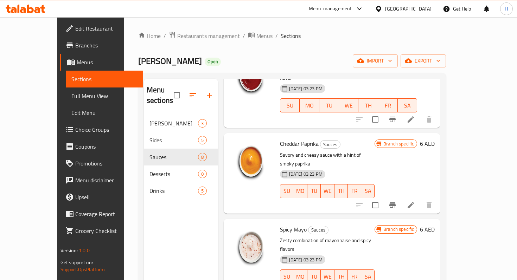
scroll to position [342, 0]
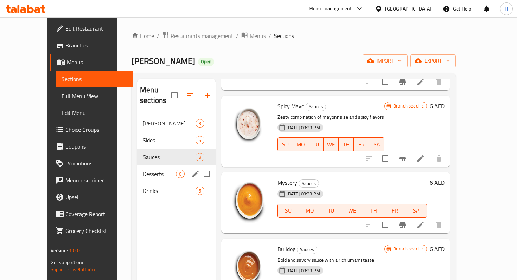
click at [143, 170] on span "Desserts" at bounding box center [159, 174] width 33 height 8
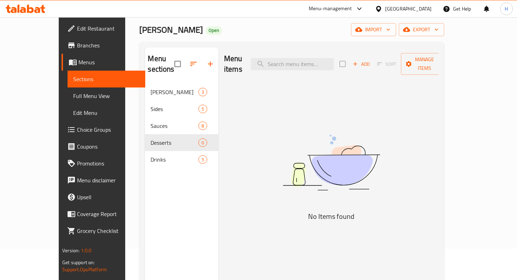
scroll to position [32, 0]
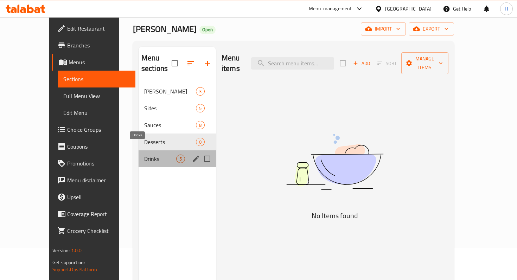
click at [154, 155] on span "Drinks" at bounding box center [160, 159] width 32 height 8
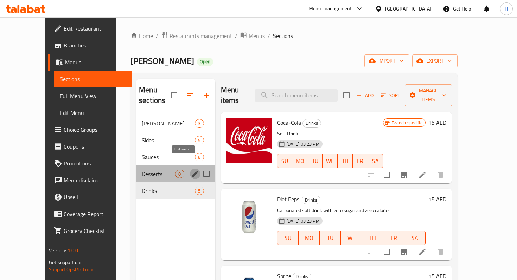
click at [191, 170] on icon "edit" at bounding box center [195, 174] width 8 height 8
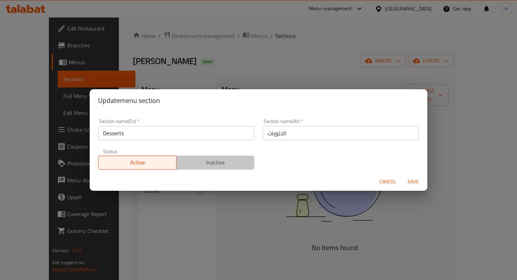
click at [201, 164] on span "Inactive" at bounding box center [215, 163] width 72 height 10
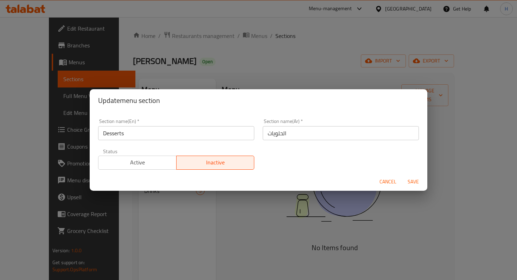
click at [411, 183] on span "Save" at bounding box center [413, 182] width 17 height 9
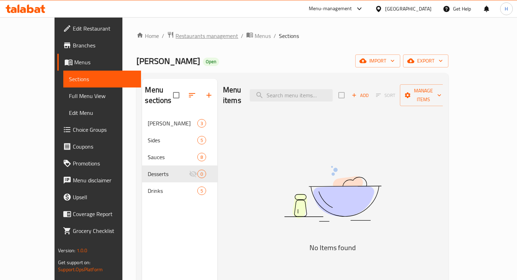
click at [177, 34] on span "Restaurants management" at bounding box center [207, 36] width 63 height 8
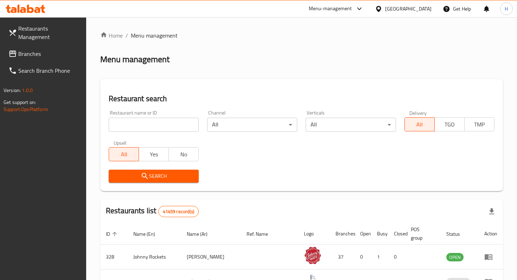
click at [33, 50] on span "Branches" at bounding box center [49, 54] width 62 height 8
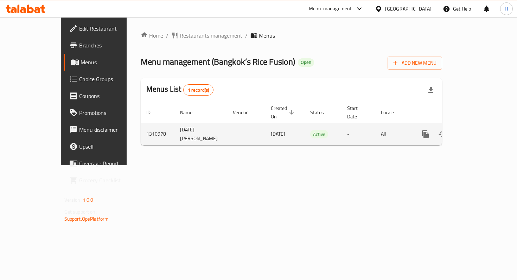
click at [481, 130] on icon "enhanced table" at bounding box center [476, 134] width 8 height 8
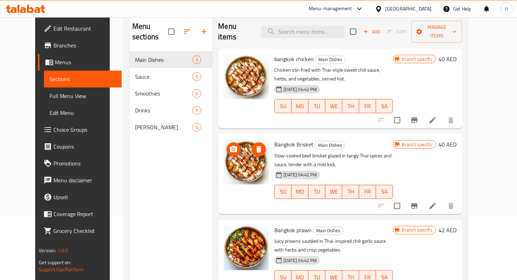
scroll to position [49, 0]
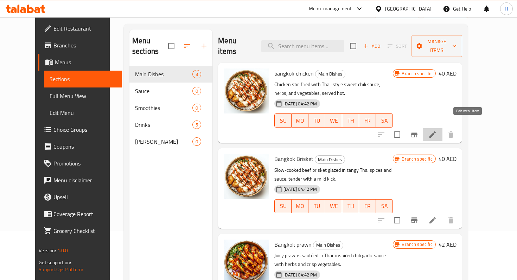
click at [437, 131] on icon at bounding box center [432, 135] width 8 height 8
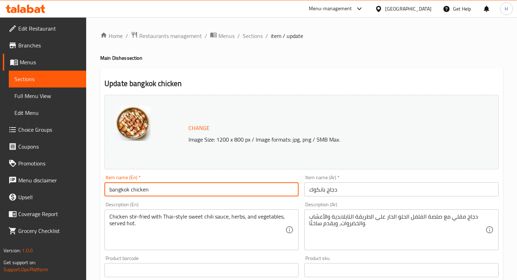
drag, startPoint x: 113, startPoint y: 189, endPoint x: 109, endPoint y: 189, distance: 3.9
click at [109, 189] on input "bangkok chicken" at bounding box center [201, 190] width 194 height 14
click at [135, 190] on input "Bangkok chicken" at bounding box center [201, 190] width 194 height 14
click at [133, 190] on input "Bangkok chicken" at bounding box center [201, 190] width 194 height 14
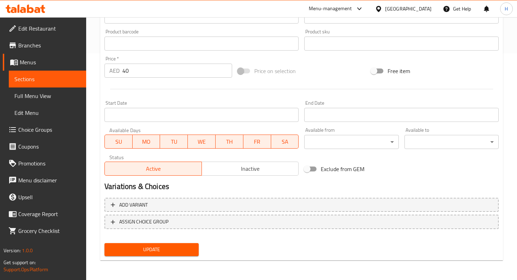
type input "Bangkok Chicken"
click at [163, 251] on span "Update" at bounding box center [151, 250] width 83 height 9
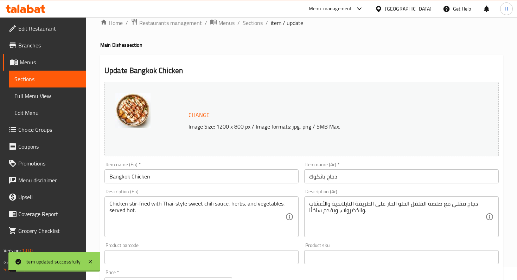
scroll to position [0, 0]
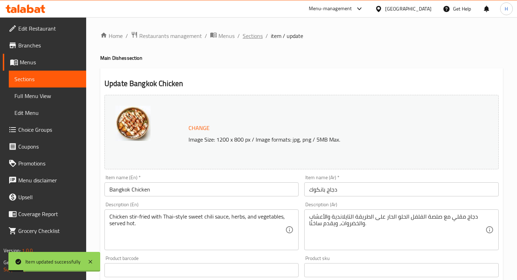
click at [249, 33] on span "Sections" at bounding box center [253, 36] width 20 height 8
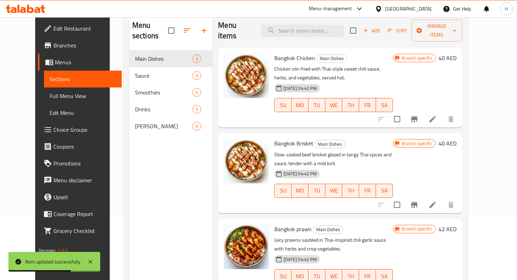
scroll to position [98, 0]
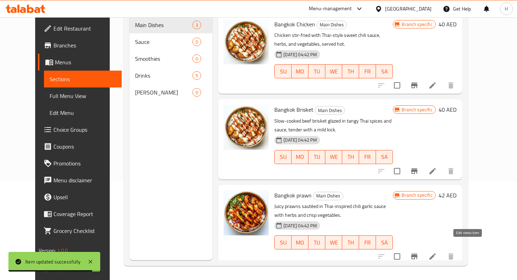
click at [437, 253] on icon at bounding box center [432, 257] width 8 height 8
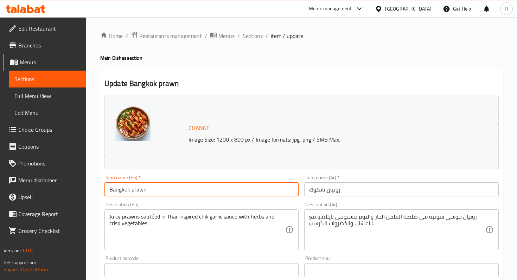
click at [133, 190] on input "Bangkok prawn" at bounding box center [201, 190] width 194 height 14
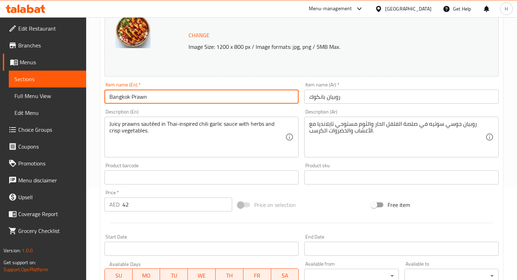
scroll to position [227, 0]
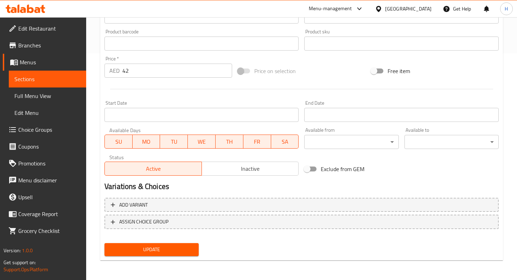
type input "Bangkok Prawn"
click at [146, 246] on span "Update" at bounding box center [151, 250] width 83 height 9
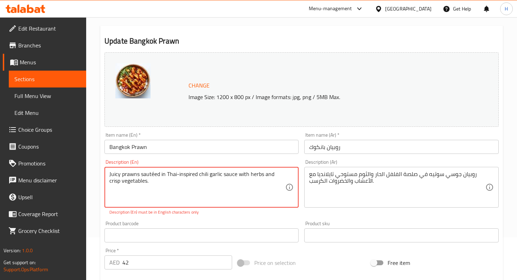
scroll to position [46, 0]
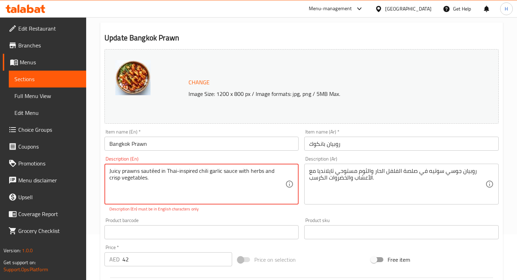
click at [154, 173] on textarea "Juicy prawns sautéed in Thai-inspired chili garlic sauce with herbs and crisp v…" at bounding box center [197, 184] width 176 height 33
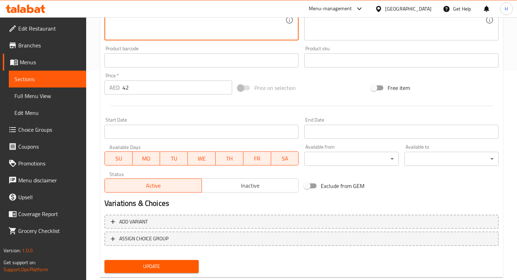
scroll to position [227, 0]
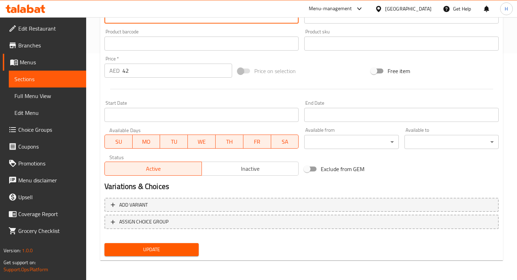
type textarea "Juicy prawns sauteed in Thai-inspired chili garlic sauce with herbs and crisp v…"
click at [157, 253] on span "Update" at bounding box center [151, 250] width 83 height 9
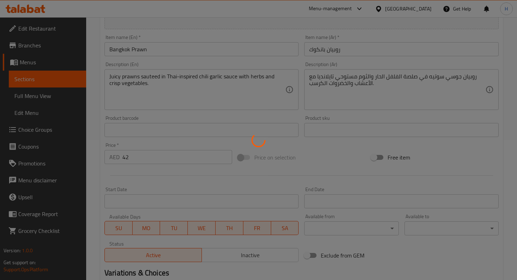
scroll to position [0, 0]
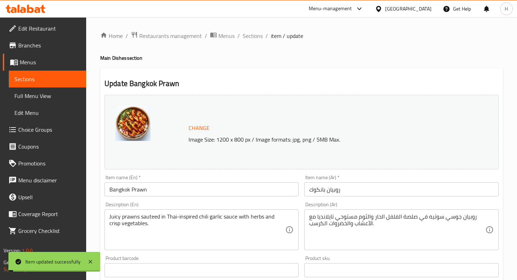
click at [250, 36] on span "Sections" at bounding box center [253, 36] width 20 height 8
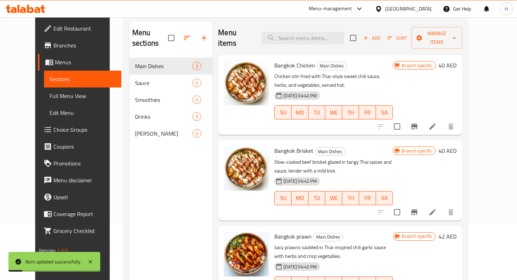
scroll to position [88, 0]
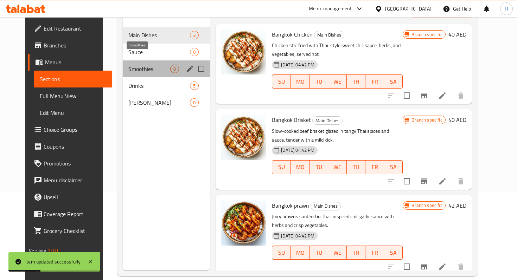
click at [139, 65] on span "Smoothies" at bounding box center [149, 69] width 42 height 8
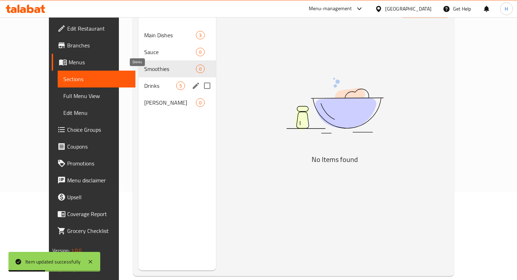
click at [144, 82] on span "Drinks" at bounding box center [160, 86] width 32 height 8
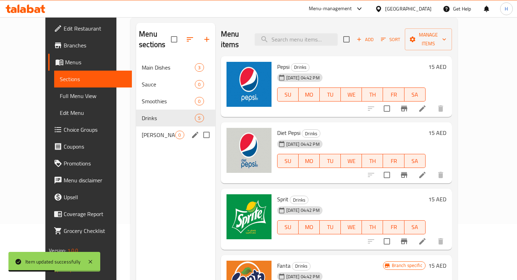
scroll to position [52, 0]
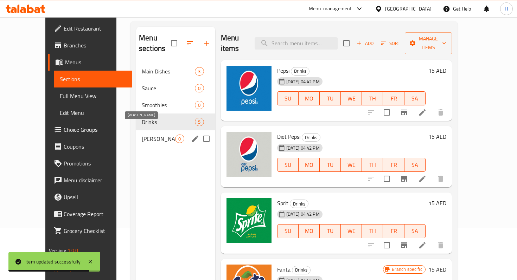
click at [137, 133] on div "Virgin Mojito 0" at bounding box center [175, 139] width 79 height 17
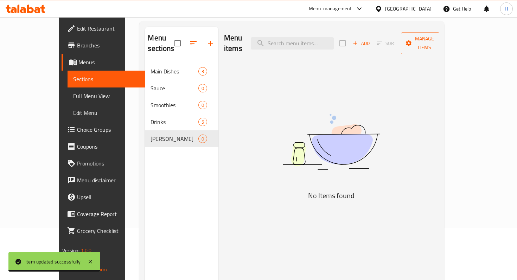
click at [145, 161] on div "Menu sections Main Dishes 3 Sauce 0 Smoothies 0 Drinks 5 Virgin Mojito 0" at bounding box center [182, 167] width 74 height 280
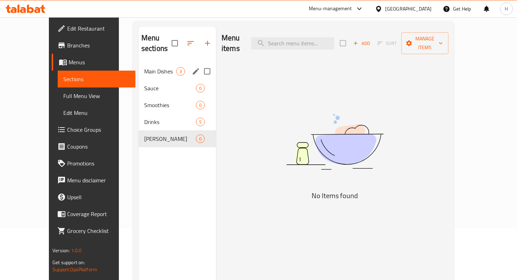
click at [139, 65] on div "Main Dishes 3" at bounding box center [177, 71] width 77 height 17
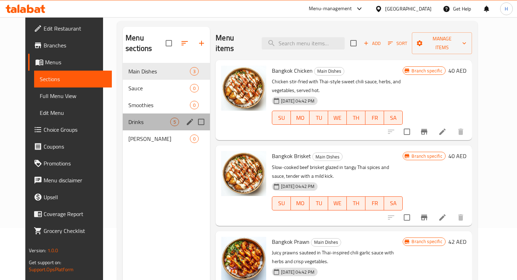
click at [128, 114] on div "Drinks 5" at bounding box center [166, 122] width 87 height 17
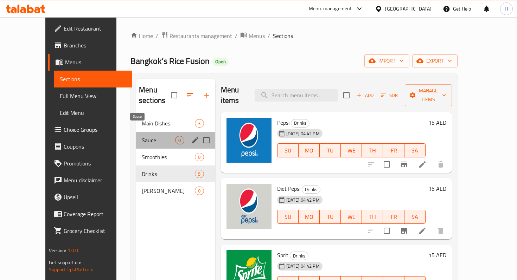
click at [142, 136] on span "Sauce" at bounding box center [158, 140] width 33 height 8
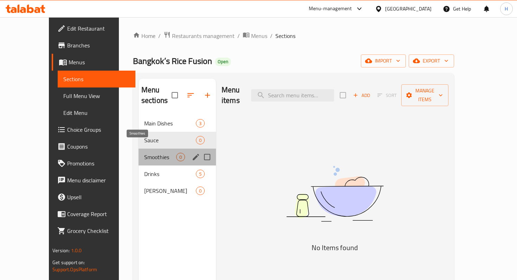
click at [144, 153] on span "Smoothies" at bounding box center [160, 157] width 32 height 8
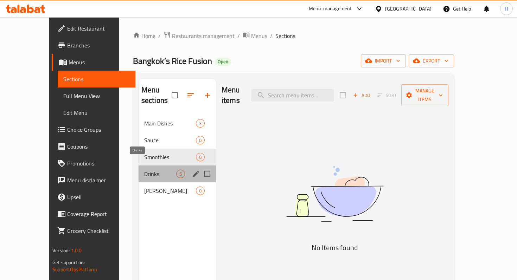
click at [144, 170] on span "Drinks" at bounding box center [160, 174] width 32 height 8
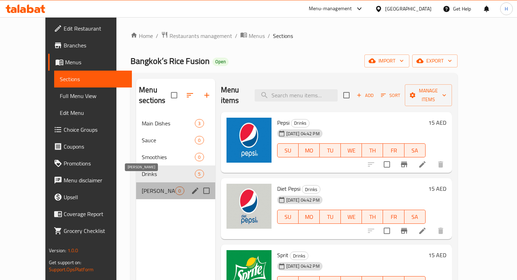
click at [142, 187] on span "[PERSON_NAME]" at bounding box center [158, 191] width 33 height 8
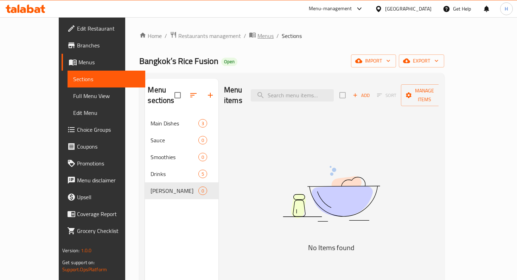
click at [257, 35] on span "Menus" at bounding box center [265, 36] width 16 height 8
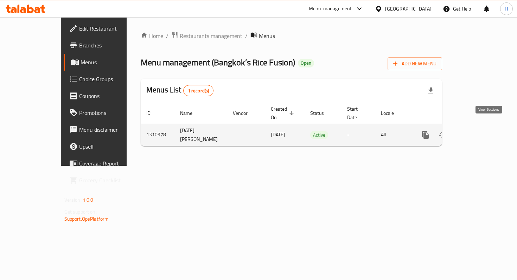
click at [485, 132] on link "enhanced table" at bounding box center [476, 135] width 17 height 17
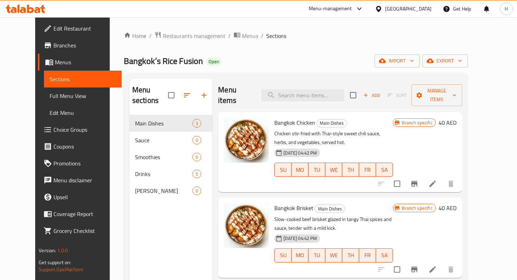
click at [53, 49] on span "Branches" at bounding box center [84, 45] width 62 height 8
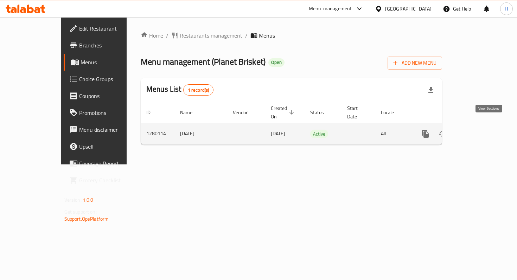
click at [481, 130] on icon "enhanced table" at bounding box center [476, 134] width 8 height 8
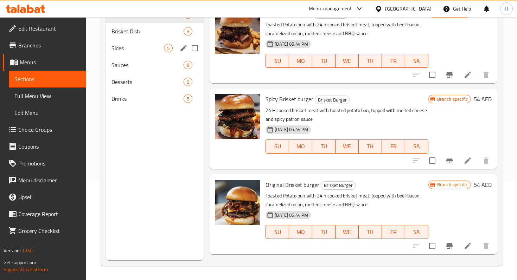
scroll to position [60, 0]
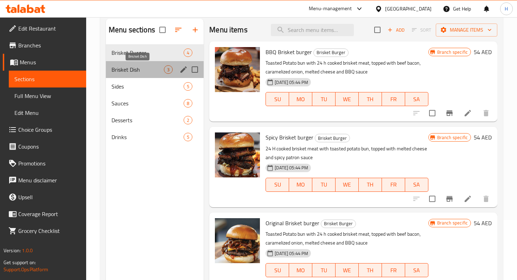
click at [146, 67] on span "Brisket Dish" at bounding box center [138, 69] width 52 height 8
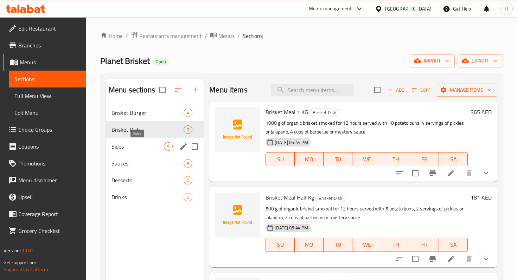
click at [114, 144] on span "Sides" at bounding box center [138, 146] width 52 height 8
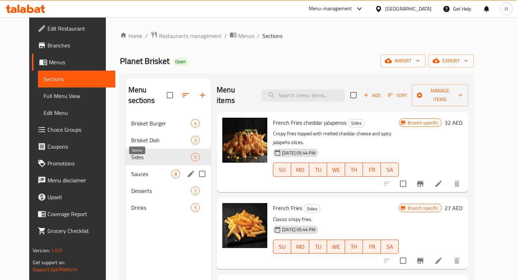
click at [131, 170] on span "Sauces" at bounding box center [151, 174] width 40 height 8
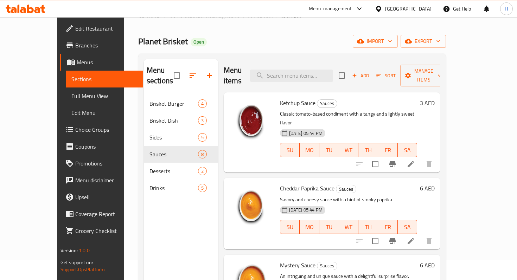
scroll to position [19, 0]
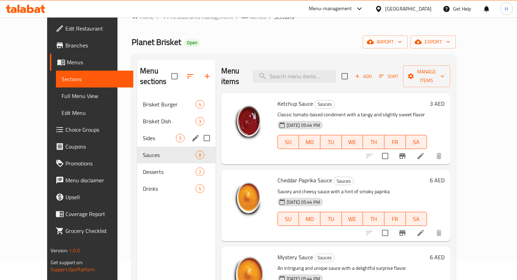
click at [137, 130] on div "Sides 5" at bounding box center [176, 138] width 78 height 17
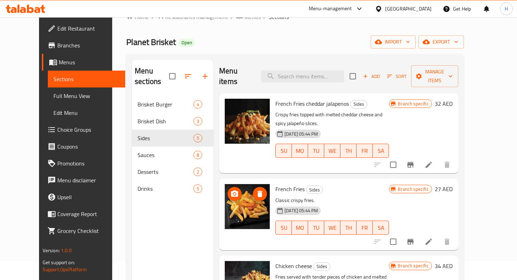
scroll to position [130, 0]
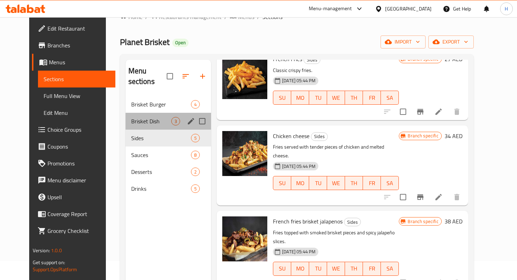
click at [146, 115] on div "Brisket Dish 3" at bounding box center [169, 121] width 86 height 17
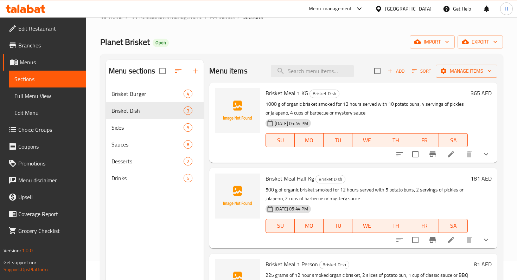
scroll to position [98, 0]
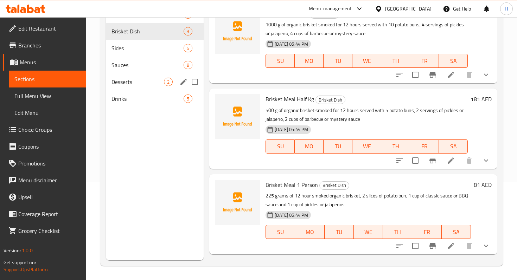
click at [140, 82] on span "Desserts" at bounding box center [138, 82] width 52 height 8
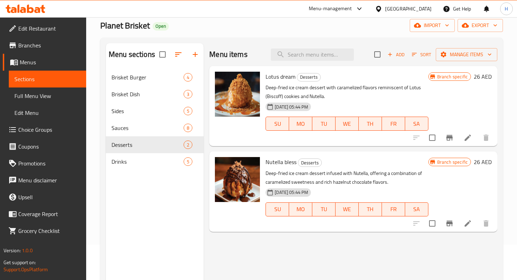
scroll to position [34, 0]
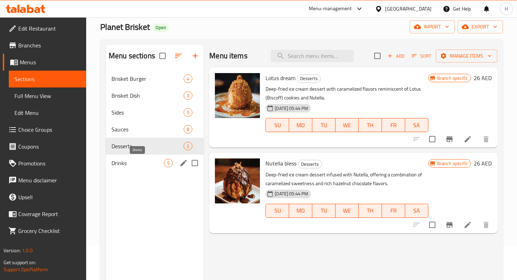
click at [140, 167] on div "Drinks 5" at bounding box center [155, 163] width 98 height 17
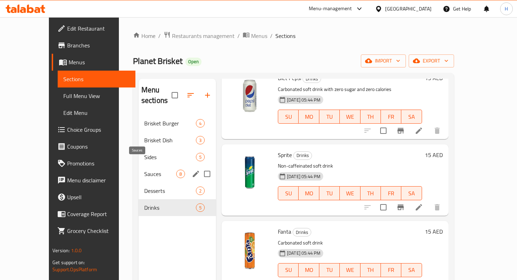
click at [144, 170] on span "Sauces" at bounding box center [160, 174] width 32 height 8
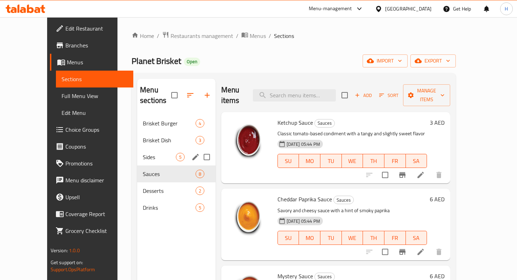
click at [143, 153] on span "Sides" at bounding box center [159, 157] width 33 height 8
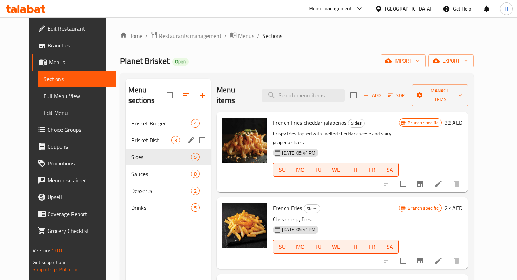
click at [132, 132] on div "Brisket Dish 3" at bounding box center [169, 140] width 86 height 17
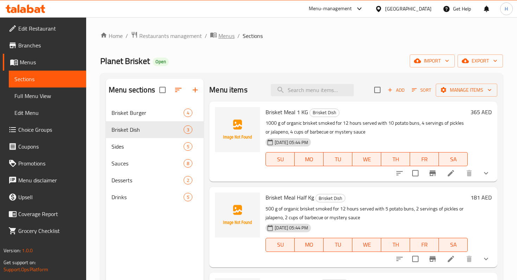
click at [225, 38] on span "Menus" at bounding box center [226, 36] width 16 height 8
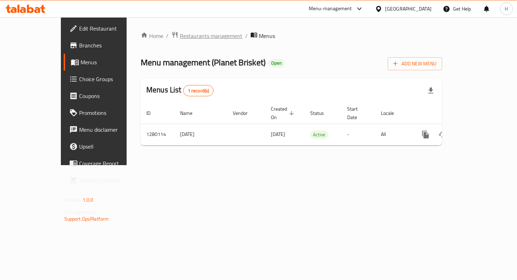
click at [180, 32] on span "Restaurants management" at bounding box center [211, 36] width 63 height 8
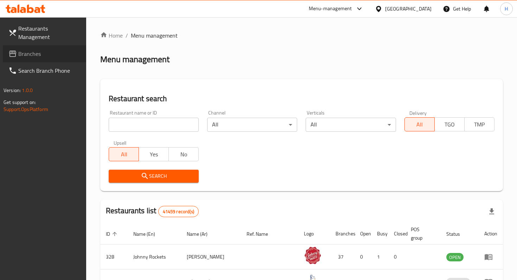
click at [43, 50] on span "Branches" at bounding box center [49, 54] width 62 height 8
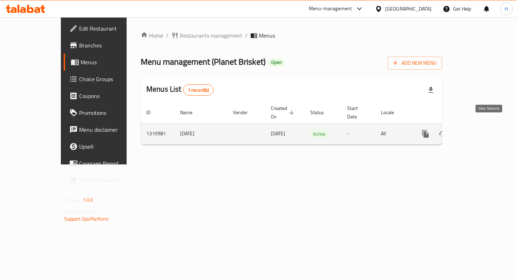
click at [481, 130] on icon "enhanced table" at bounding box center [476, 134] width 8 height 8
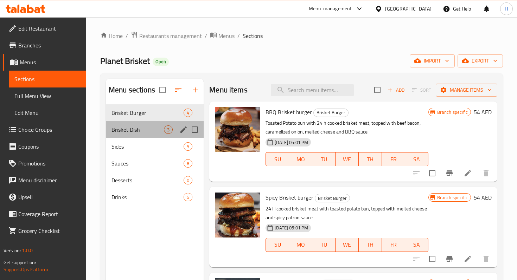
click at [141, 134] on div "Brisket Dish 3" at bounding box center [155, 129] width 98 height 17
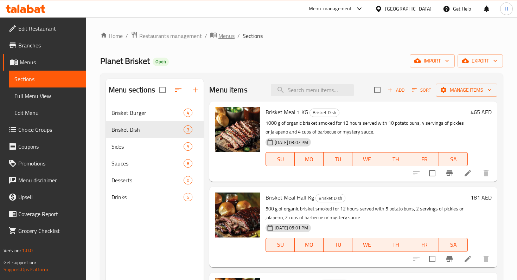
click at [222, 38] on span "Menus" at bounding box center [226, 36] width 16 height 8
